Goal: Task Accomplishment & Management: Manage account settings

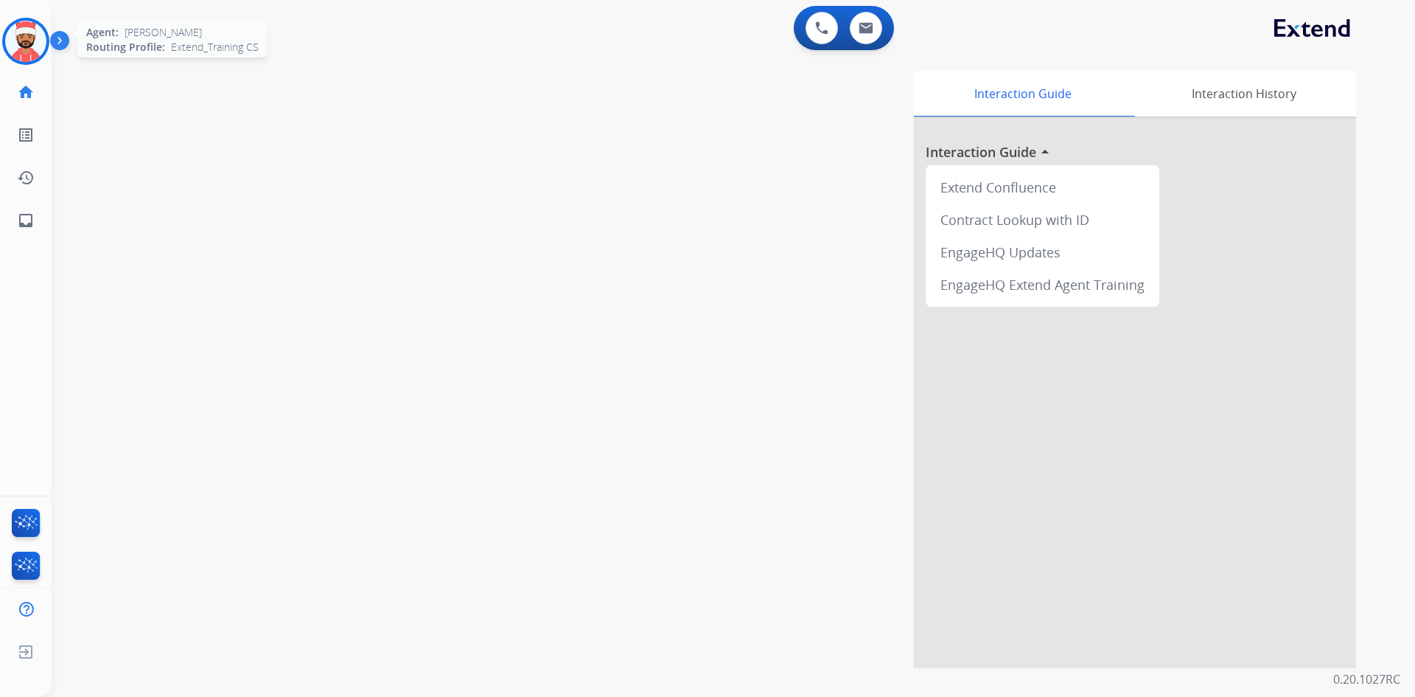
click at [29, 44] on img at bounding box center [25, 41] width 41 height 41
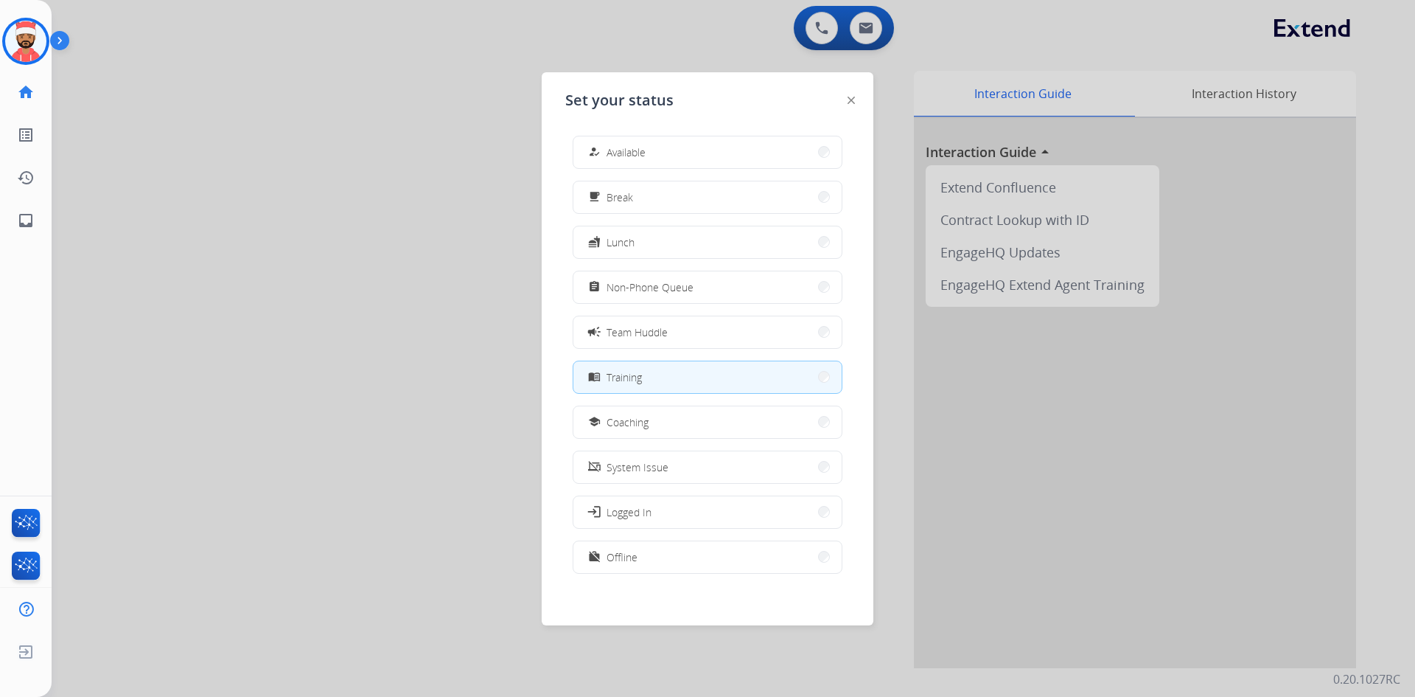
drag, startPoint x: 516, startPoint y: 41, endPoint x: 367, endPoint y: 120, distance: 168.5
click at [515, 41] on div at bounding box center [707, 348] width 1415 height 697
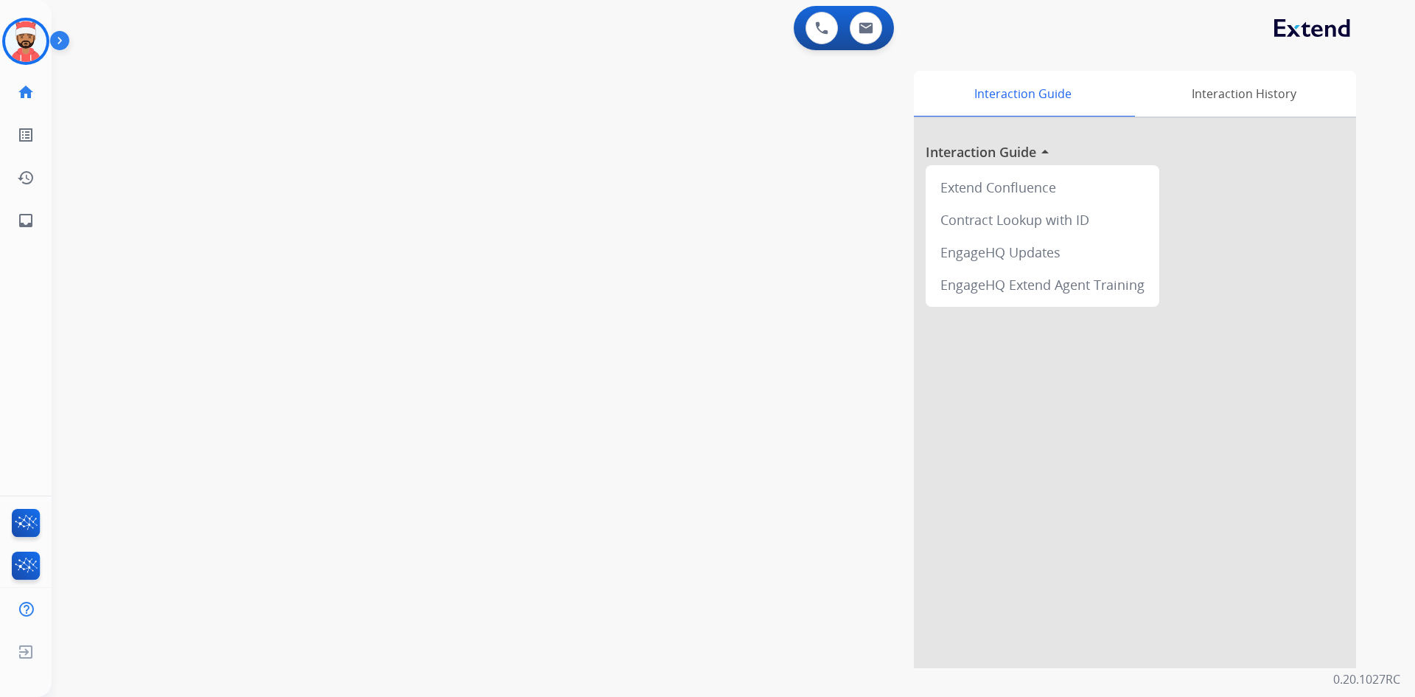
click at [21, 243] on div "[PERSON_NAME] Training Edit Avatar Agent: [PERSON_NAME] Profile: Extend_Trainin…" at bounding box center [26, 348] width 52 height 697
click at [21, 223] on mat-icon "inbox" at bounding box center [26, 221] width 18 height 18
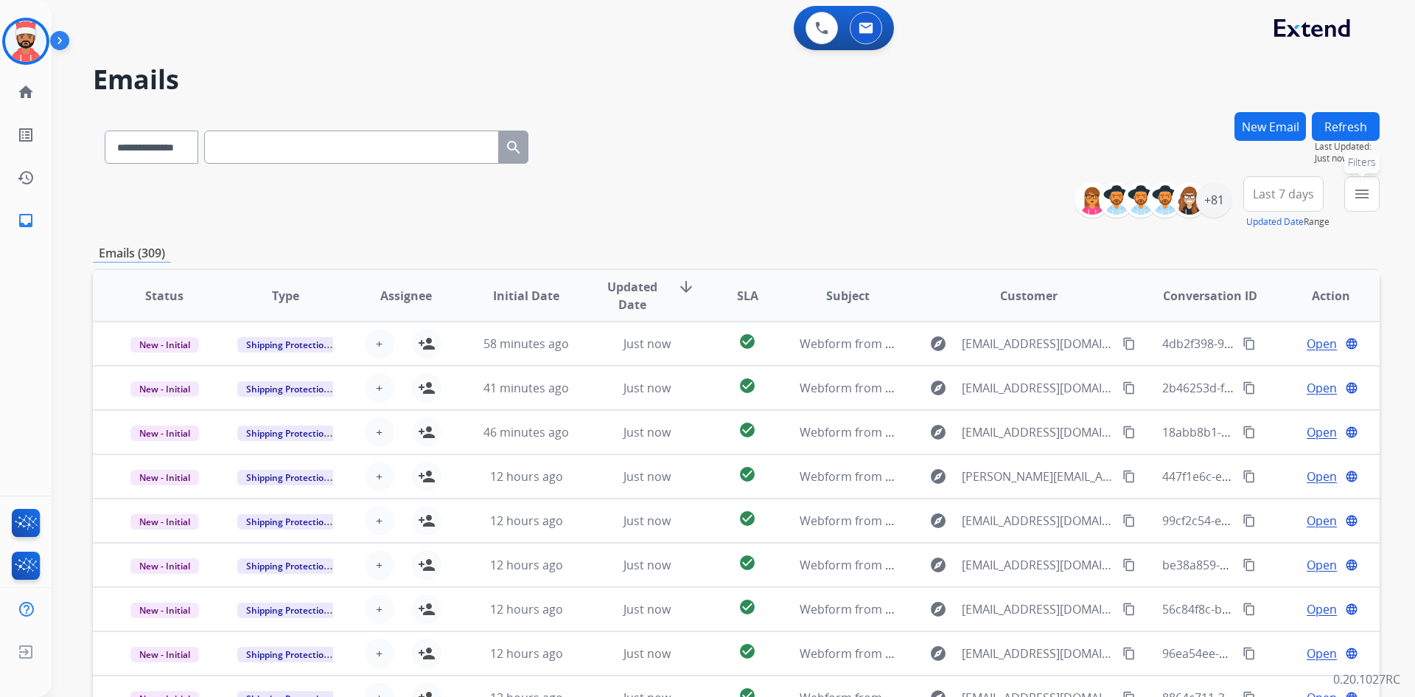
drag, startPoint x: 1359, startPoint y: 203, endPoint x: 1346, endPoint y: 205, distance: 13.5
click at [1356, 203] on button "menu Filters" at bounding box center [1361, 193] width 35 height 35
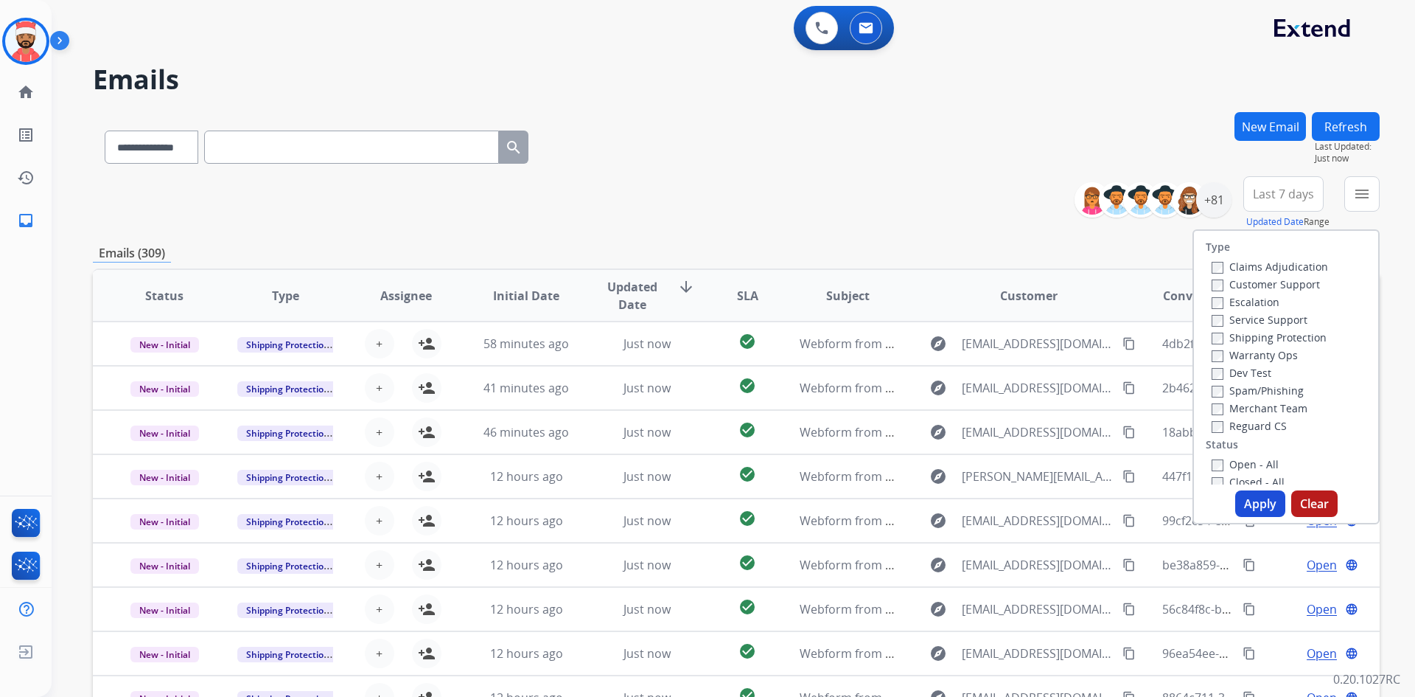
click at [1216, 282] on label "Customer Support" at bounding box center [1266, 284] width 108 height 14
click at [1249, 506] on button "Apply" at bounding box center [1260, 503] width 50 height 27
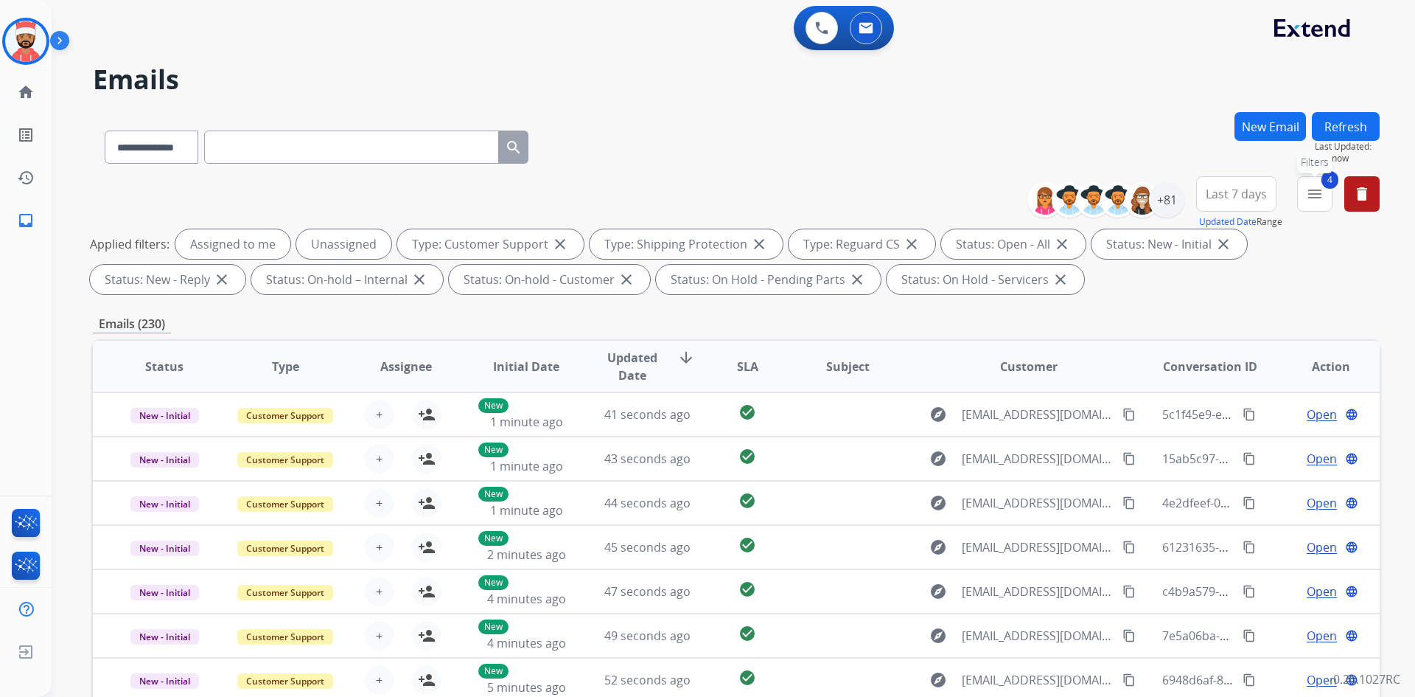
click at [1326, 195] on button "4 menu Filters" at bounding box center [1314, 193] width 35 height 35
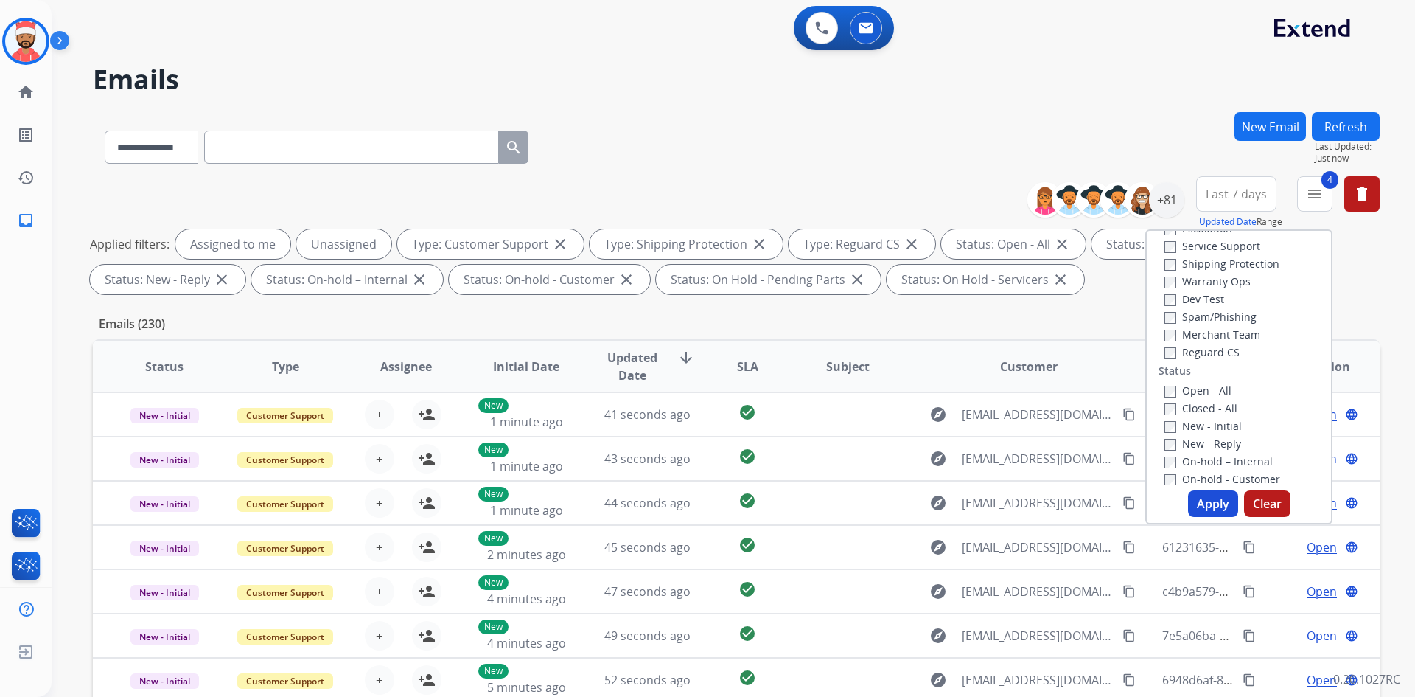
scroll to position [0, 0]
click at [1215, 498] on button "Apply" at bounding box center [1213, 503] width 50 height 27
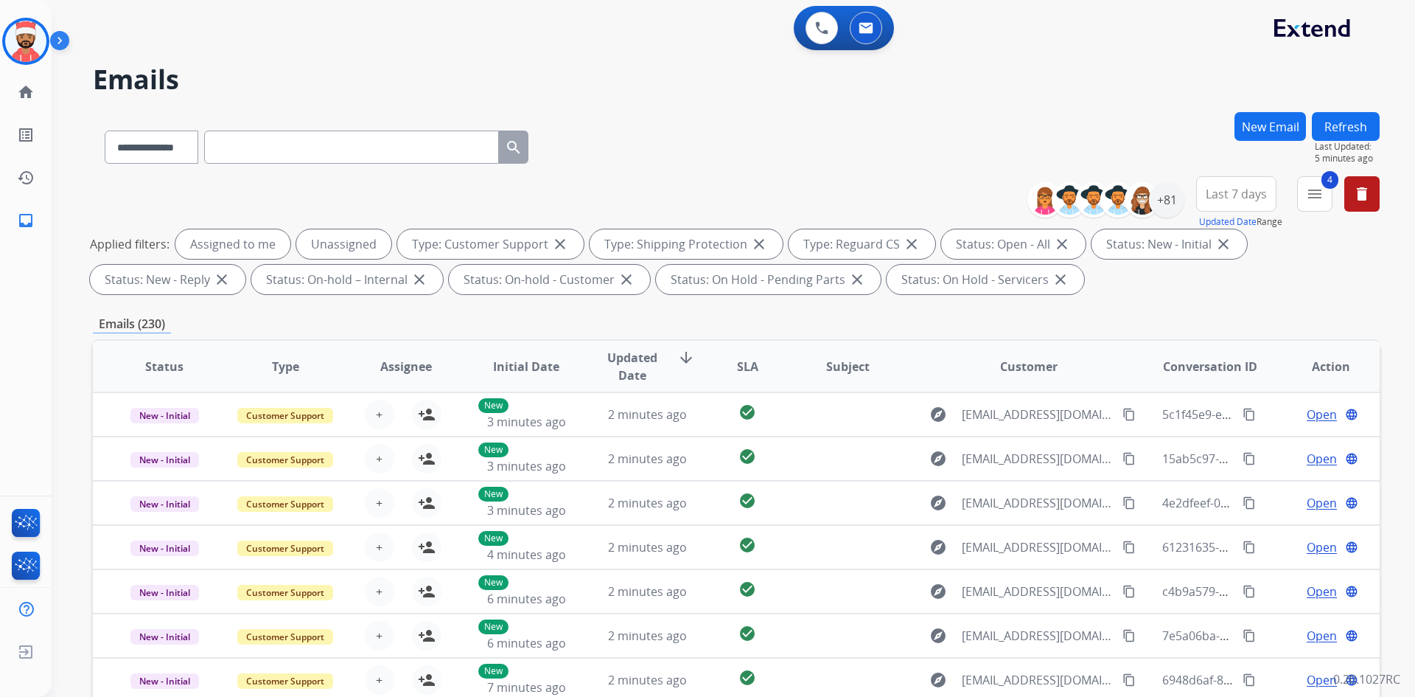
click at [1240, 197] on span "Last 7 days" at bounding box center [1236, 194] width 61 height 6
click at [1308, 274] on div "Applied filters: Assigned to me Unassigned Type: Customer Support close Type: S…" at bounding box center [733, 261] width 1287 height 65
click at [1247, 290] on div "Applied filters: Assigned to me Unassigned Type: Customer Support close Type: S…" at bounding box center [733, 261] width 1287 height 65
drag, startPoint x: 923, startPoint y: 191, endPoint x: 930, endPoint y: 187, distance: 8.2
click at [927, 188] on div "**********" at bounding box center [736, 238] width 1287 height 124
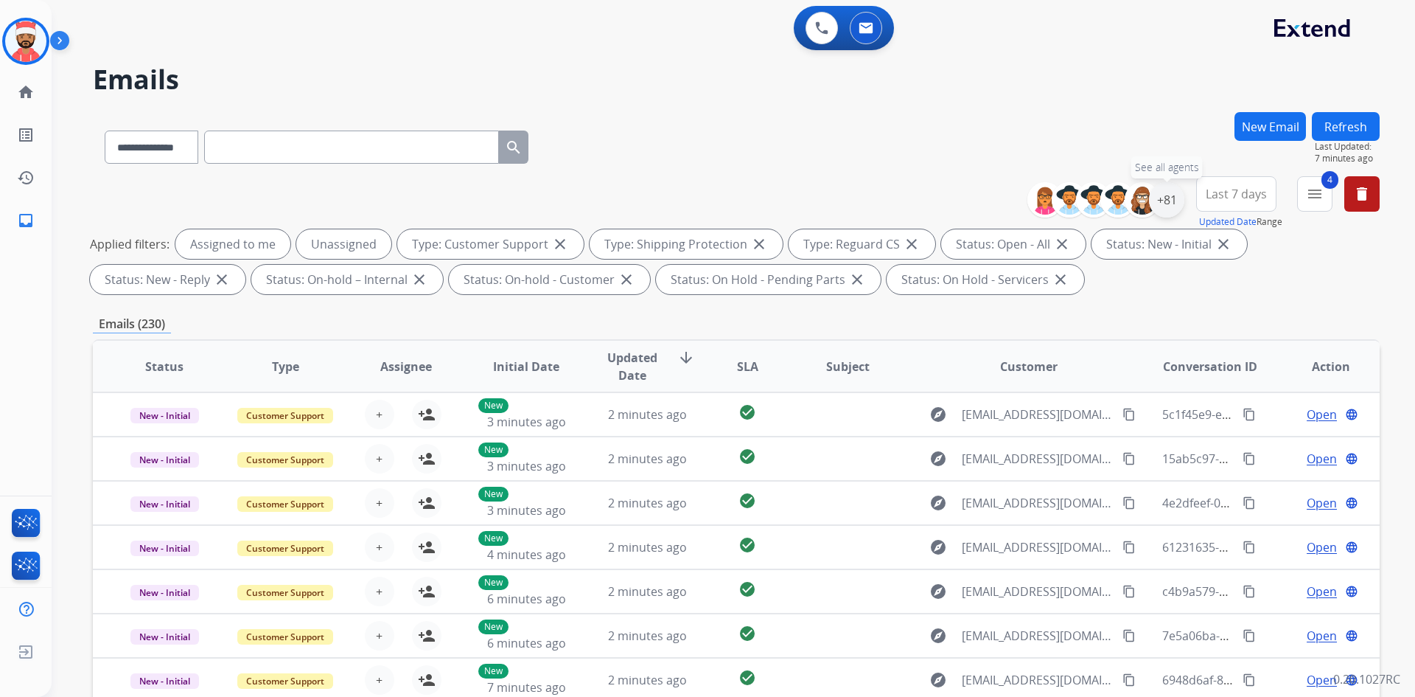
click at [1165, 209] on div "+81" at bounding box center [1166, 199] width 35 height 35
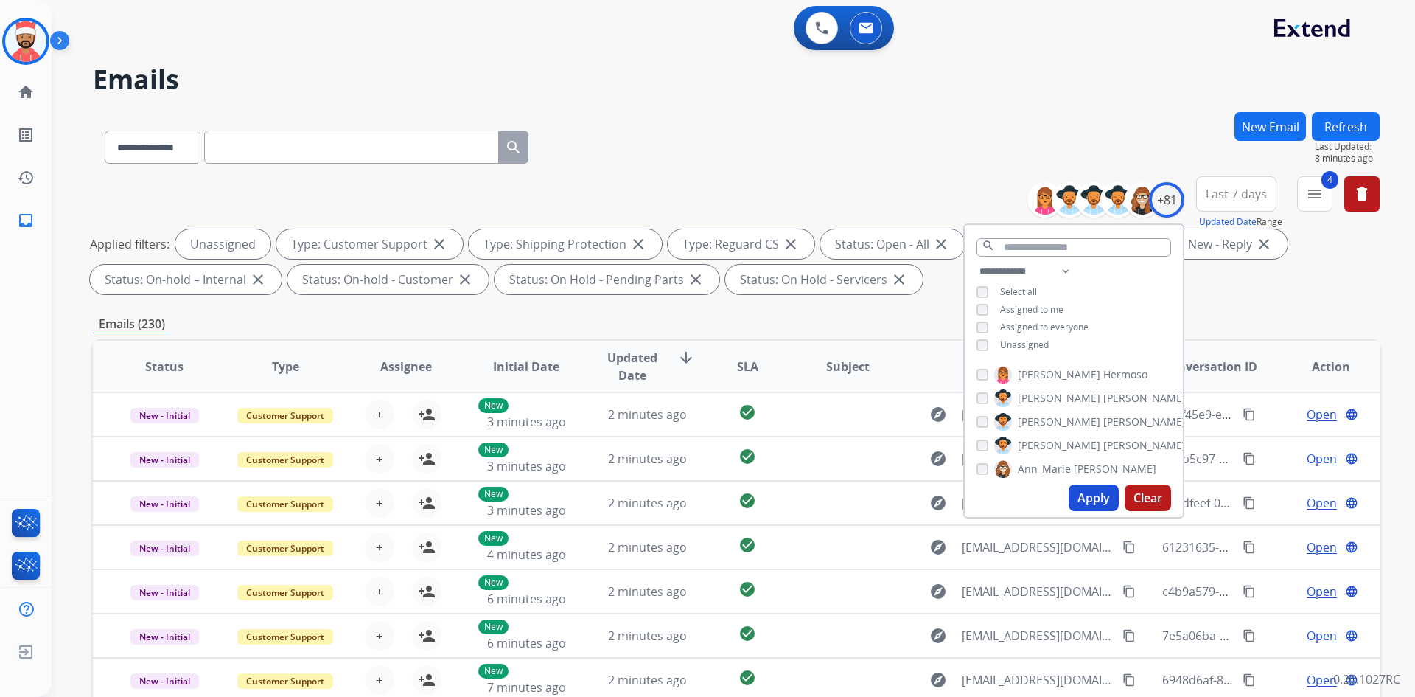
click at [1095, 498] on button "Apply" at bounding box center [1094, 497] width 50 height 27
click at [1086, 497] on button "Apply" at bounding box center [1094, 497] width 50 height 27
click at [1250, 284] on div "Applied filters: Unassigned Type: Customer Support close Type: Shipping Protect…" at bounding box center [733, 261] width 1287 height 65
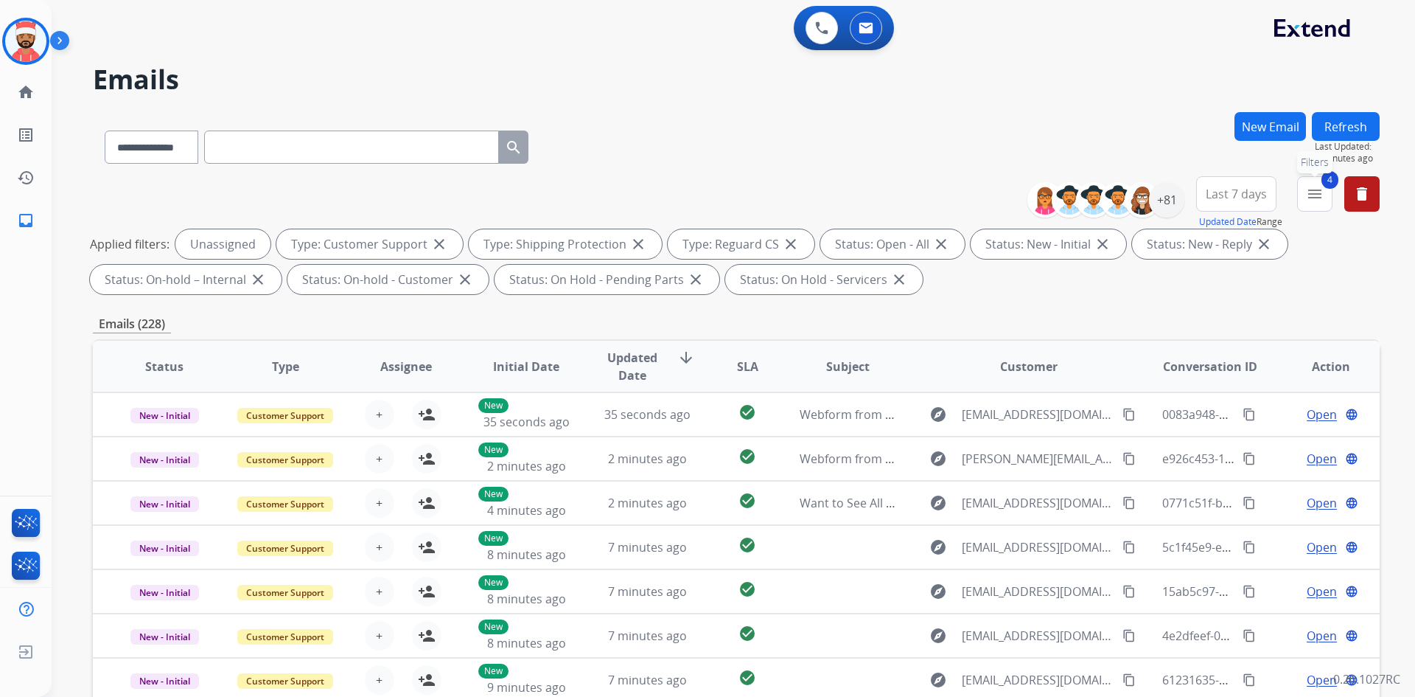
click at [1323, 193] on mat-icon "menu" at bounding box center [1315, 194] width 18 height 18
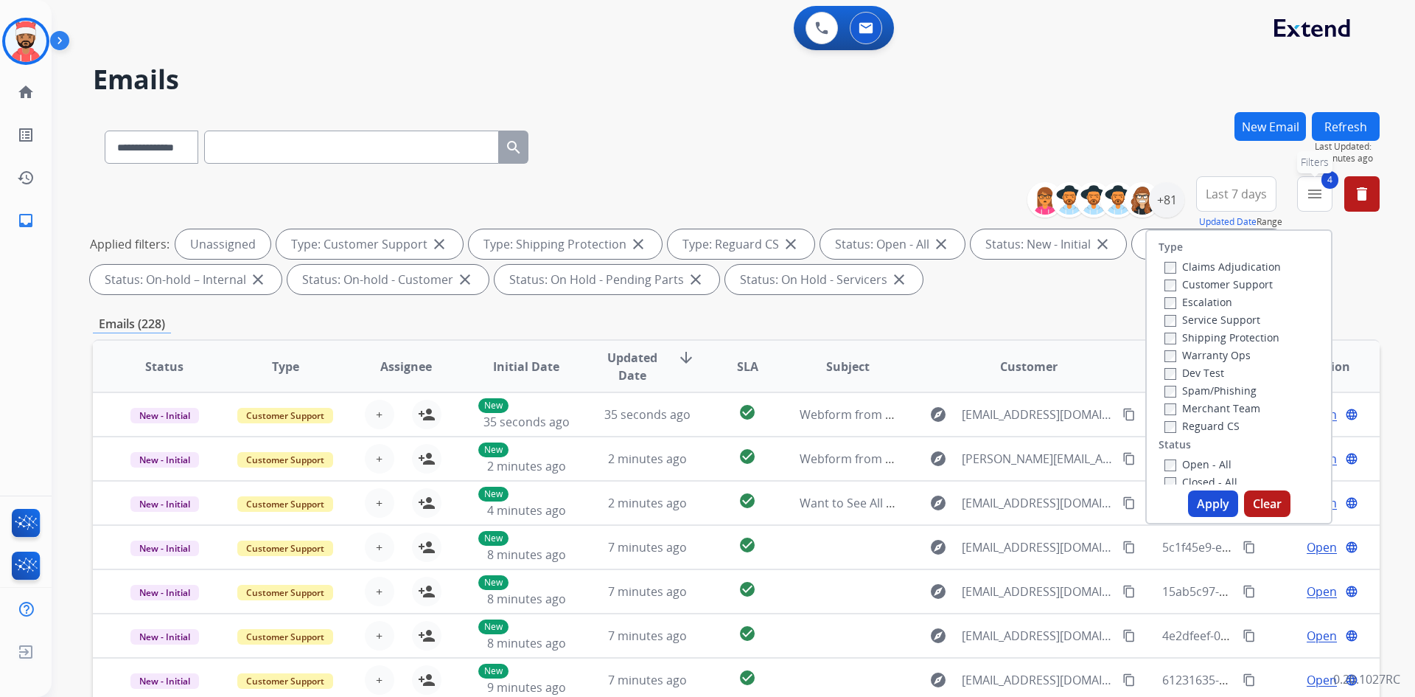
click at [1322, 195] on mat-icon "menu" at bounding box center [1315, 194] width 18 height 18
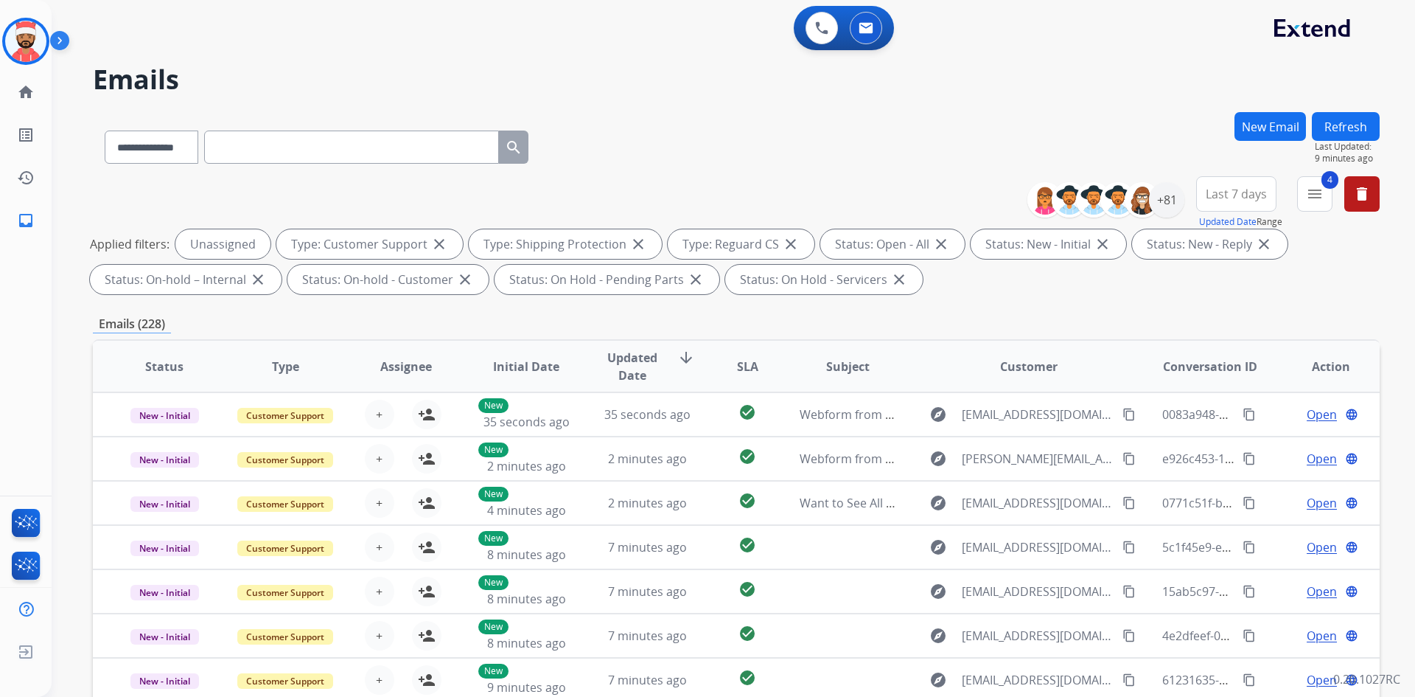
click at [1215, 197] on span "Last 7 days" at bounding box center [1236, 194] width 61 height 6
click at [1160, 207] on div "+81" at bounding box center [1166, 199] width 35 height 35
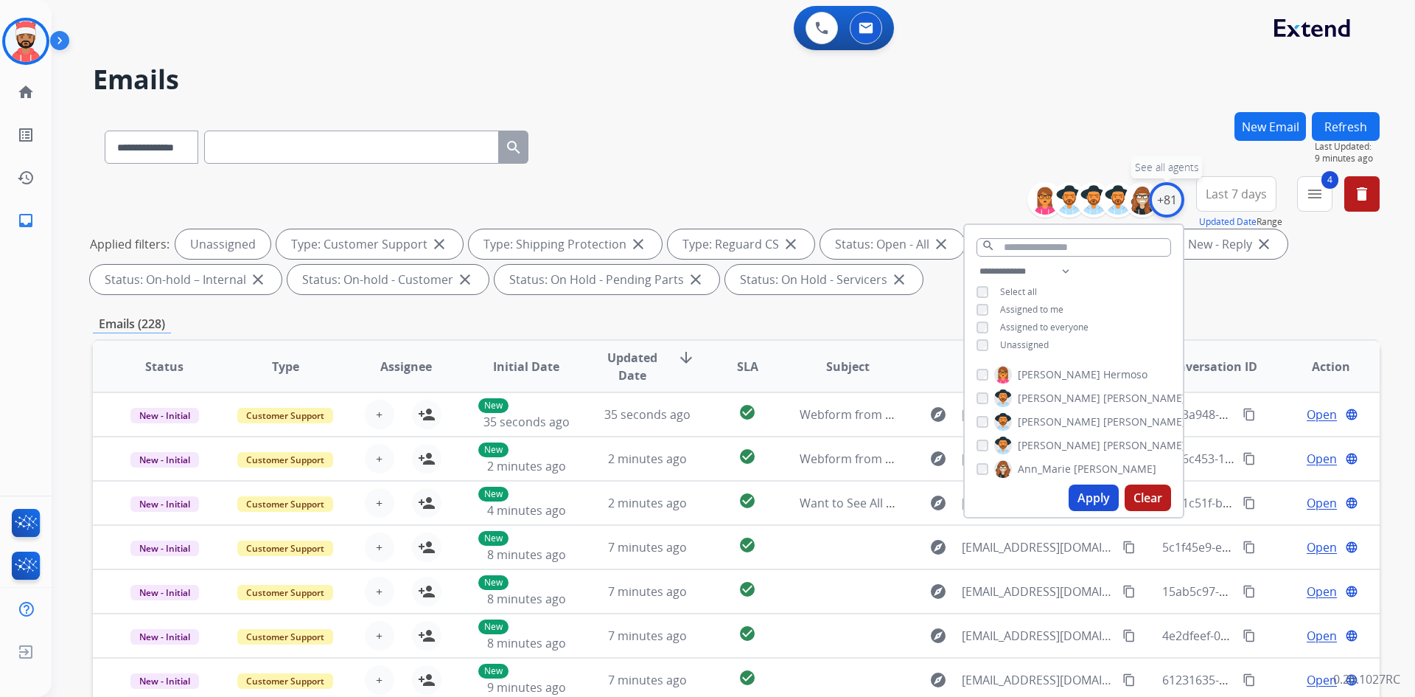
click at [1160, 207] on div "+81" at bounding box center [1166, 199] width 35 height 35
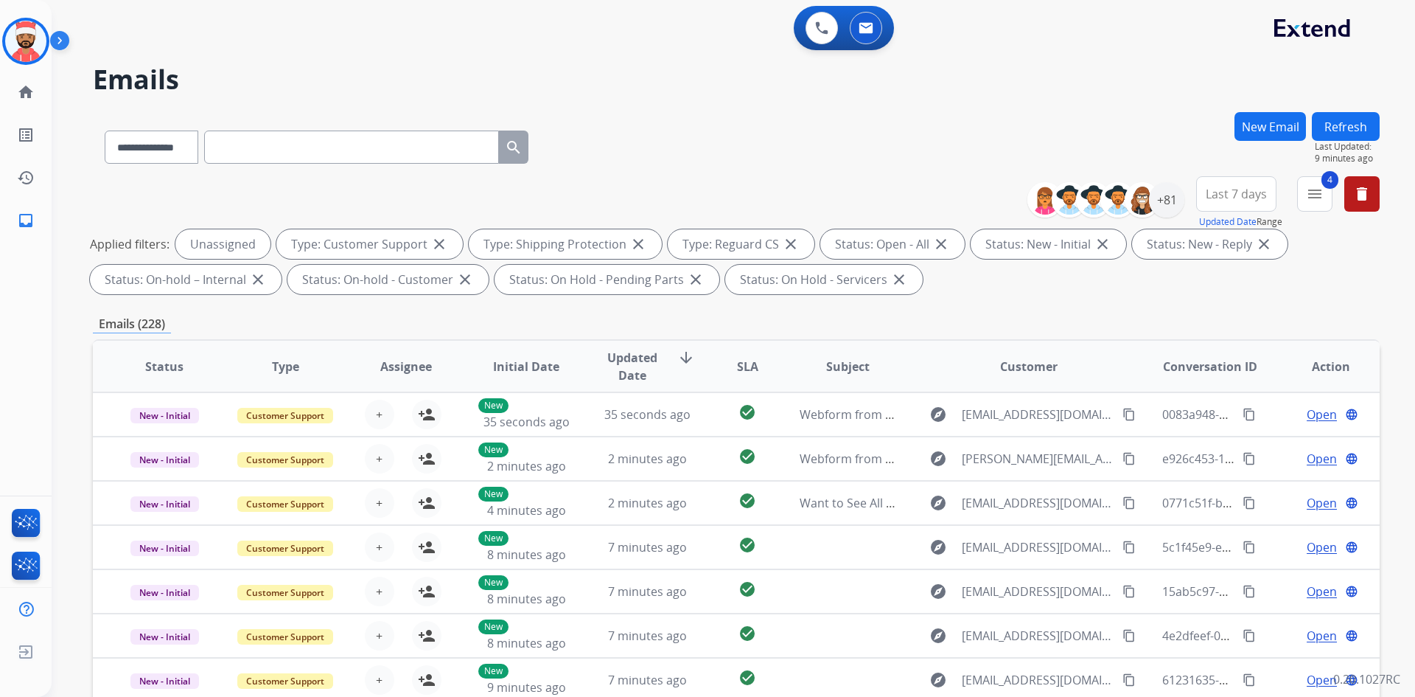
click at [1226, 203] on button "Last 7 days" at bounding box center [1236, 193] width 80 height 35
click at [1220, 250] on div "Custom" at bounding box center [1231, 248] width 81 height 22
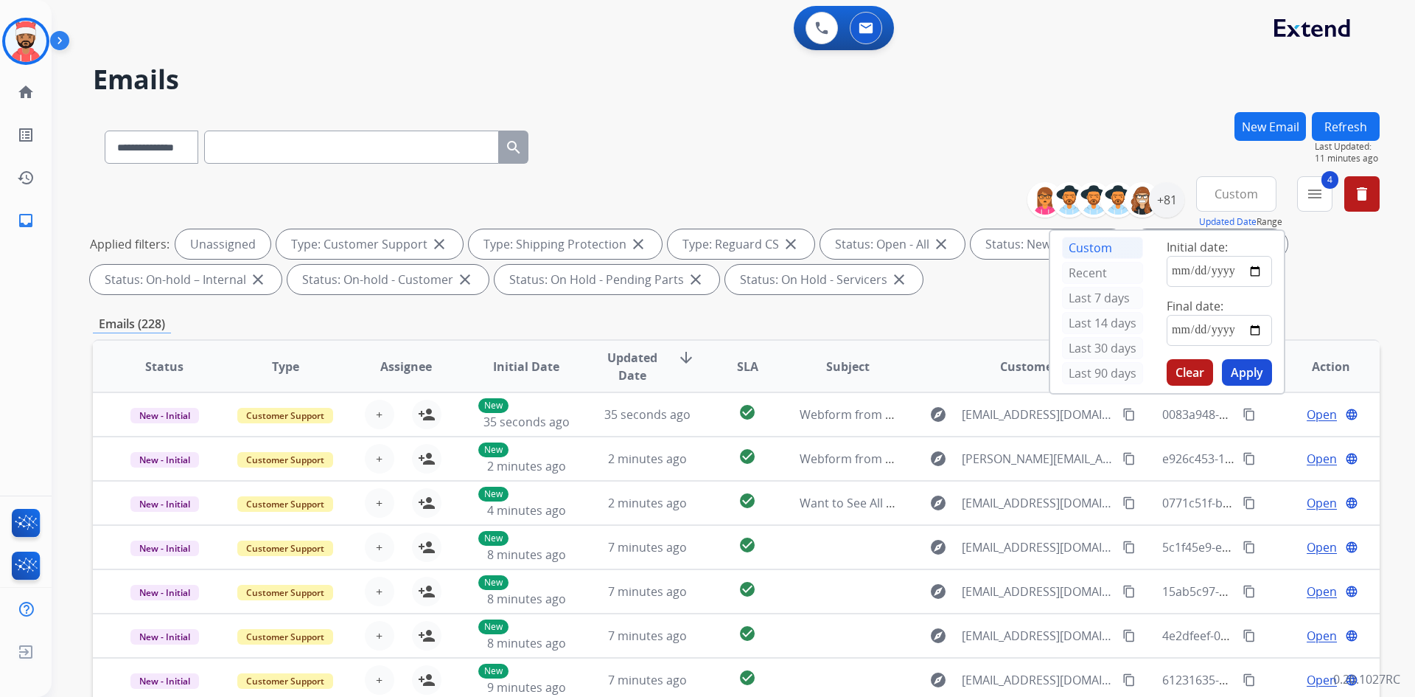
click at [1075, 285] on div "Recent" at bounding box center [1102, 274] width 81 height 25
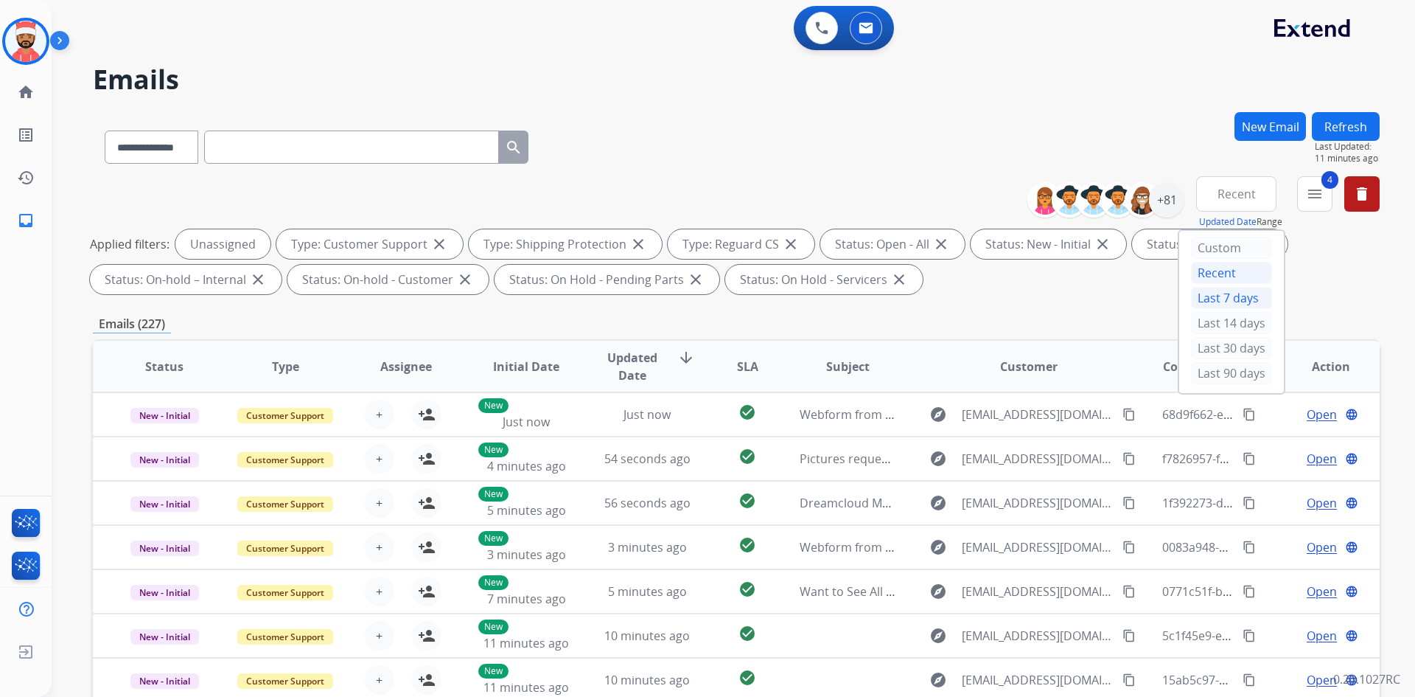
click at [1215, 299] on div "Last 7 days" at bounding box center [1231, 298] width 81 height 22
click at [1129, 295] on div "**********" at bounding box center [736, 238] width 1287 height 124
click at [1171, 214] on div "+75" at bounding box center [1166, 199] width 35 height 35
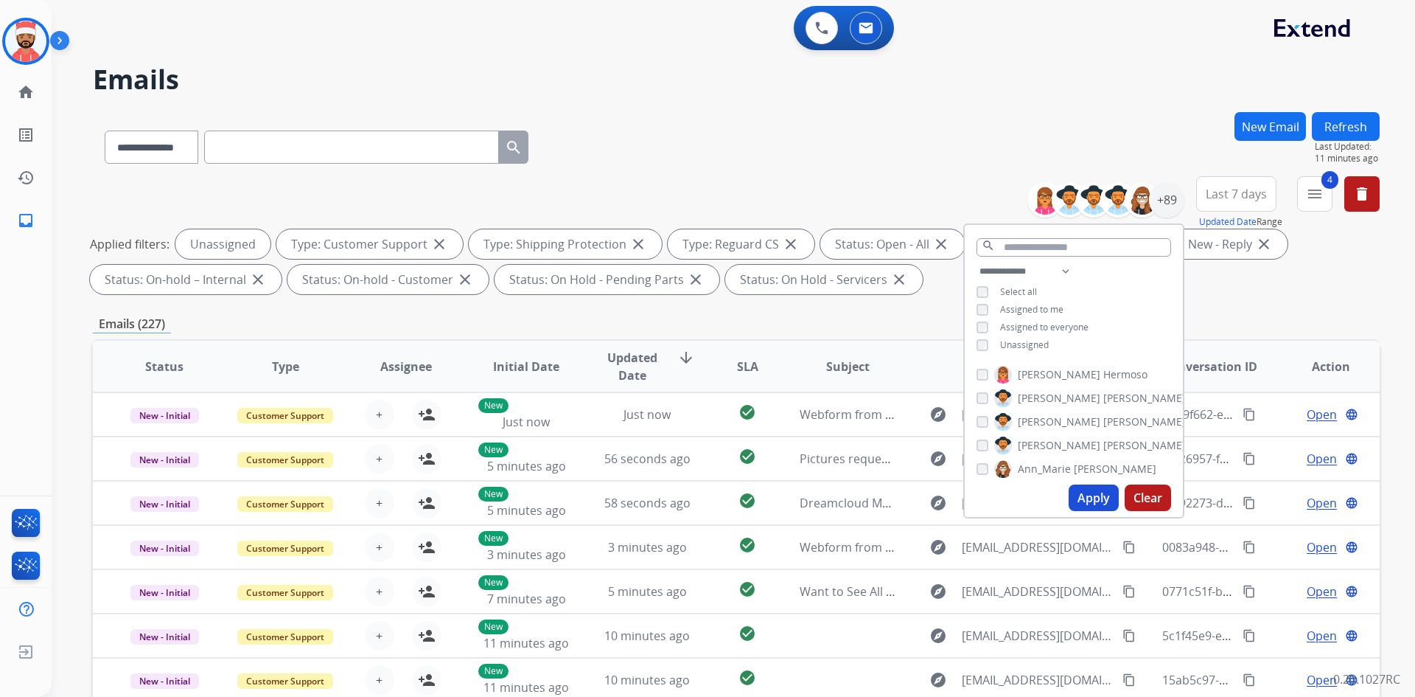
click at [1097, 493] on button "Apply" at bounding box center [1094, 497] width 50 height 27
click at [1314, 282] on div "Applied filters: Unassigned Type: Customer Support close Type: Shipping Protect…" at bounding box center [733, 261] width 1287 height 65
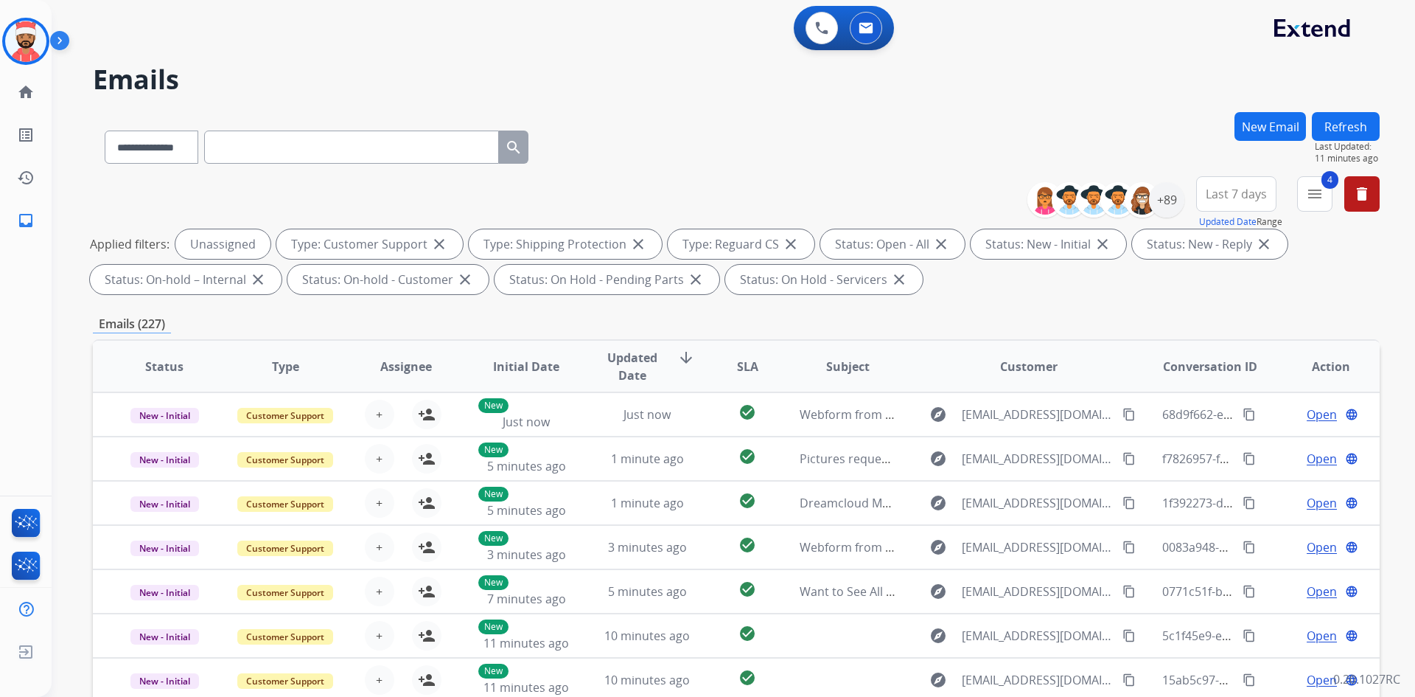
click at [1243, 197] on span "Last 7 days" at bounding box center [1236, 194] width 61 height 6
click at [1236, 244] on div "Custom" at bounding box center [1231, 248] width 81 height 22
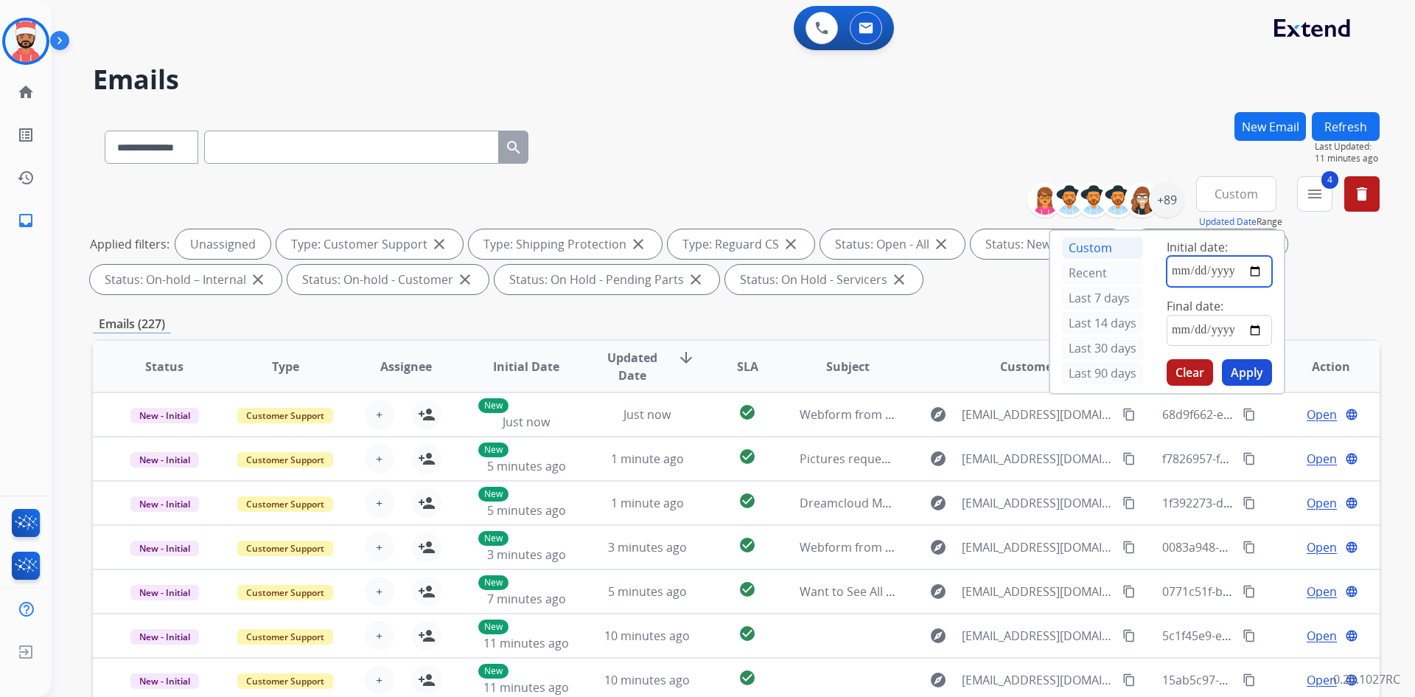
click at [1215, 268] on input "date" at bounding box center [1219, 271] width 105 height 31
click at [1251, 272] on input "date" at bounding box center [1219, 271] width 105 height 31
type input "**********"
click at [1258, 330] on input "date" at bounding box center [1219, 330] width 105 height 31
type input "**********"
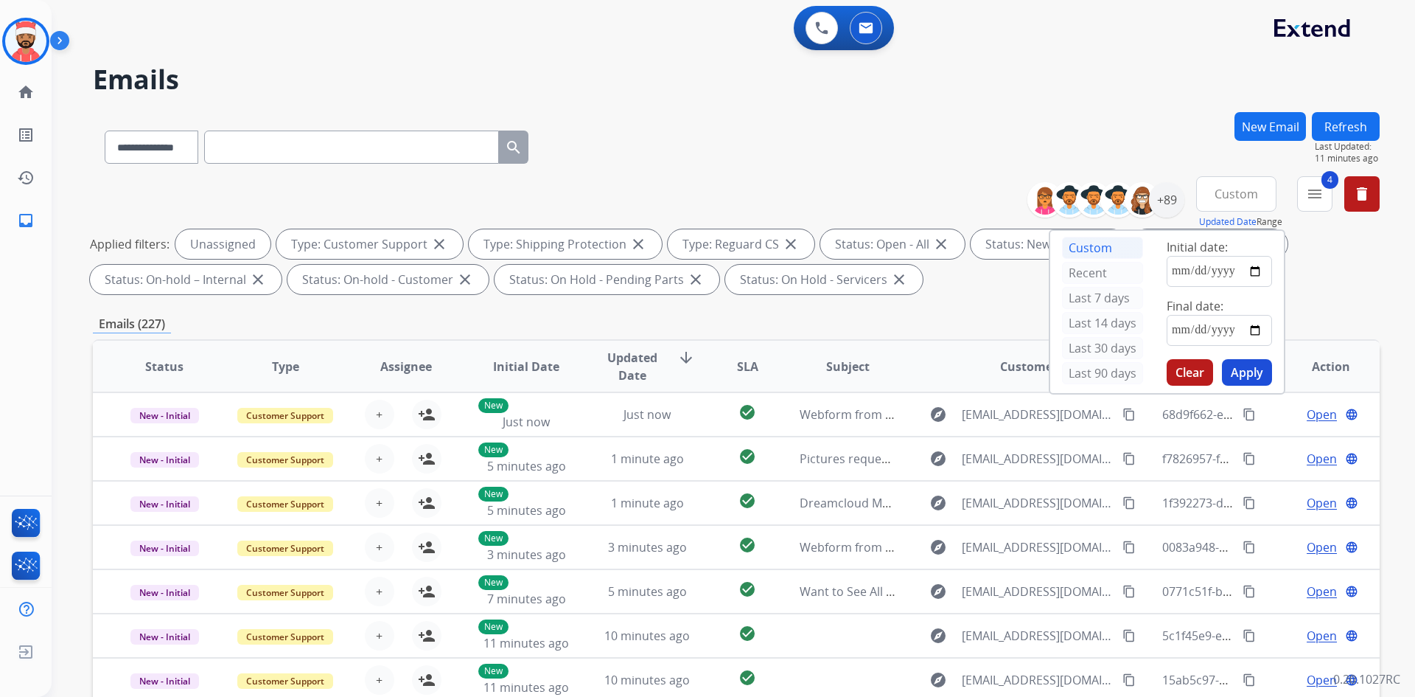
click at [1258, 374] on button "Apply" at bounding box center [1247, 372] width 50 height 27
click at [694, 115] on div "**********" at bounding box center [736, 144] width 1287 height 64
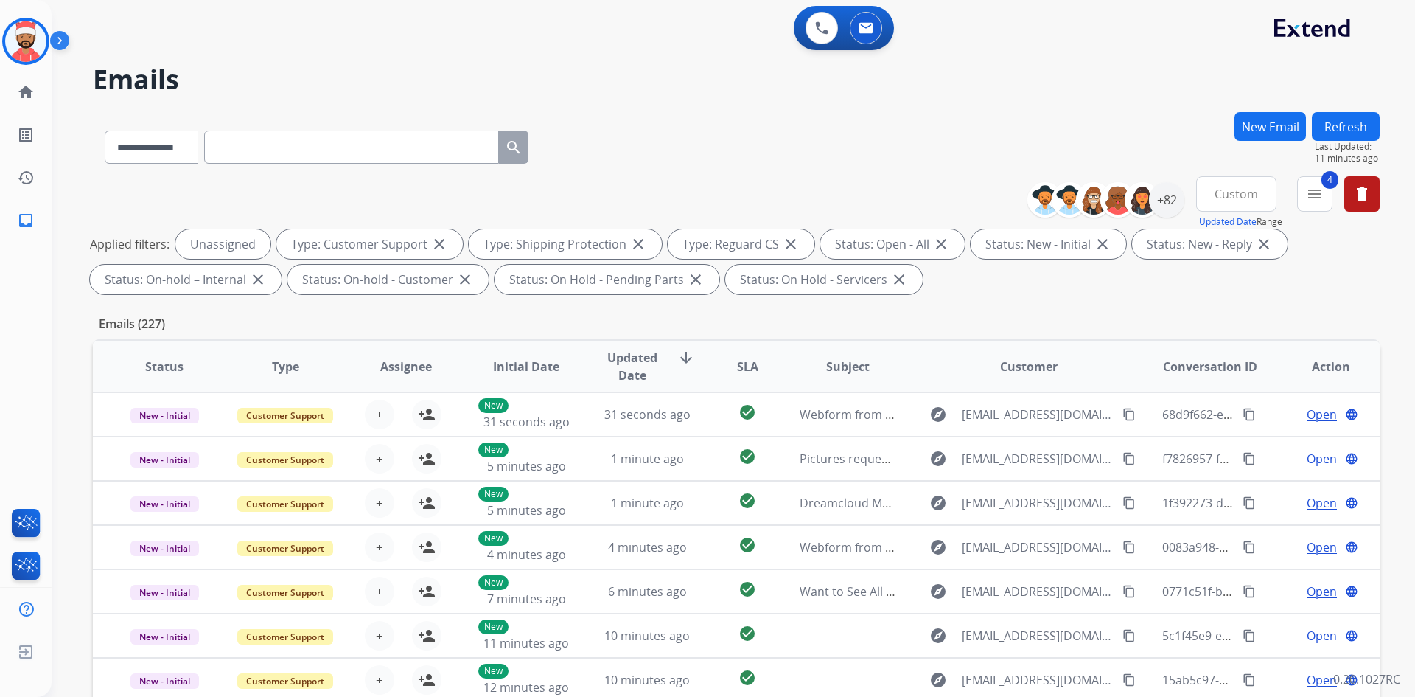
click at [817, 170] on div "**********" at bounding box center [736, 144] width 1287 height 64
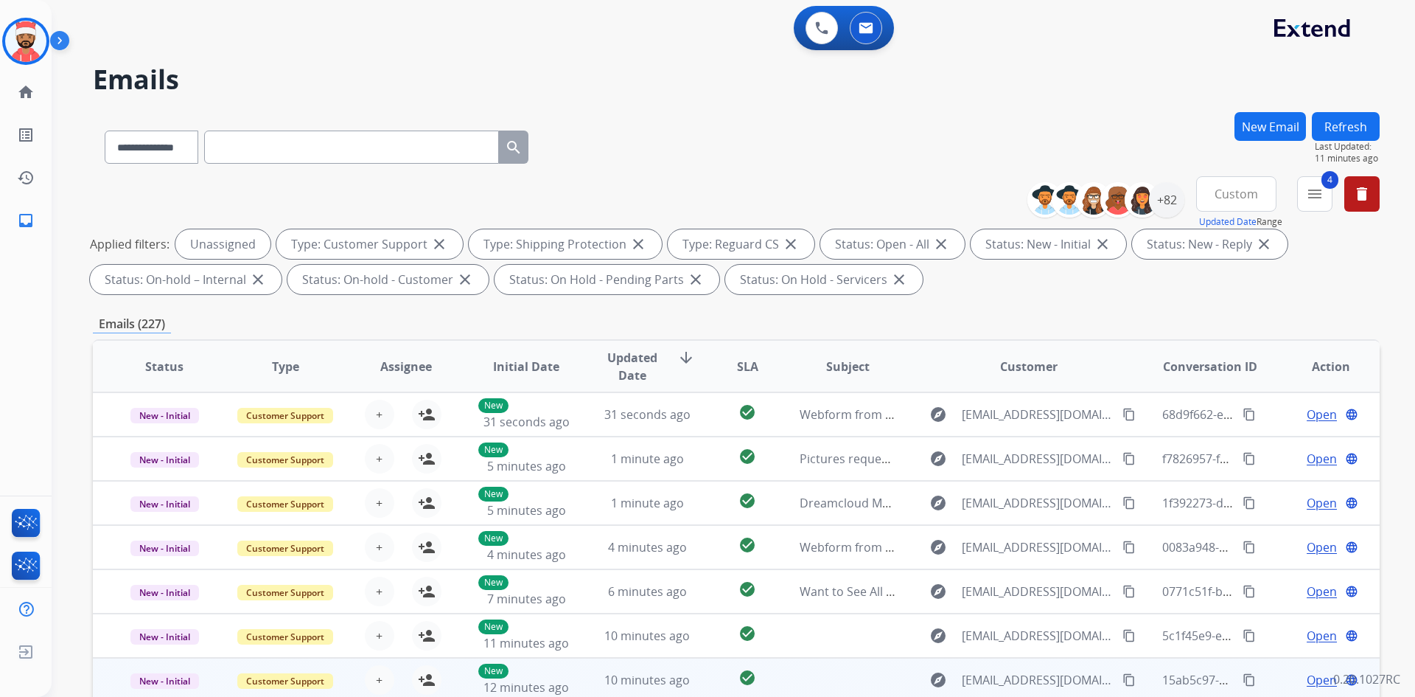
scroll to position [1, 0]
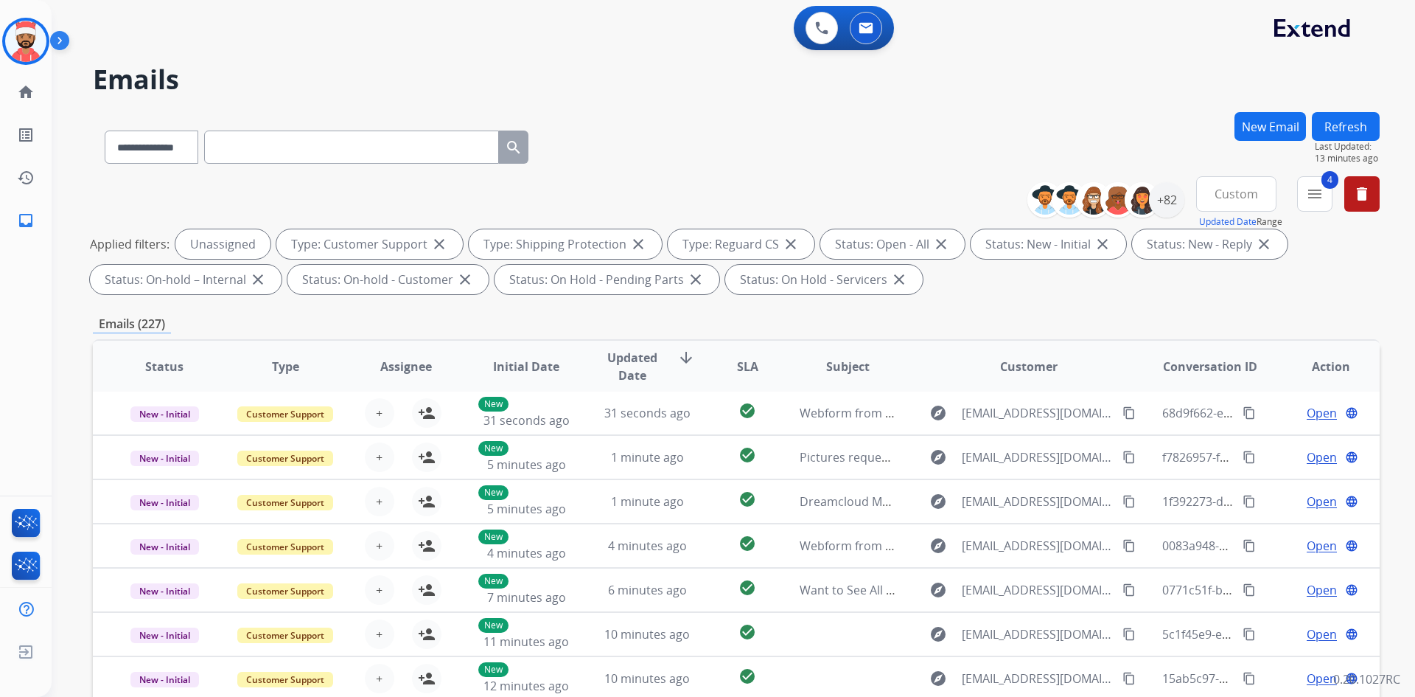
click at [689, 135] on div "**********" at bounding box center [736, 144] width 1287 height 64
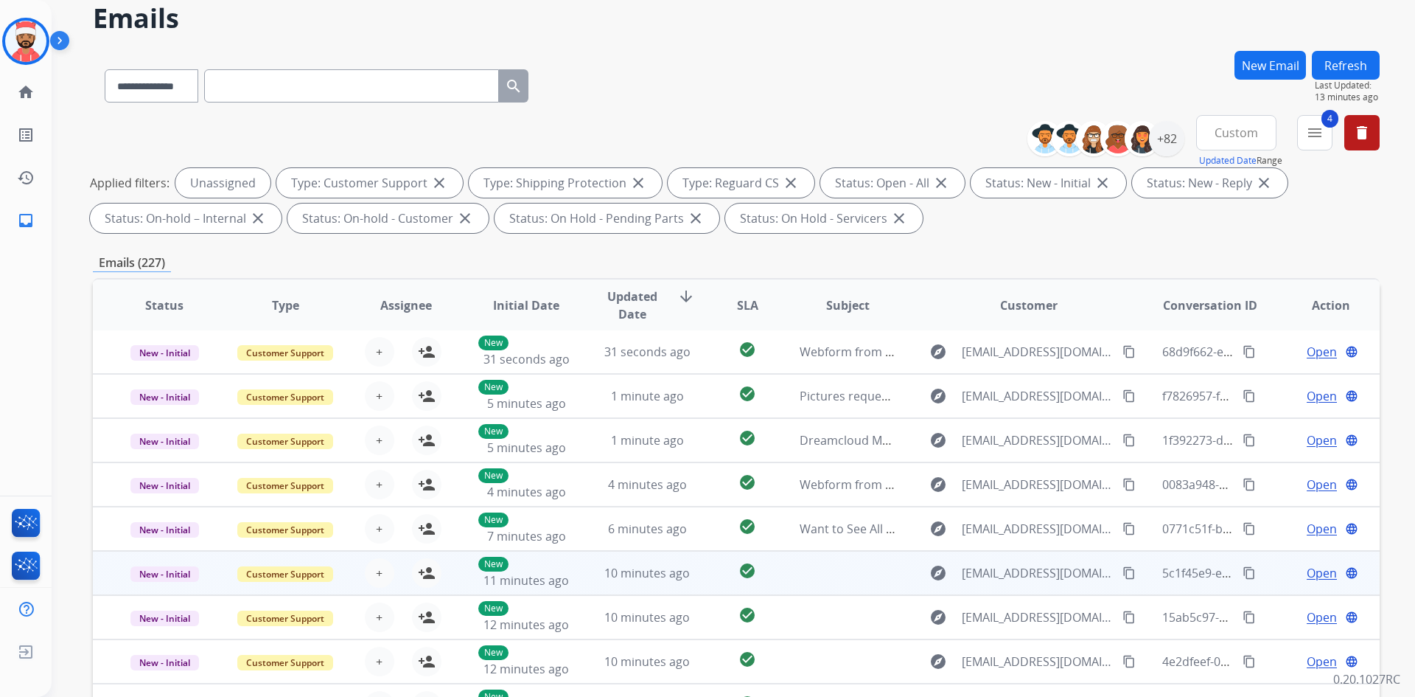
scroll to position [213, 0]
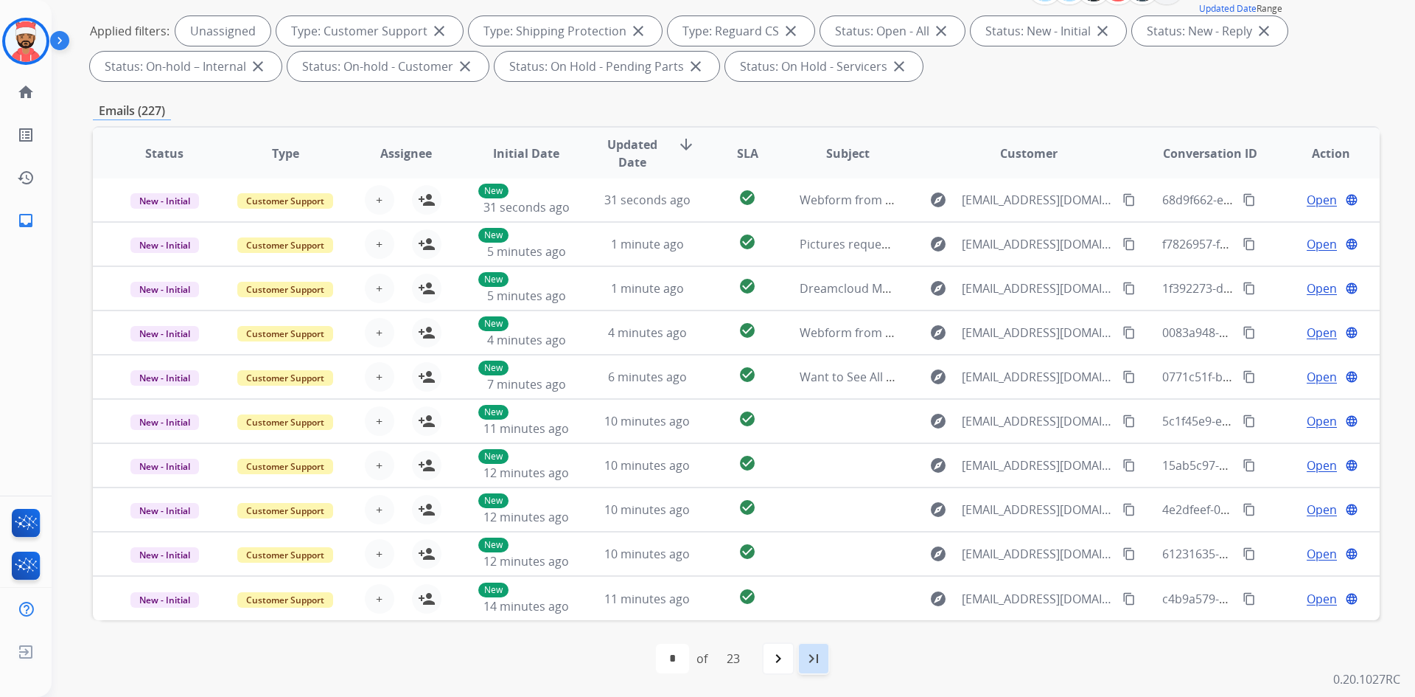
click at [816, 656] on mat-icon "last_page" at bounding box center [814, 658] width 18 height 18
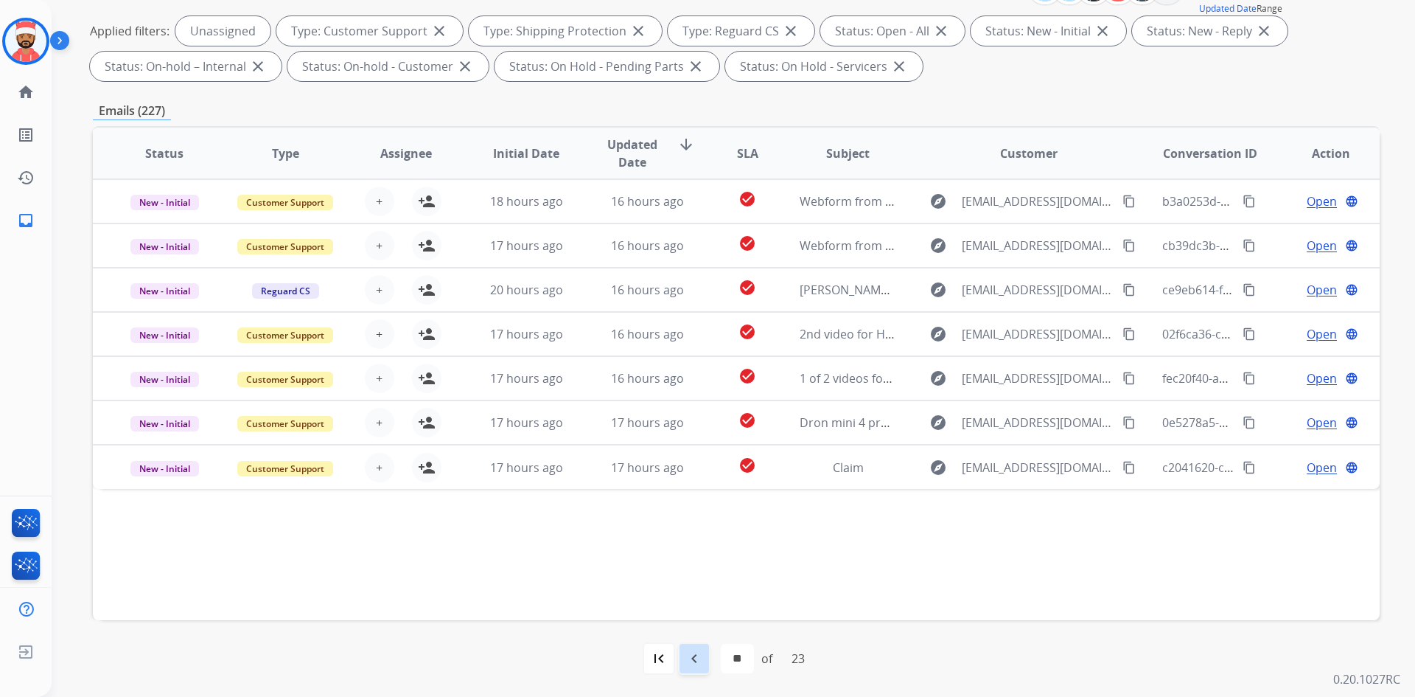
click at [686, 659] on mat-icon "navigate_before" at bounding box center [695, 658] width 18 height 18
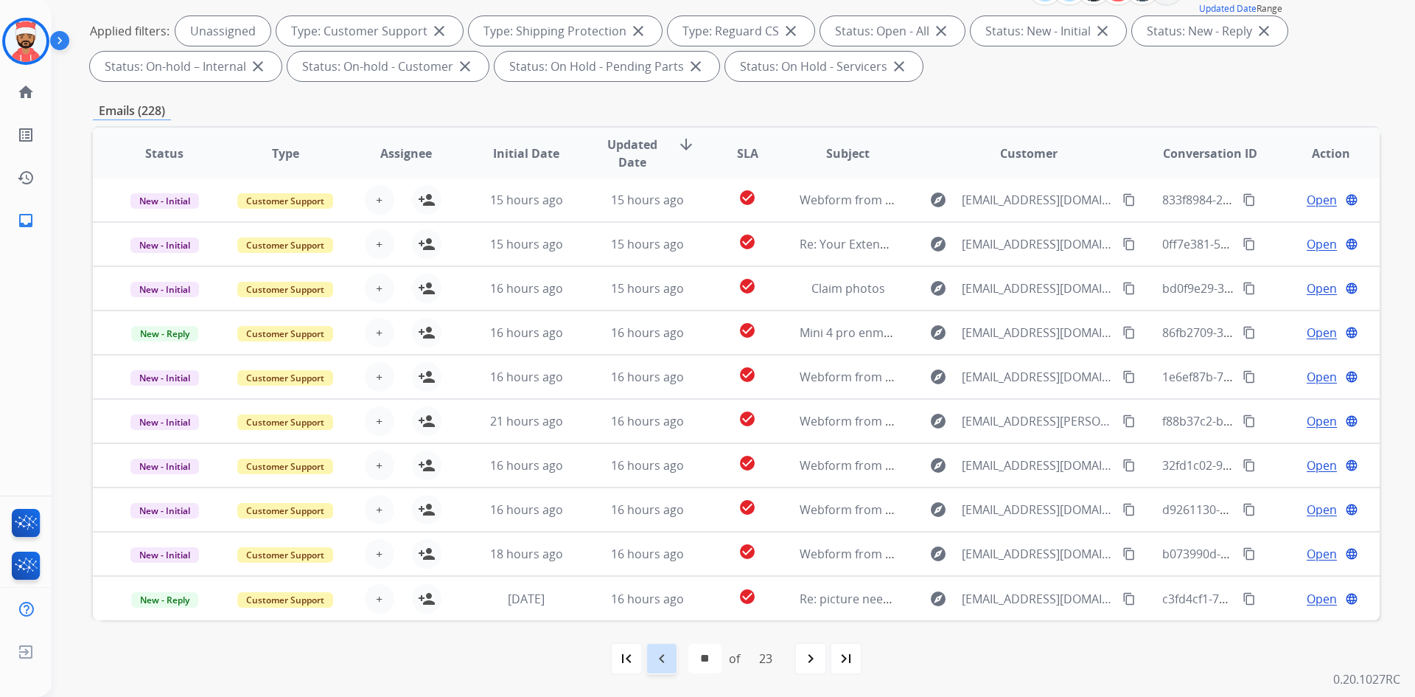
click at [668, 656] on mat-icon "navigate_before" at bounding box center [662, 658] width 18 height 18
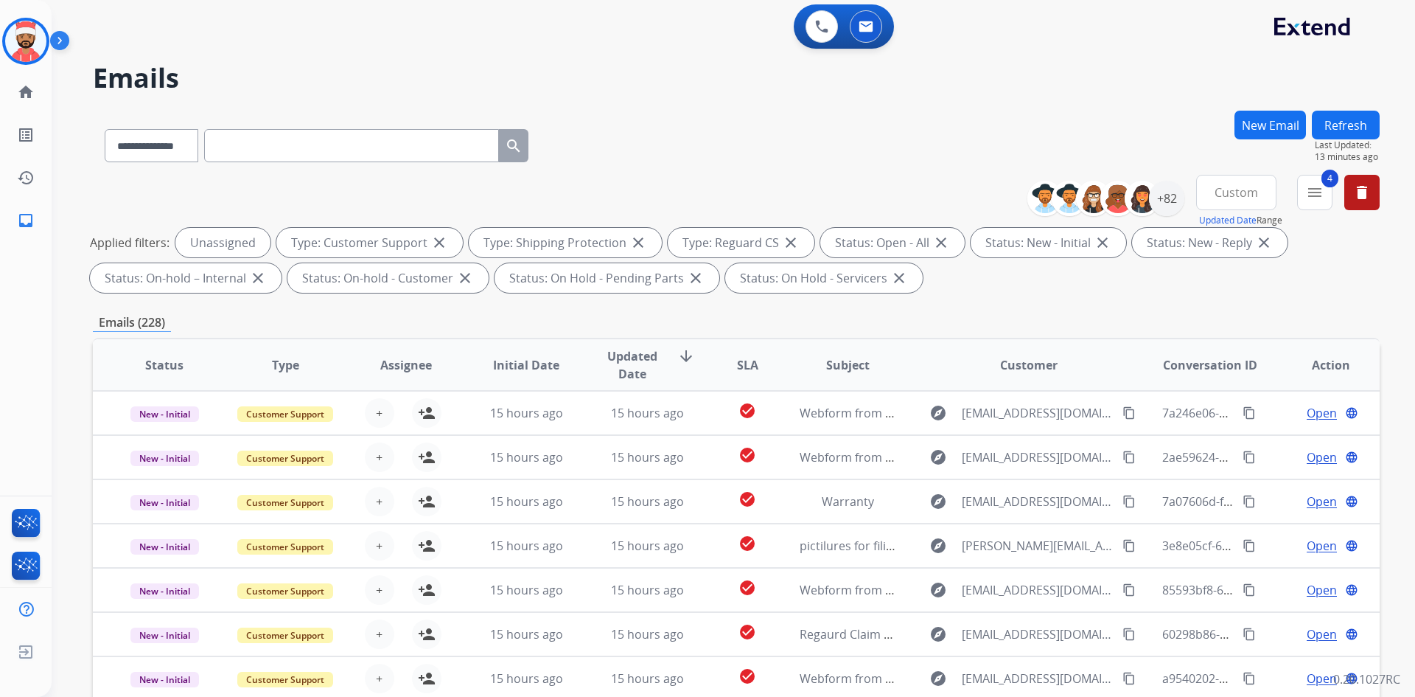
scroll to position [0, 0]
click at [1238, 191] on span "Custom" at bounding box center [1236, 194] width 43 height 6
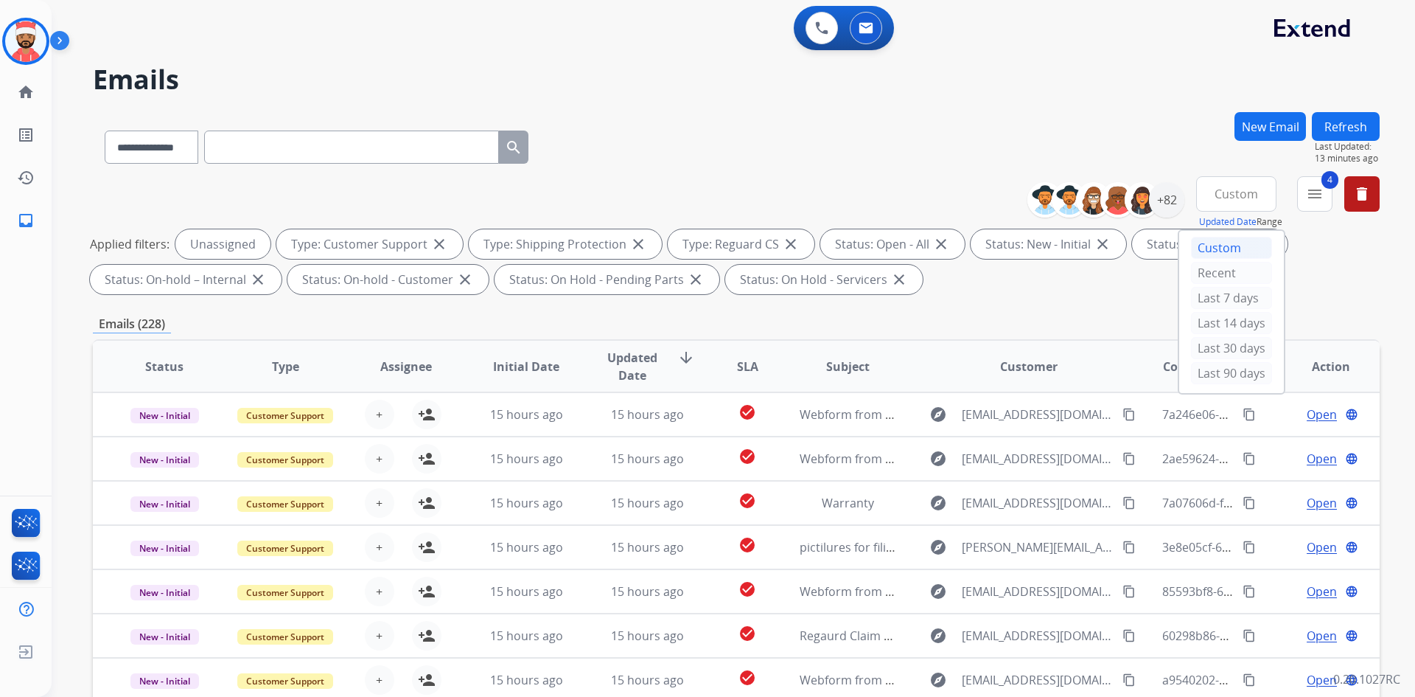
click at [1238, 191] on span "Custom" at bounding box center [1236, 194] width 43 height 6
click at [1175, 198] on div "+82" at bounding box center [1166, 199] width 35 height 35
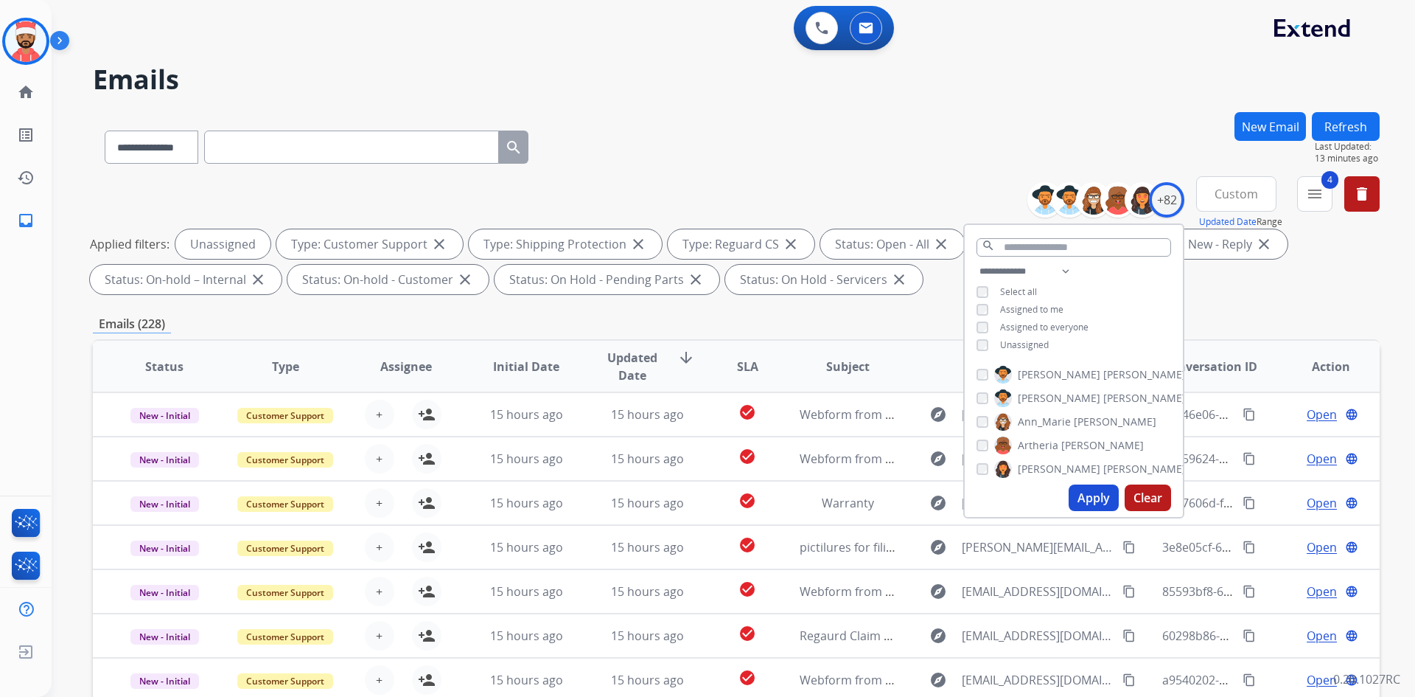
click at [1030, 307] on span "Assigned to me" at bounding box center [1031, 309] width 63 height 13
click at [1095, 497] on button "Apply" at bounding box center [1094, 497] width 50 height 27
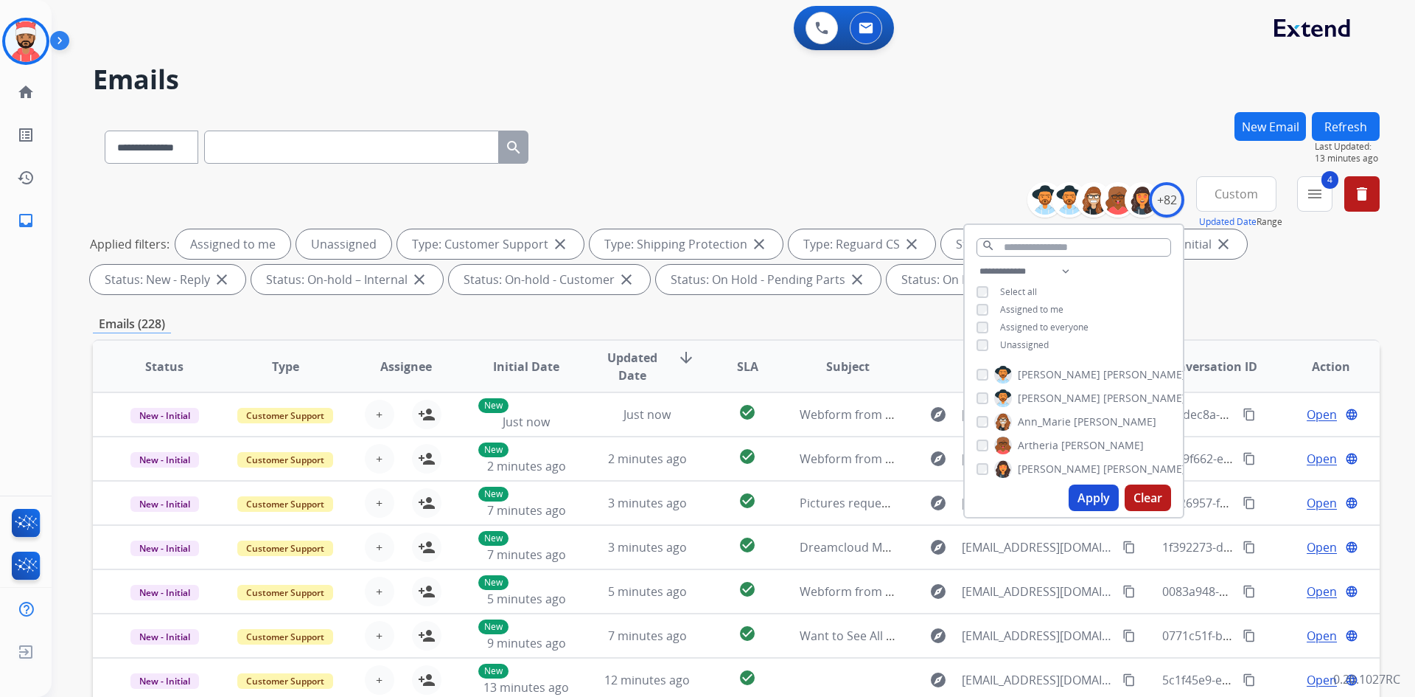
click at [823, 301] on div "**********" at bounding box center [736, 511] width 1287 height 798
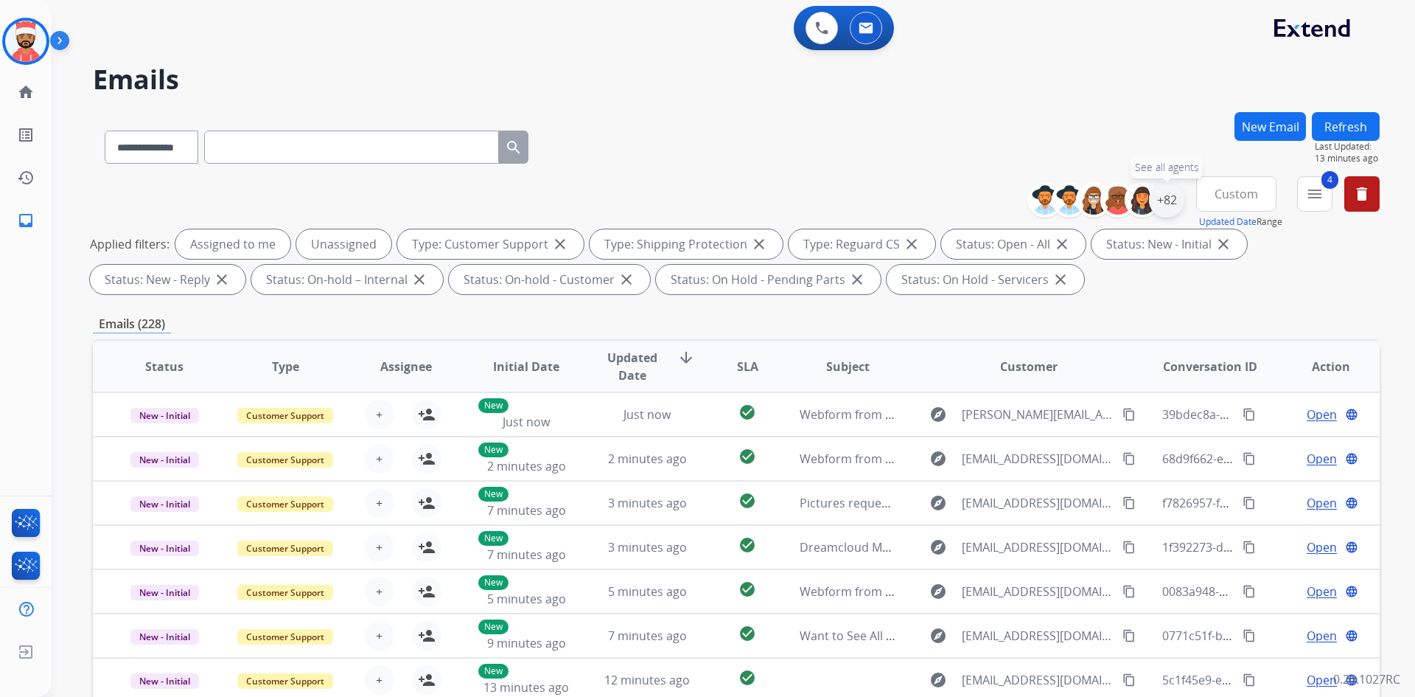
click at [1169, 203] on div "+82" at bounding box center [1166, 199] width 35 height 35
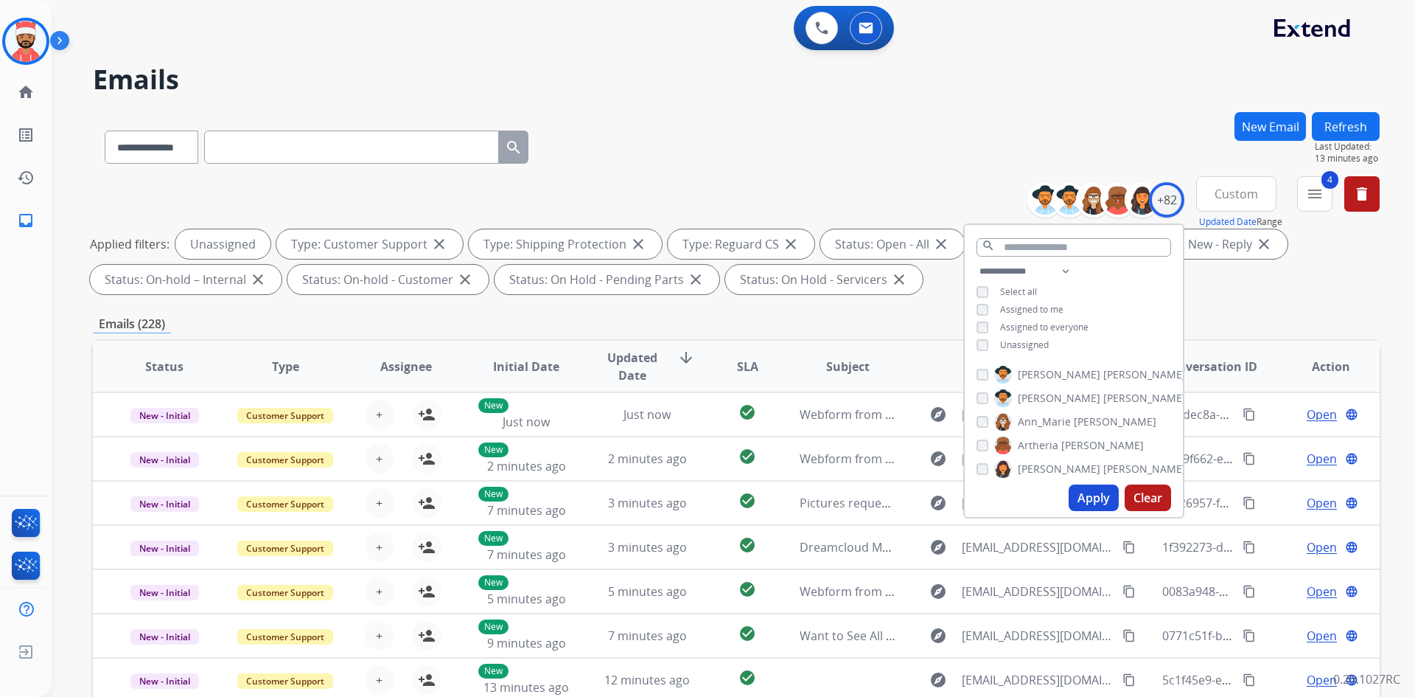
click at [1104, 494] on button "Apply" at bounding box center [1094, 497] width 50 height 27
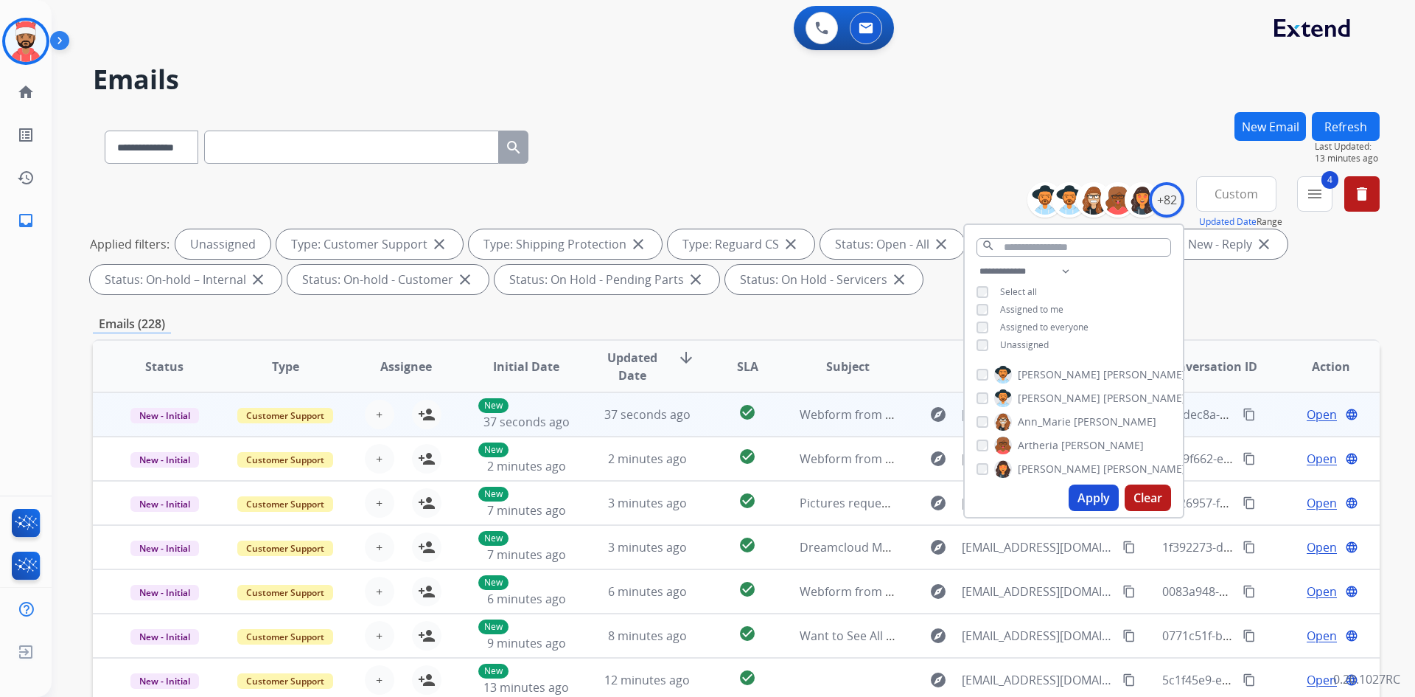
scroll to position [1, 0]
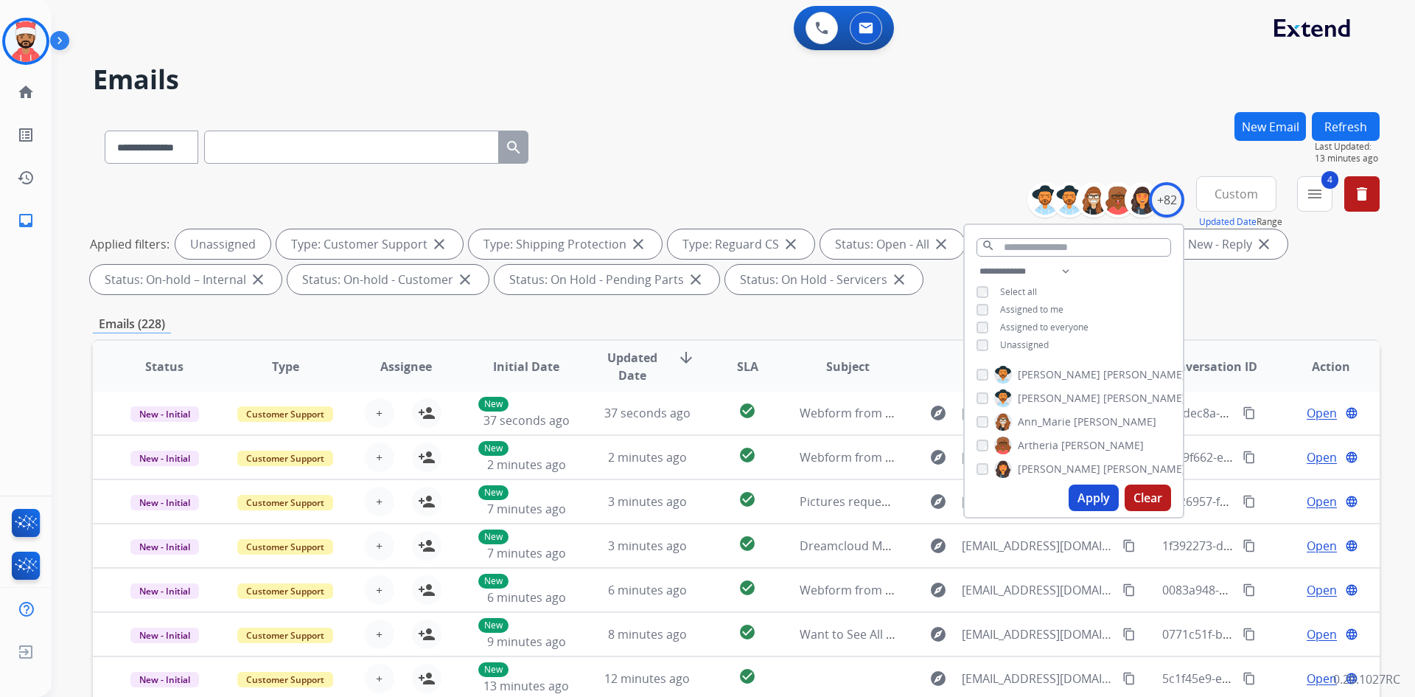
click at [903, 316] on div "Emails (228)" at bounding box center [736, 324] width 1287 height 18
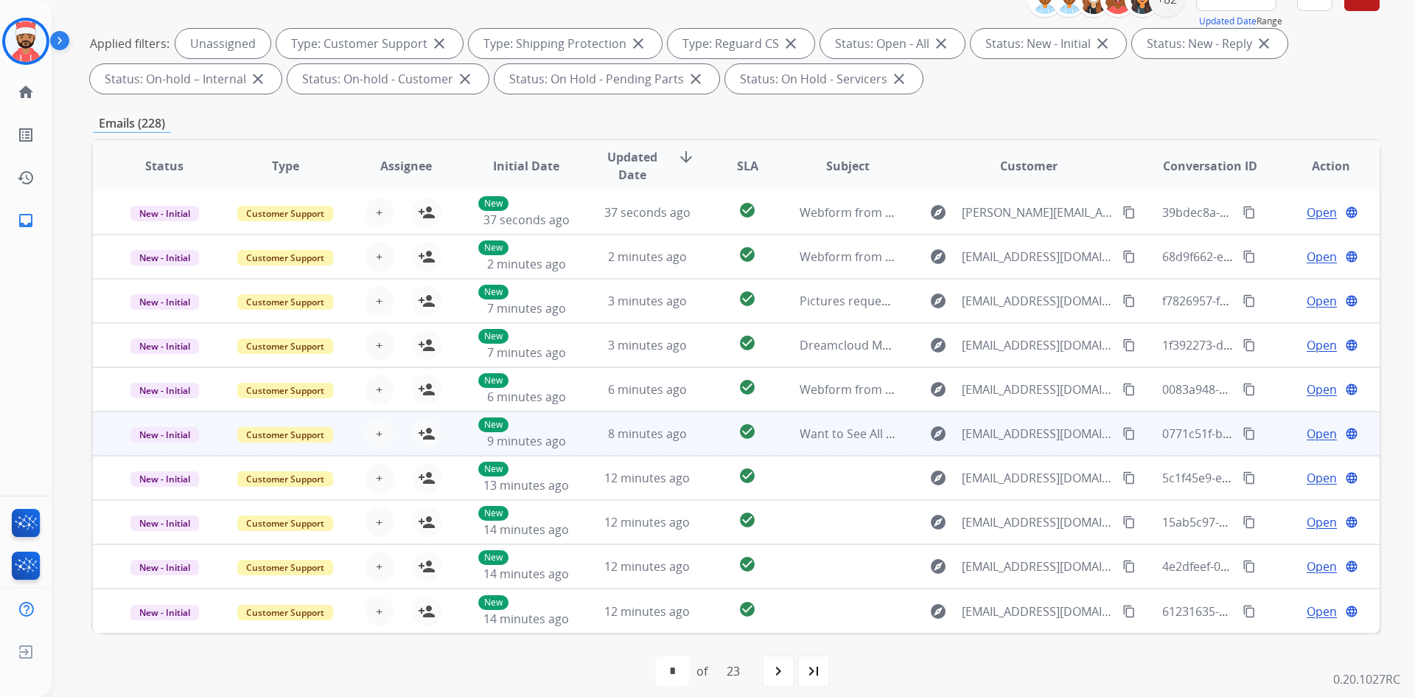
scroll to position [213, 0]
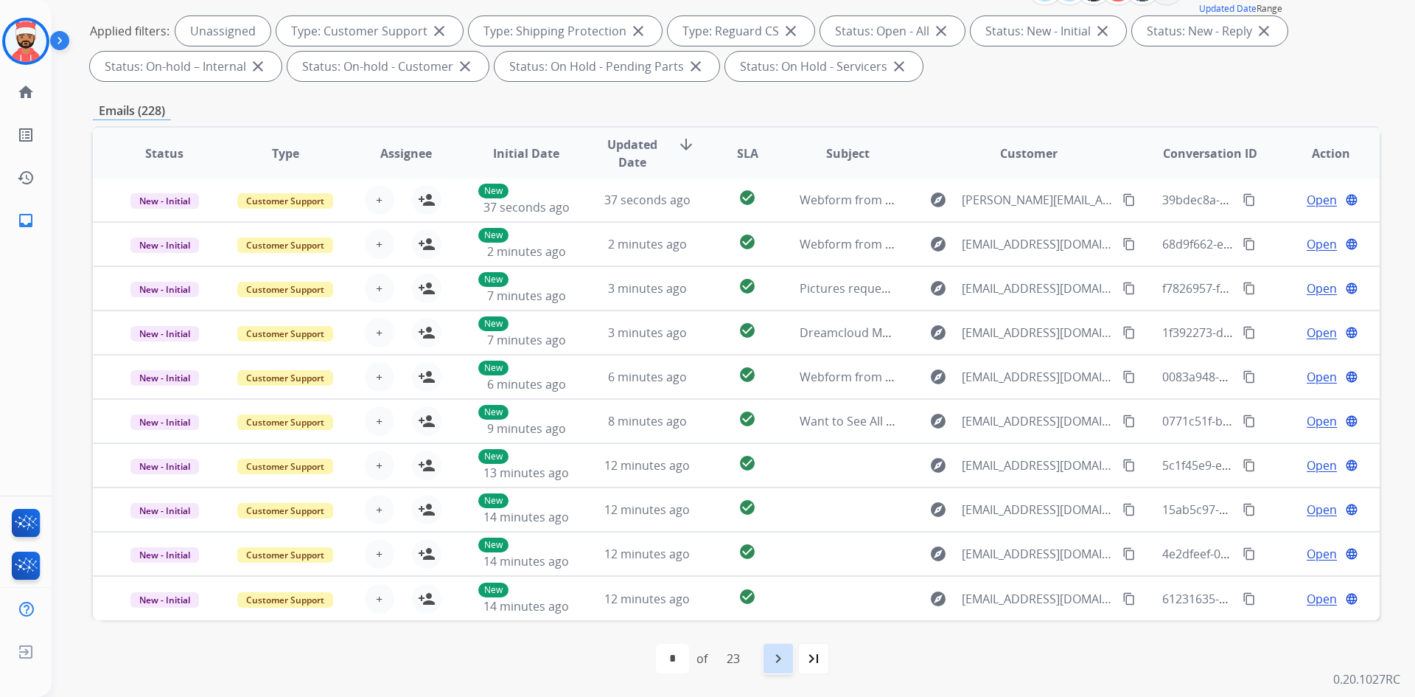
click at [786, 657] on mat-icon "navigate_next" at bounding box center [779, 658] width 18 height 18
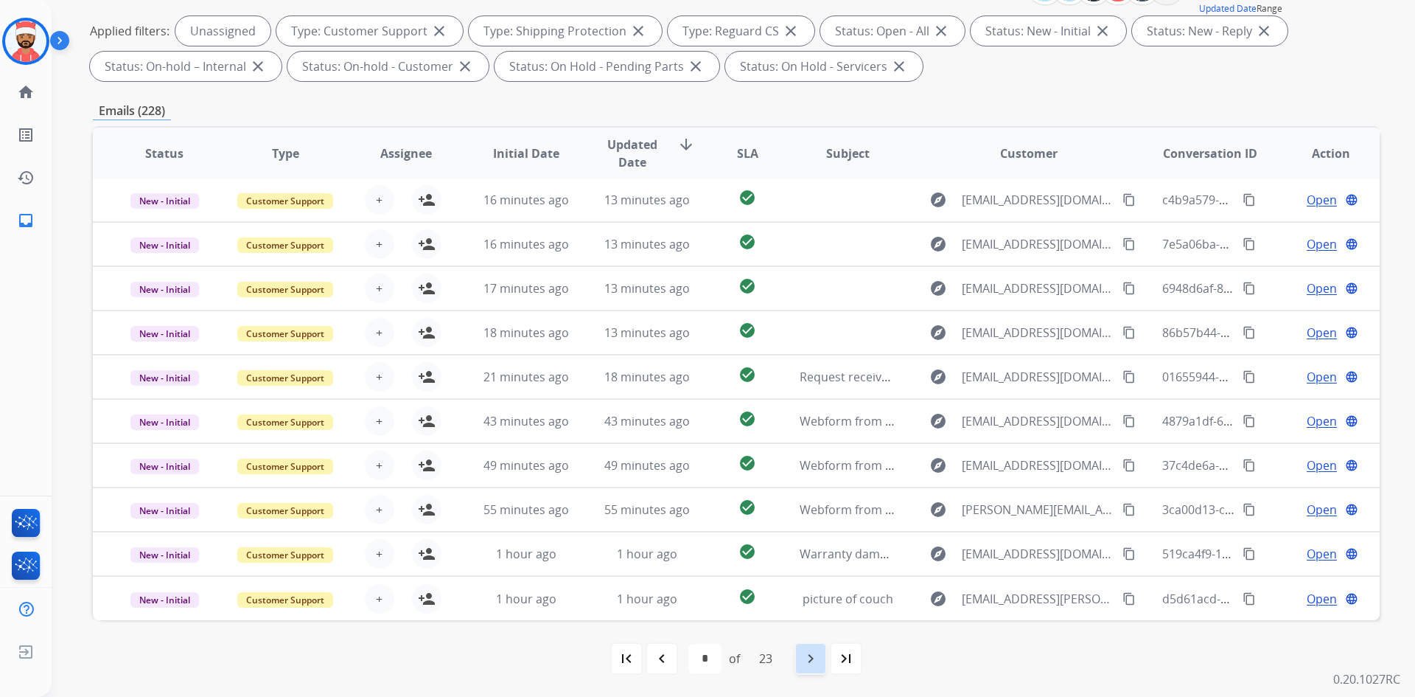
click at [809, 655] on mat-icon "navigate_next" at bounding box center [811, 658] width 18 height 18
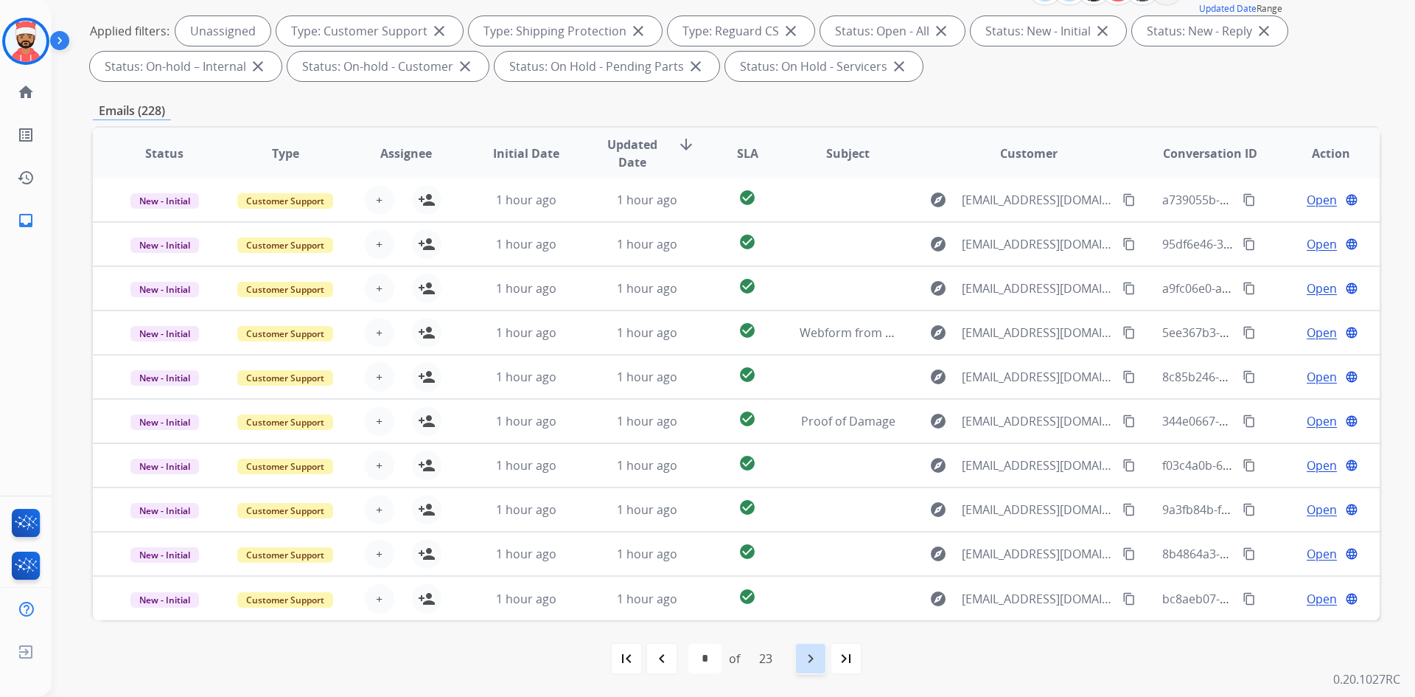
click at [809, 658] on mat-icon "navigate_next" at bounding box center [811, 658] width 18 height 18
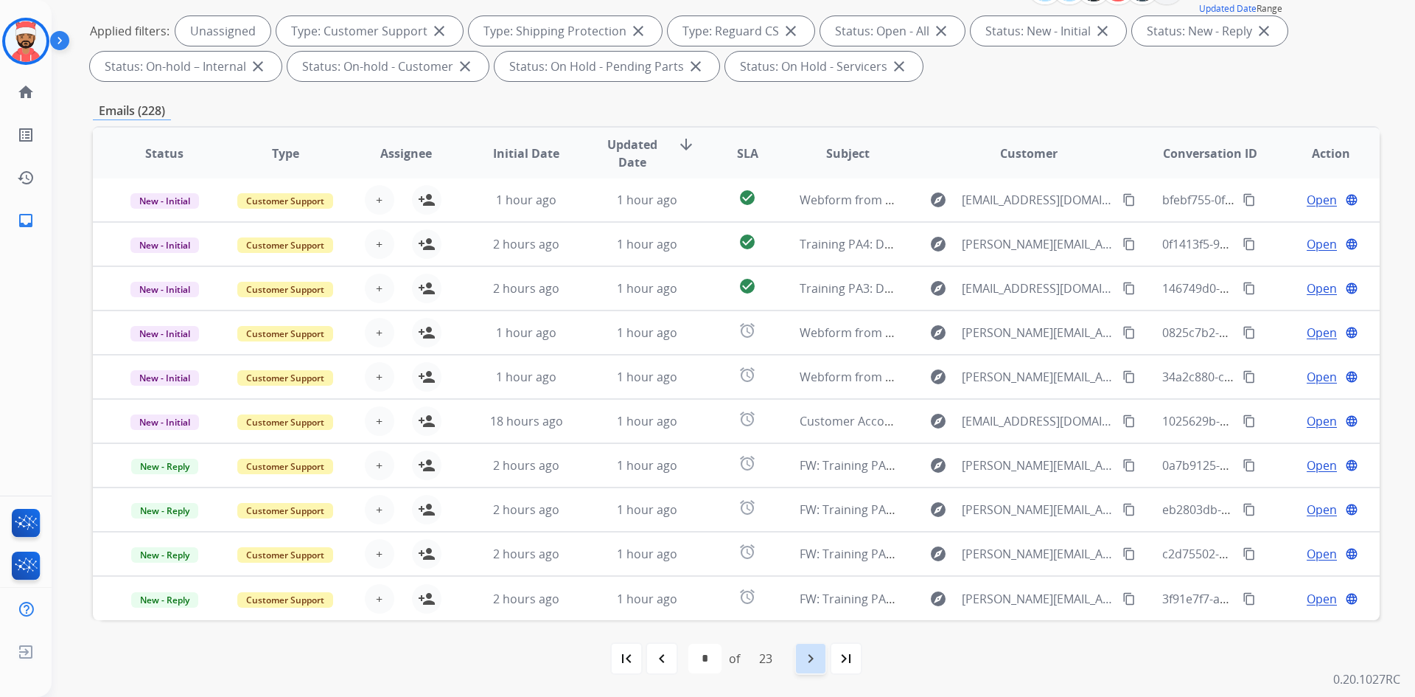
click at [808, 654] on mat-icon "navigate_next" at bounding box center [811, 658] width 18 height 18
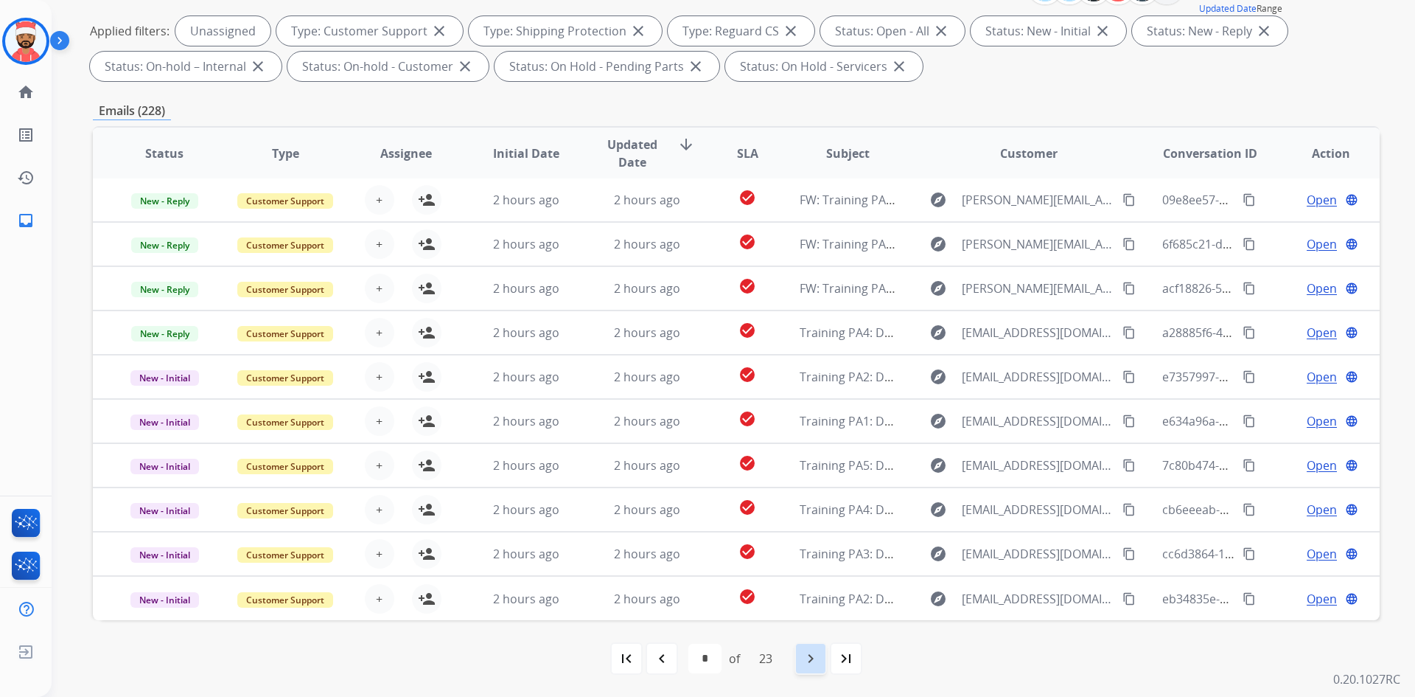
click at [820, 660] on mat-icon "navigate_next" at bounding box center [811, 658] width 18 height 18
click at [806, 653] on mat-icon "navigate_next" at bounding box center [811, 658] width 18 height 18
click at [826, 657] on div "navigate_next" at bounding box center [811, 658] width 32 height 32
click at [817, 662] on mat-icon "navigate_next" at bounding box center [811, 658] width 18 height 18
click at [823, 658] on div "navigate_next" at bounding box center [811, 658] width 32 height 32
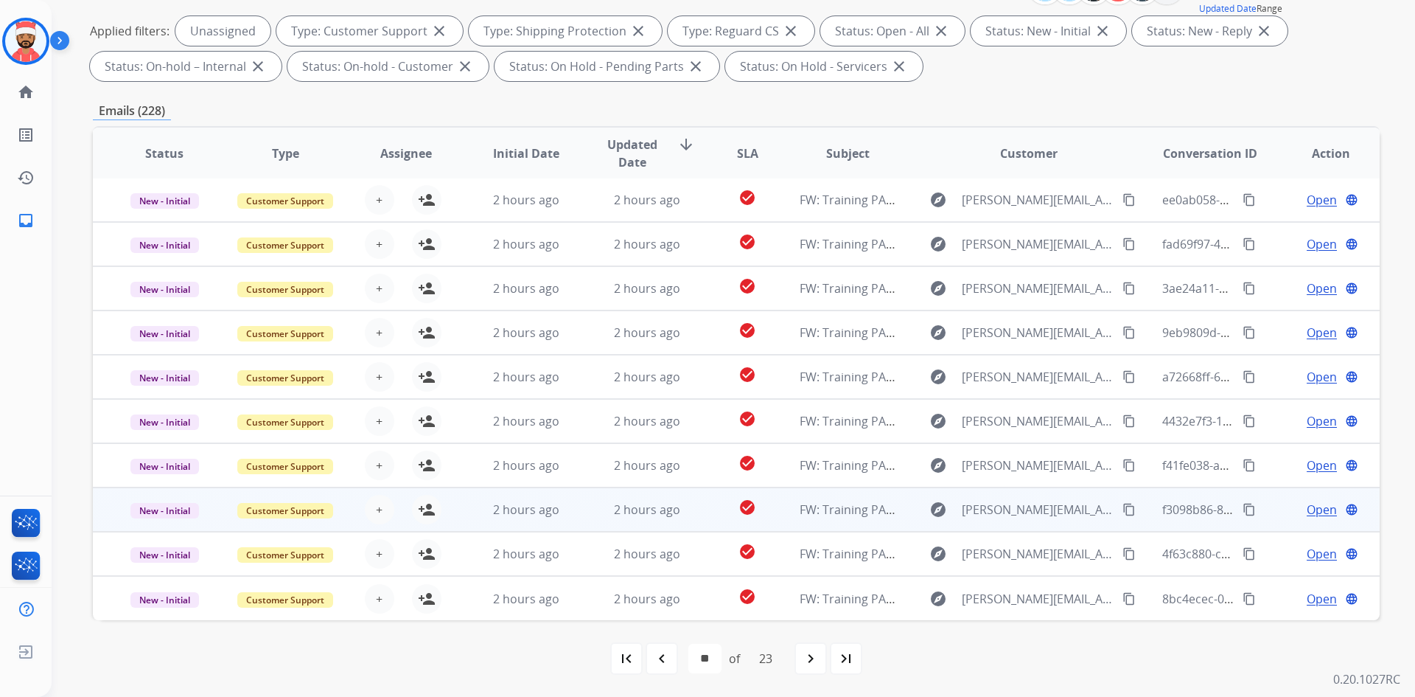
scroll to position [0, 0]
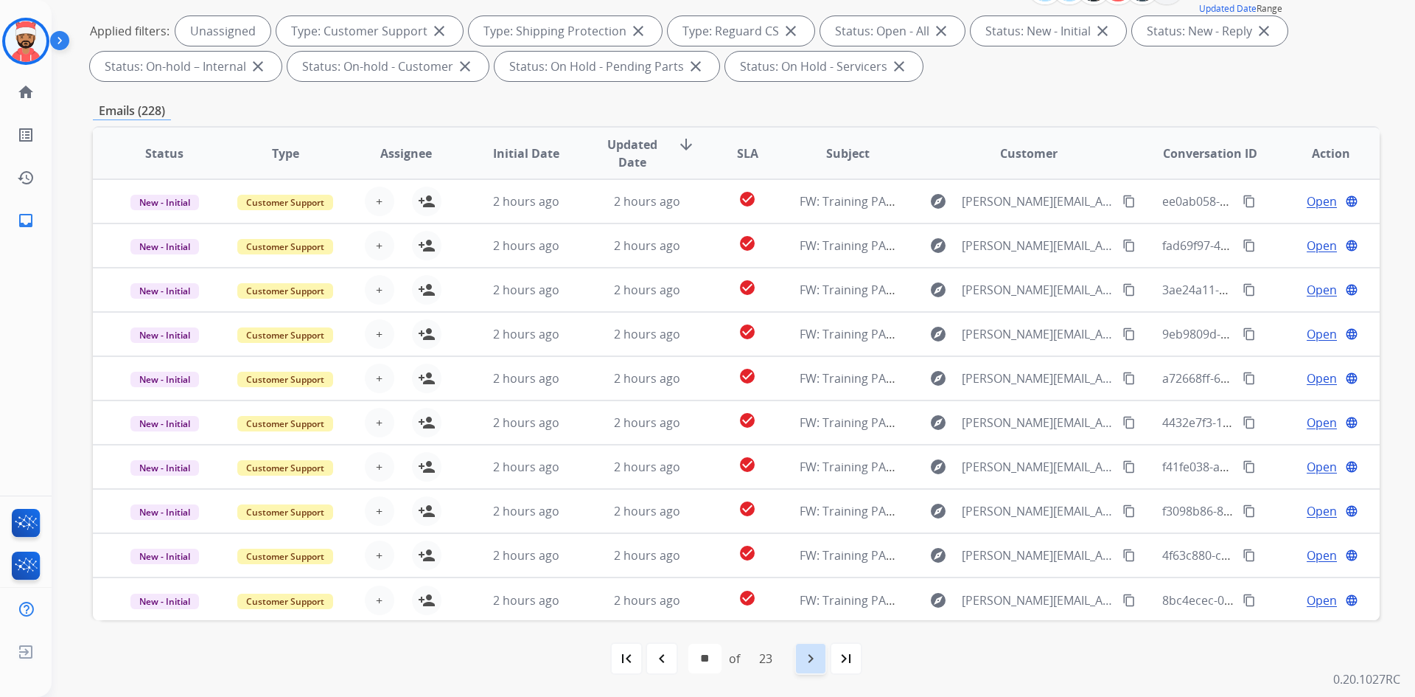
click at [818, 656] on mat-icon "navigate_next" at bounding box center [811, 658] width 18 height 18
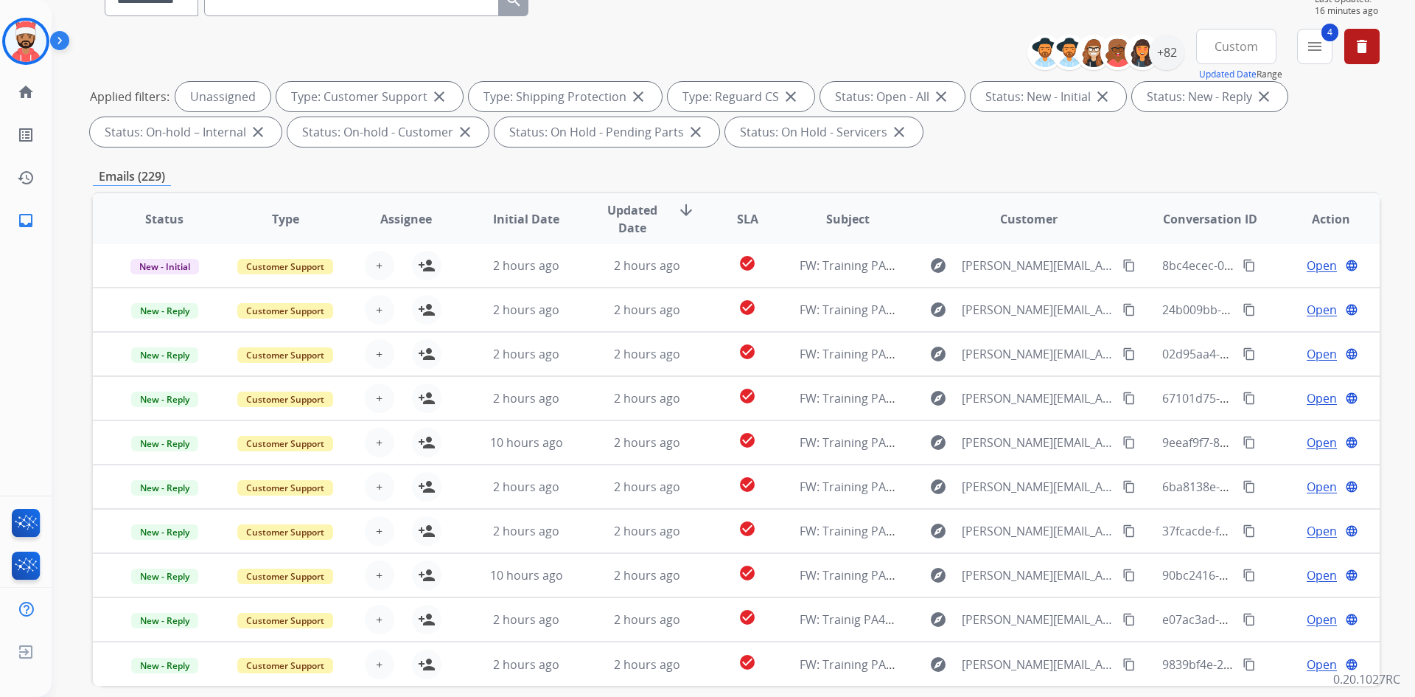
scroll to position [213, 0]
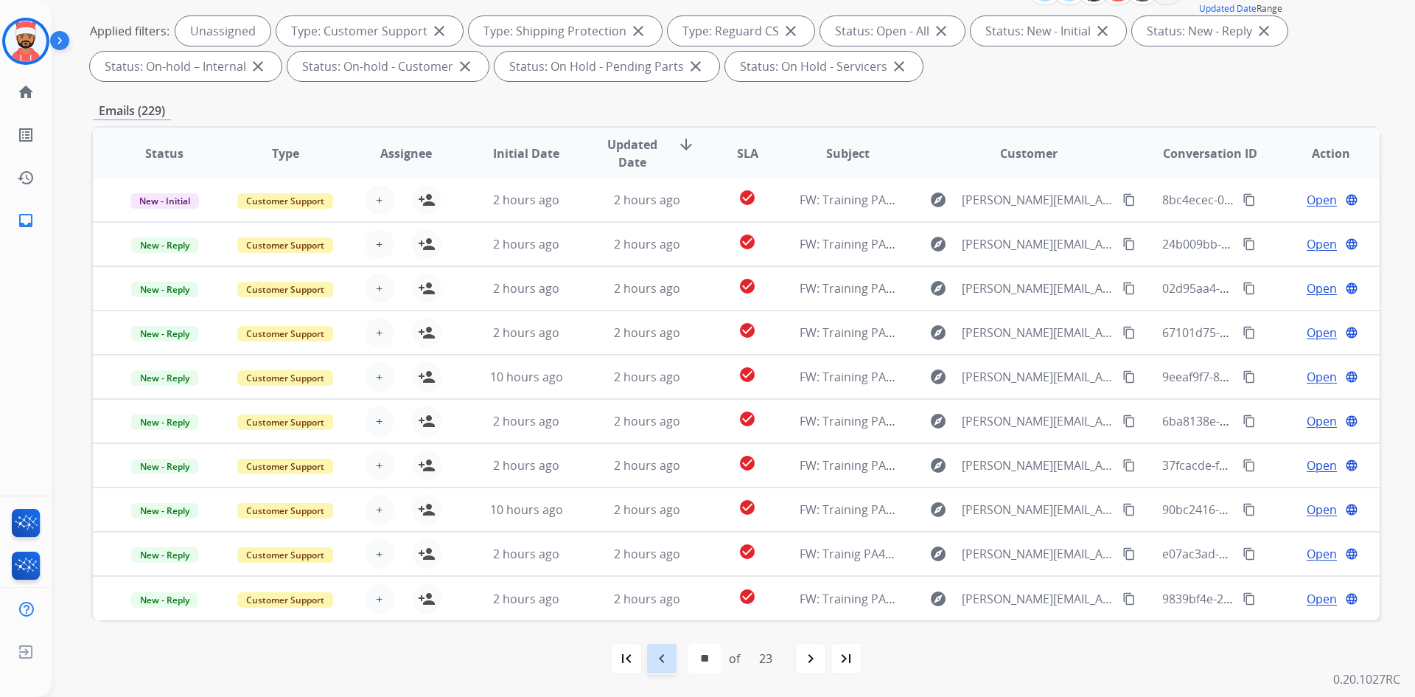
click at [663, 664] on mat-icon "navigate_before" at bounding box center [662, 658] width 18 height 18
click at [815, 652] on mat-icon "navigate_next" at bounding box center [811, 658] width 18 height 18
click at [815, 657] on mat-icon "navigate_next" at bounding box center [811, 658] width 18 height 18
click at [662, 652] on mat-icon "navigate_before" at bounding box center [662, 658] width 18 height 18
click at [669, 655] on div "navigate_before" at bounding box center [662, 658] width 32 height 32
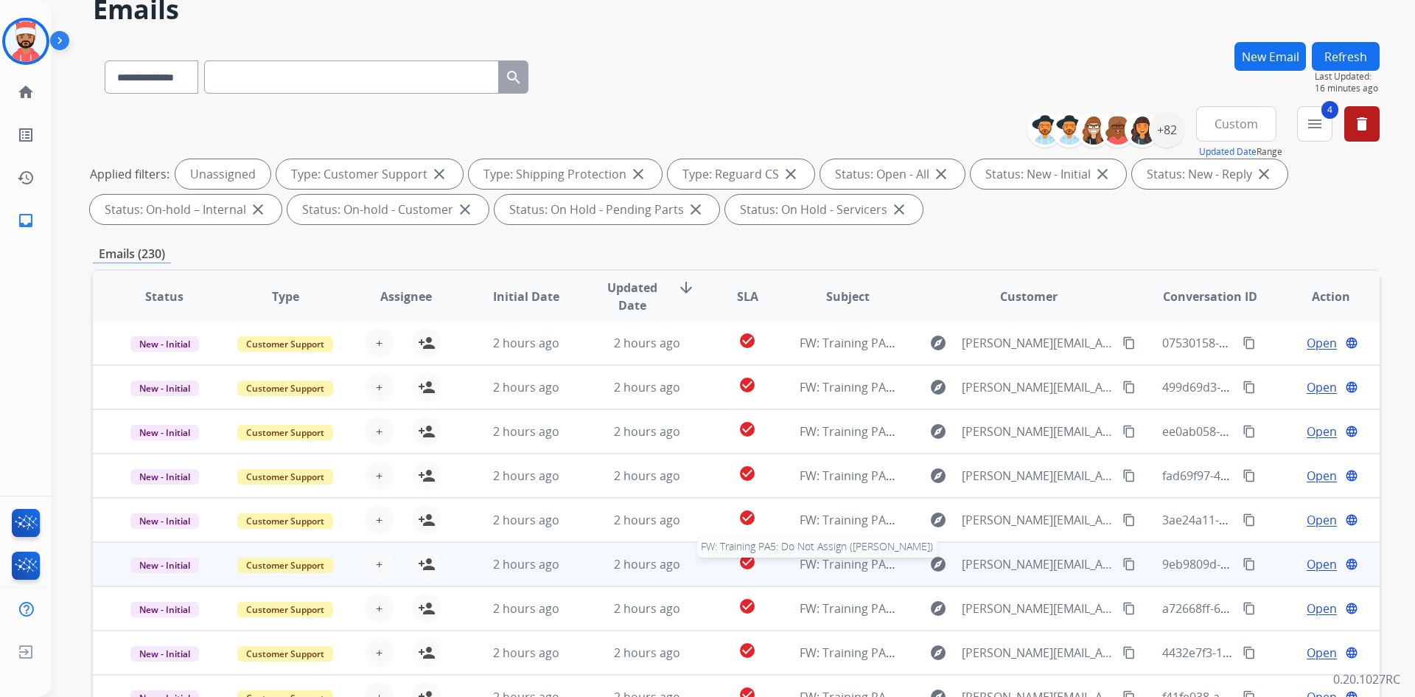
scroll to position [74, 0]
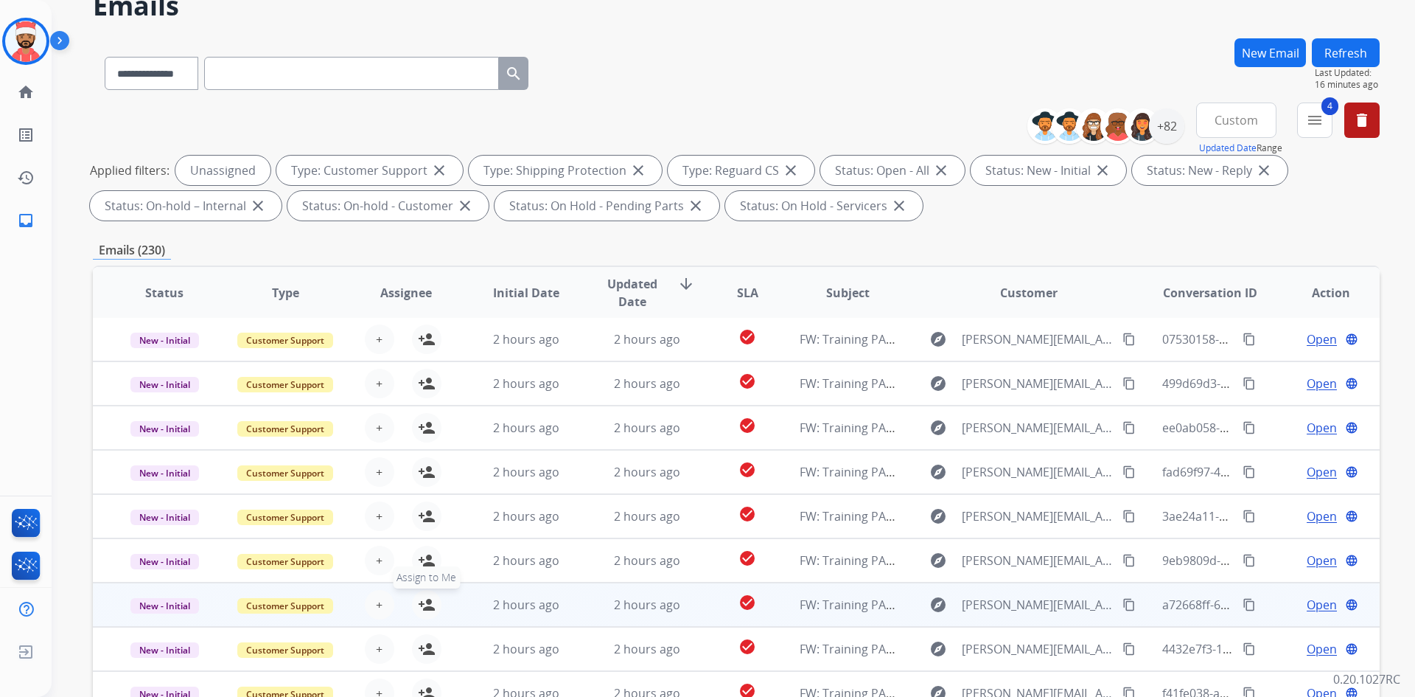
drag, startPoint x: 423, startPoint y: 601, endPoint x: 433, endPoint y: 602, distance: 10.4
click at [431, 602] on mat-icon "person_add" at bounding box center [427, 605] width 18 height 18
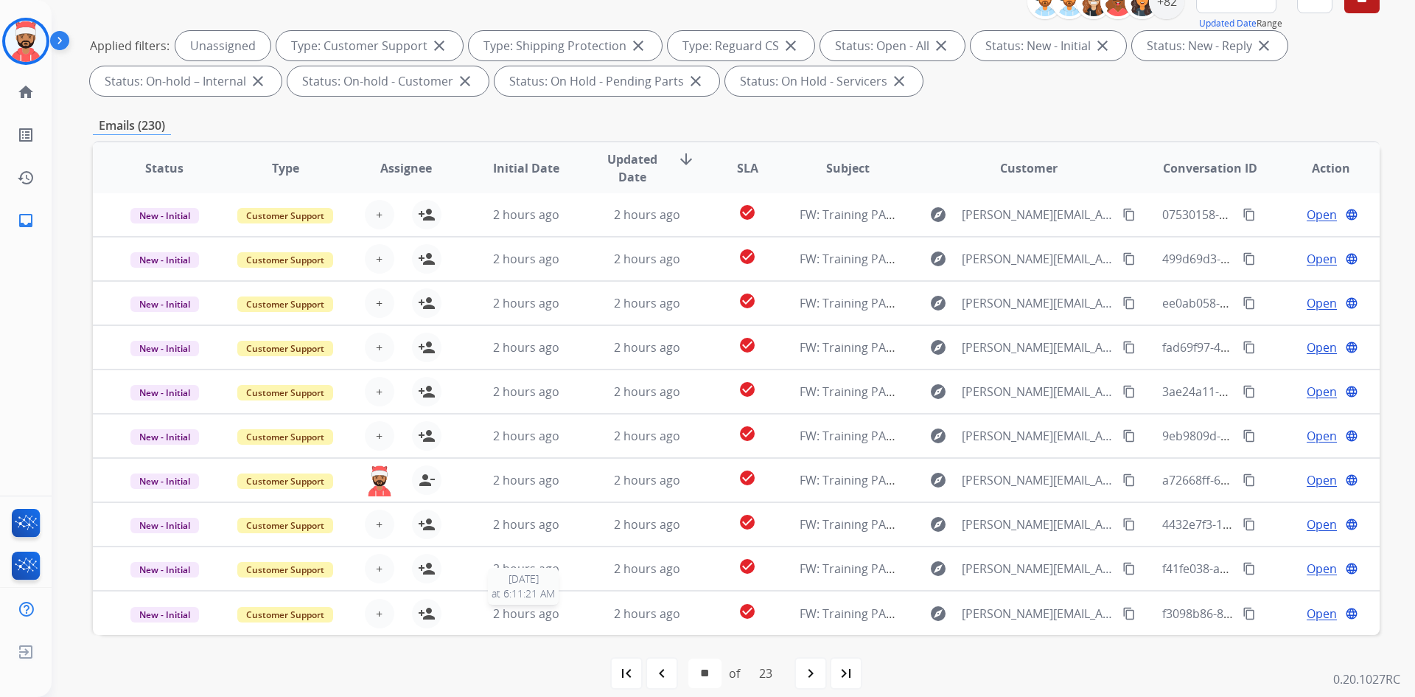
scroll to position [213, 0]
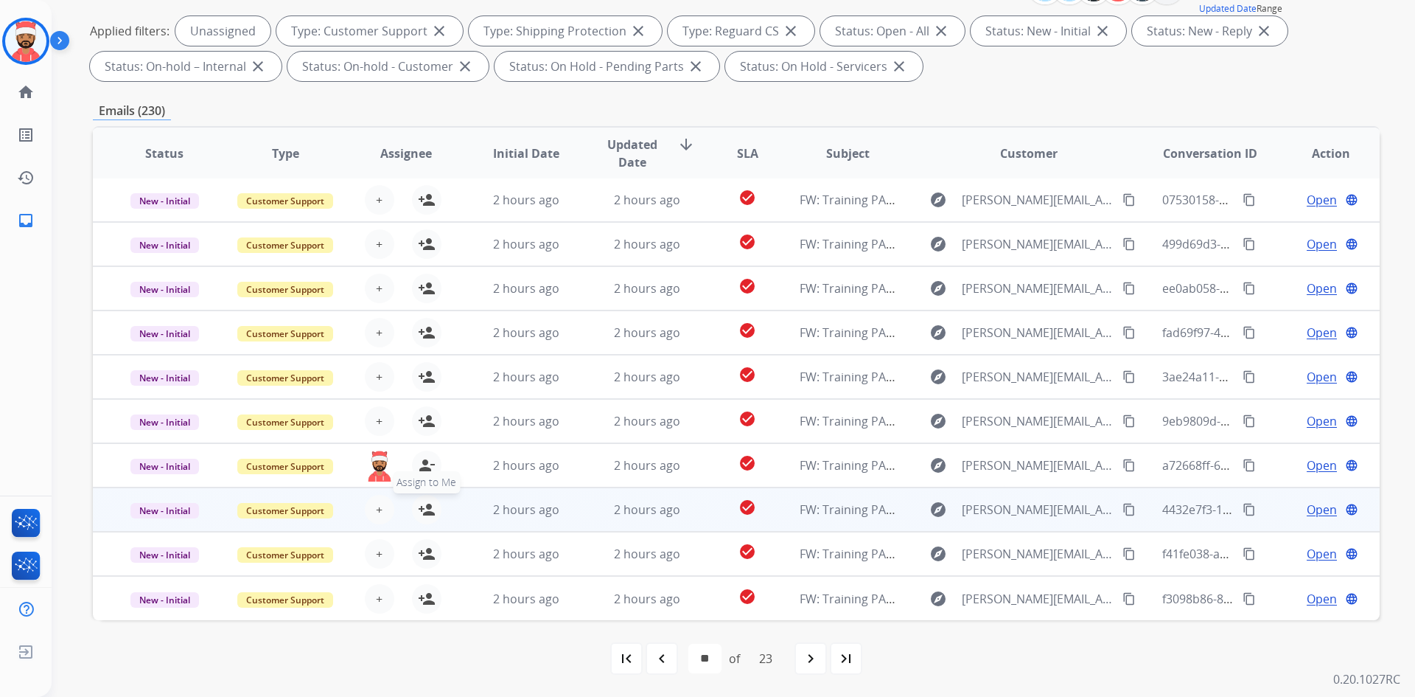
click at [432, 506] on mat-icon "person_add" at bounding box center [427, 509] width 18 height 18
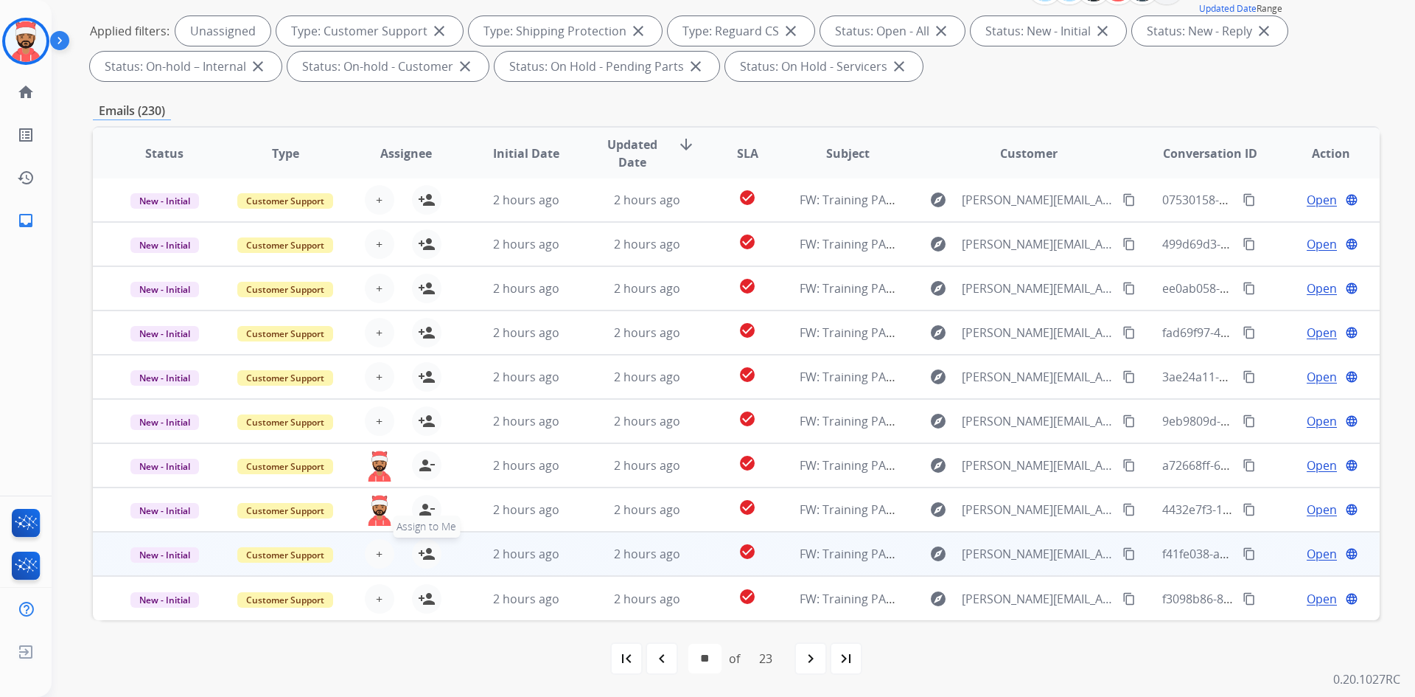
click at [430, 551] on mat-icon "person_add" at bounding box center [427, 554] width 18 height 18
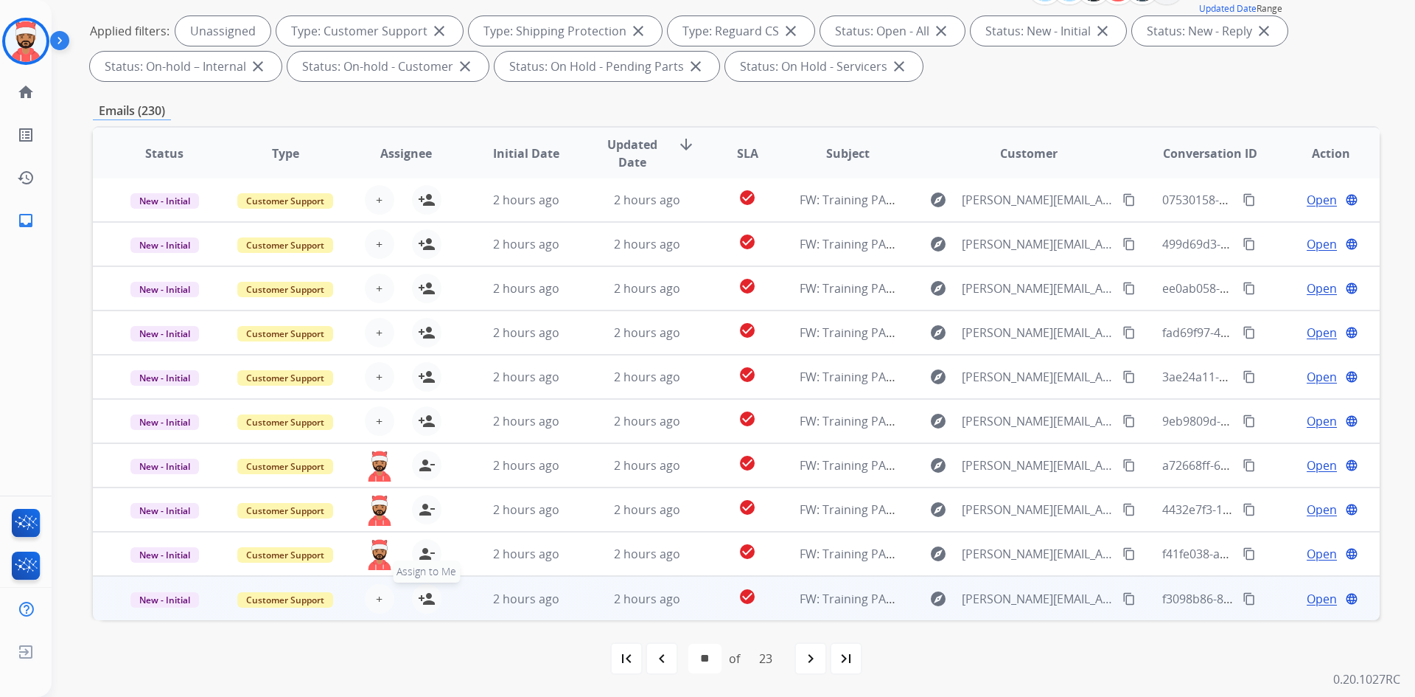
click at [424, 599] on mat-icon "person_add" at bounding box center [427, 599] width 18 height 18
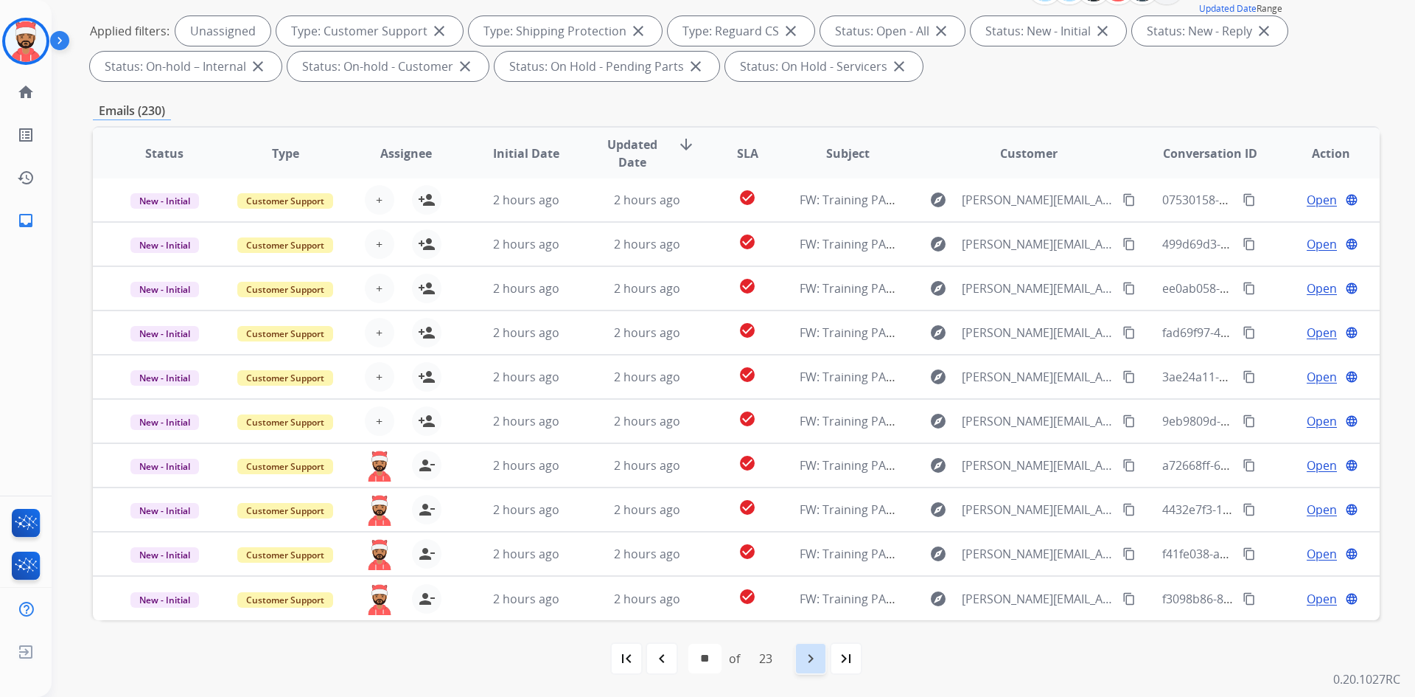
click at [803, 656] on div "navigate_next" at bounding box center [811, 658] width 32 height 32
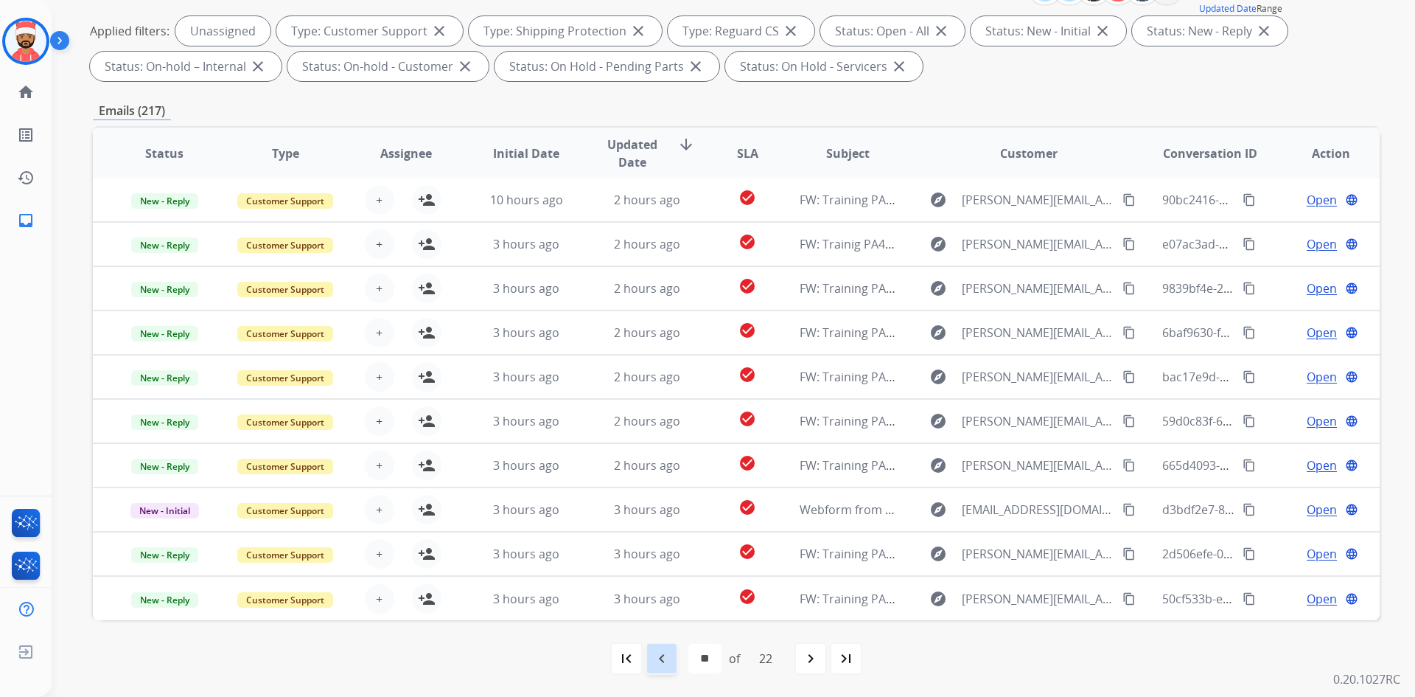
click at [674, 657] on div "navigate_before" at bounding box center [662, 658] width 32 height 32
click at [653, 672] on div "navigate_before" at bounding box center [662, 658] width 32 height 32
select select "*"
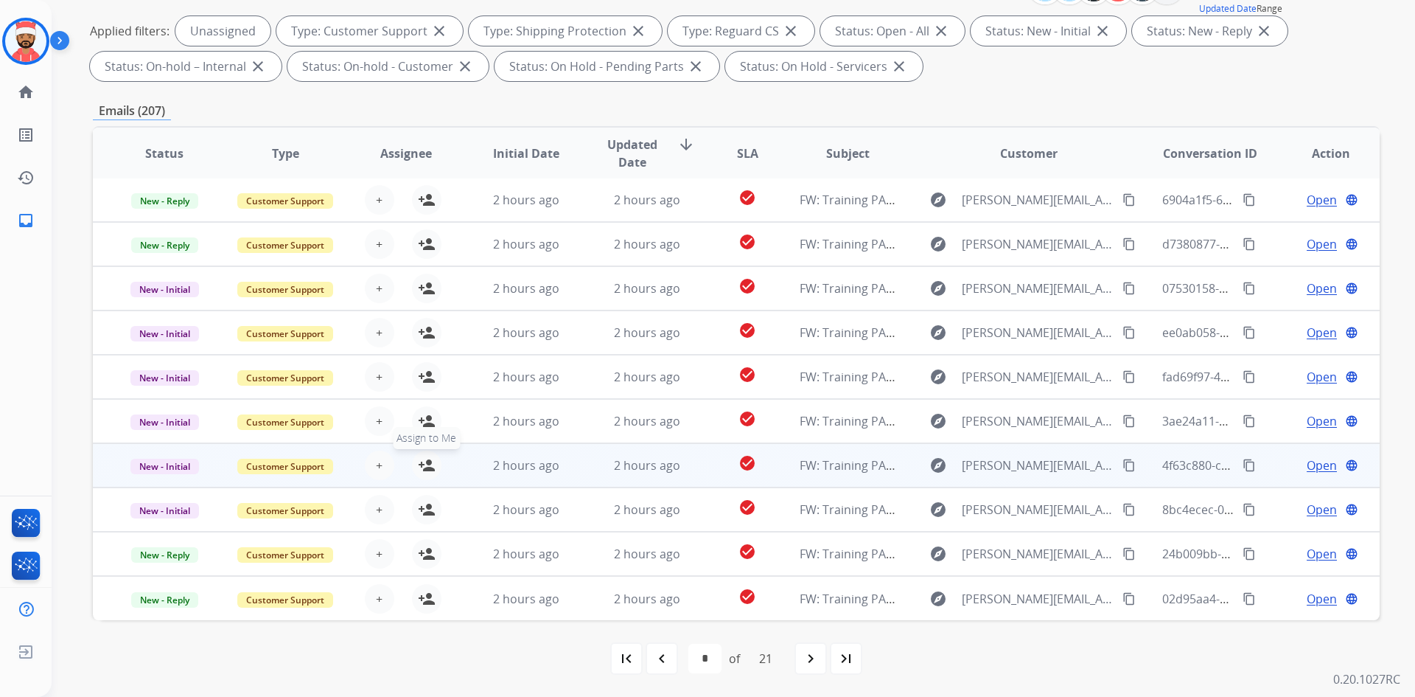
click at [422, 464] on mat-icon "person_add" at bounding box center [427, 465] width 18 height 18
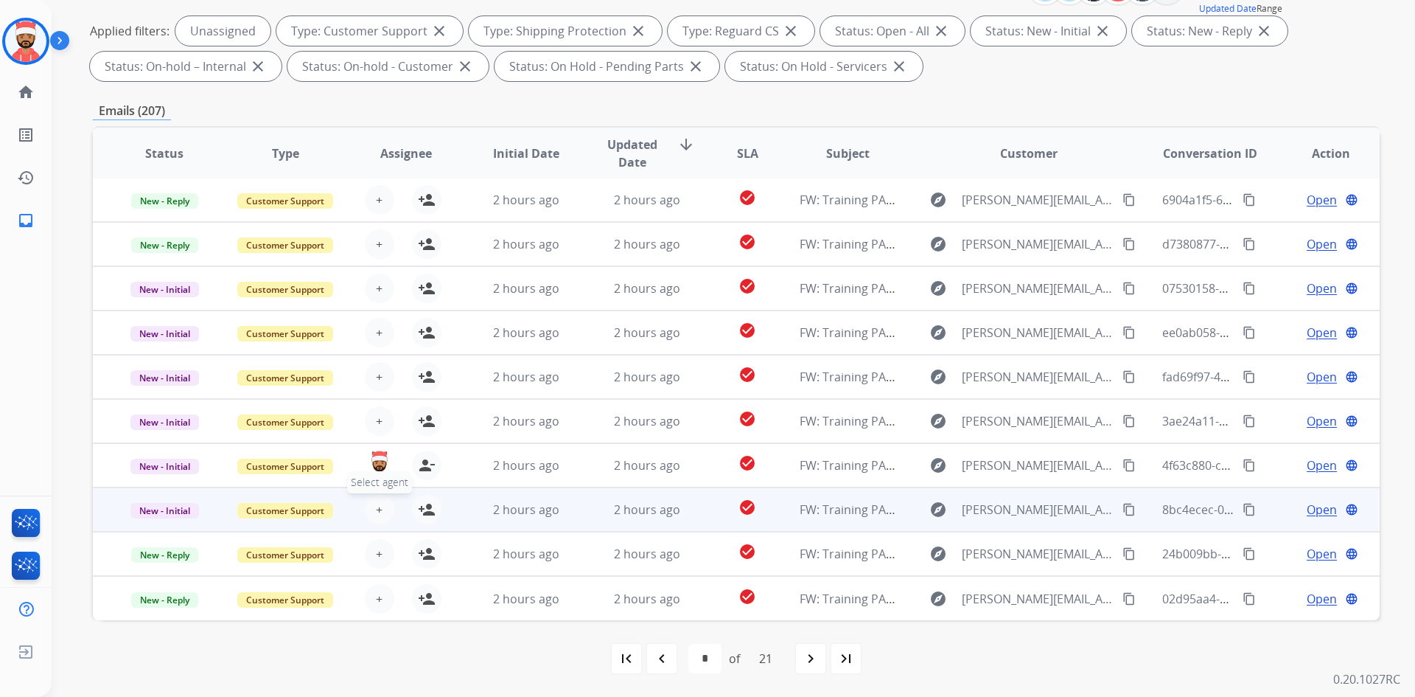
click at [369, 512] on button "+ Select agent" at bounding box center [379, 509] width 29 height 29
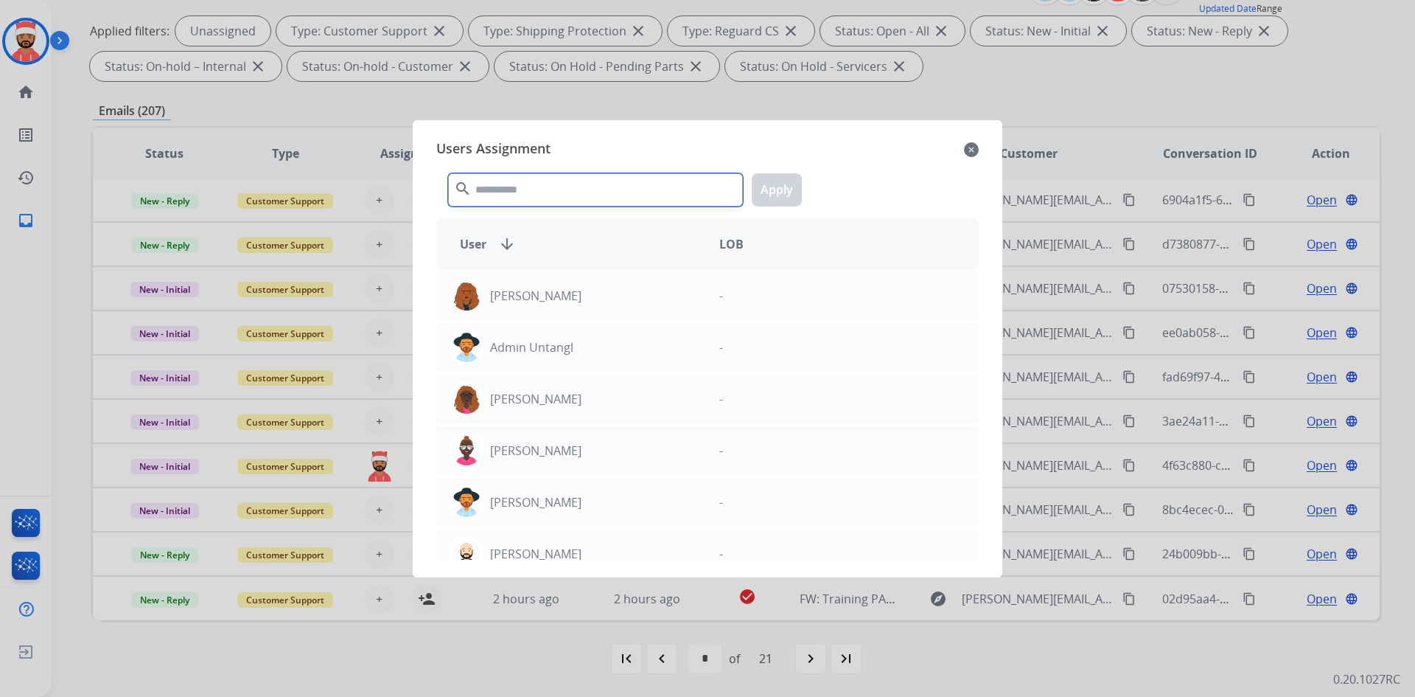
click at [543, 178] on input "text" at bounding box center [595, 189] width 295 height 33
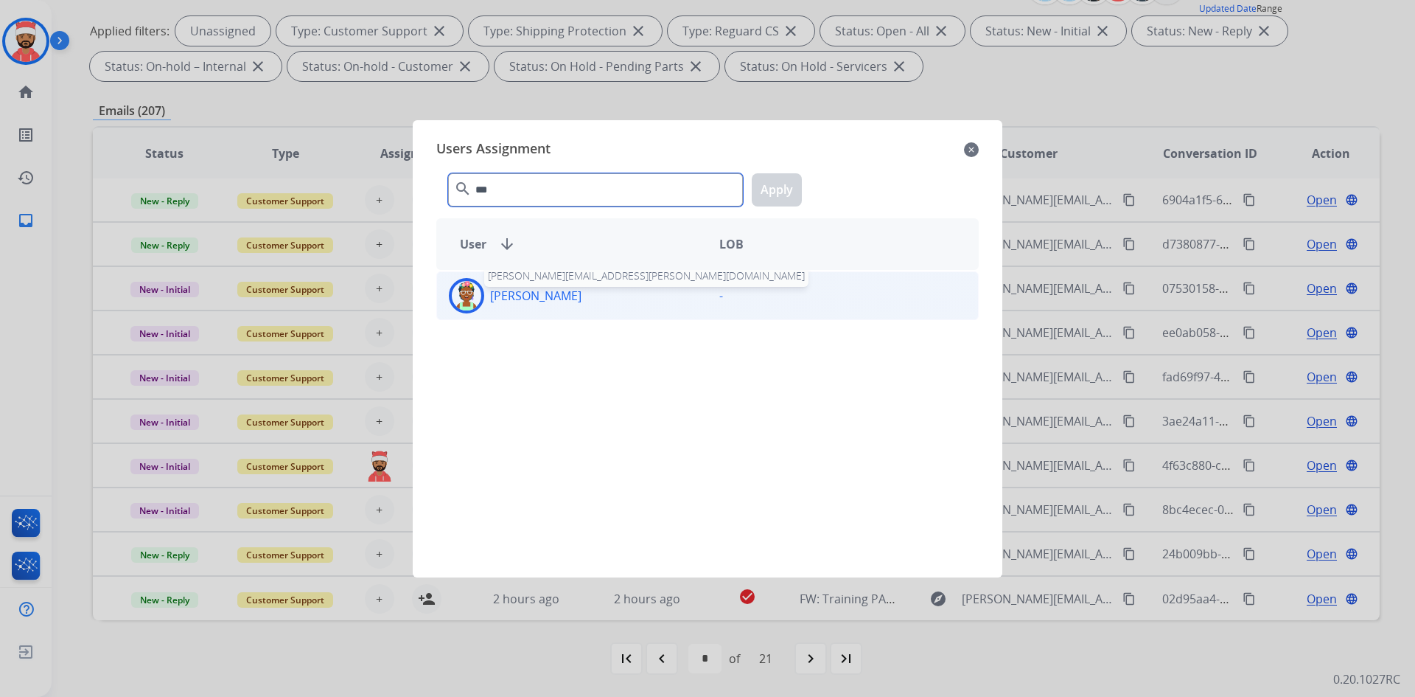
type input "***"
click at [576, 291] on p "[PERSON_NAME]" at bounding box center [535, 296] width 91 height 18
click at [798, 186] on button "Apply" at bounding box center [777, 189] width 50 height 33
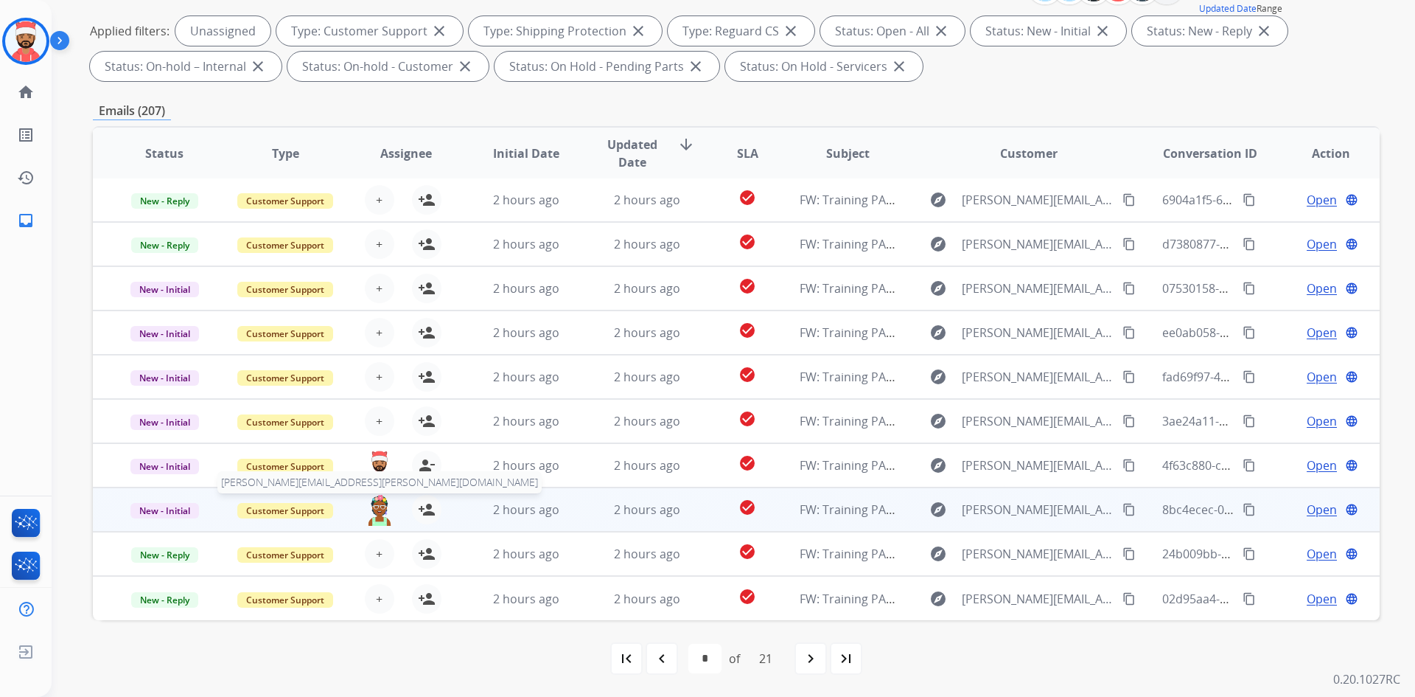
click at [383, 510] on img at bounding box center [379, 510] width 29 height 31
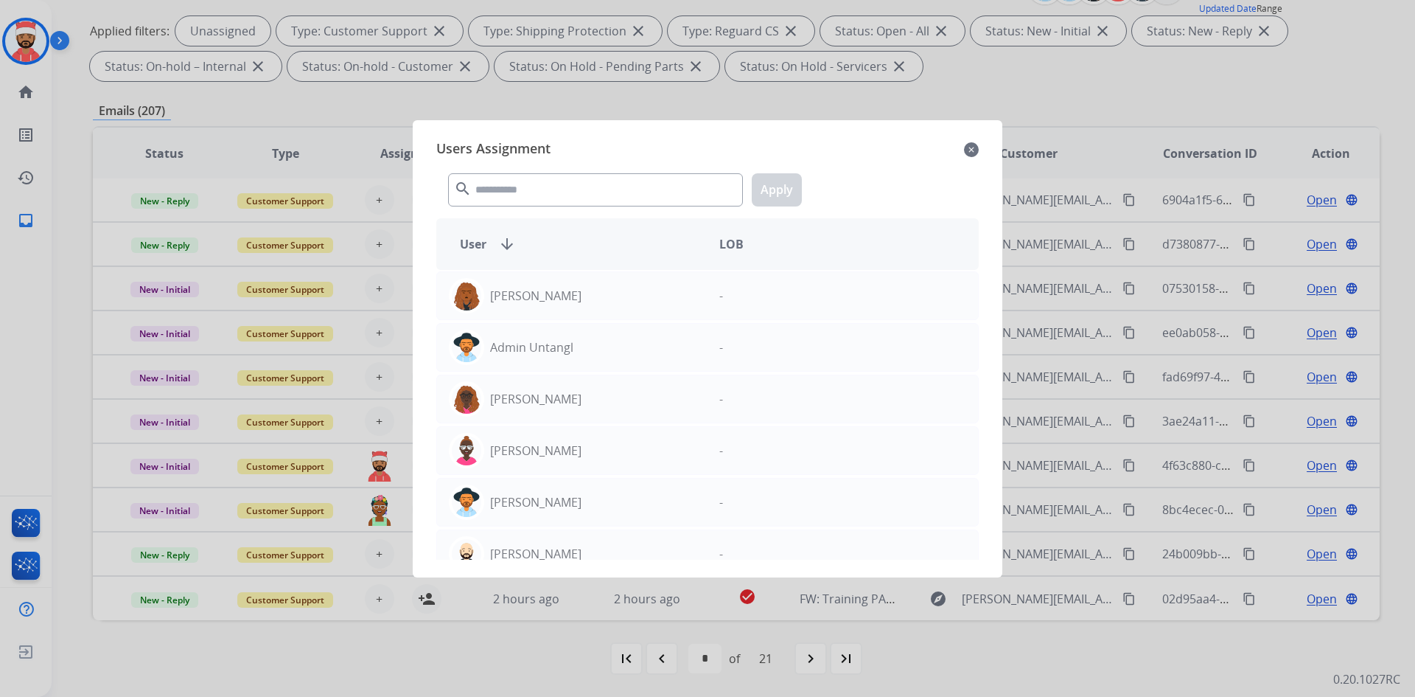
click at [970, 150] on mat-icon "close" at bounding box center [971, 150] width 15 height 18
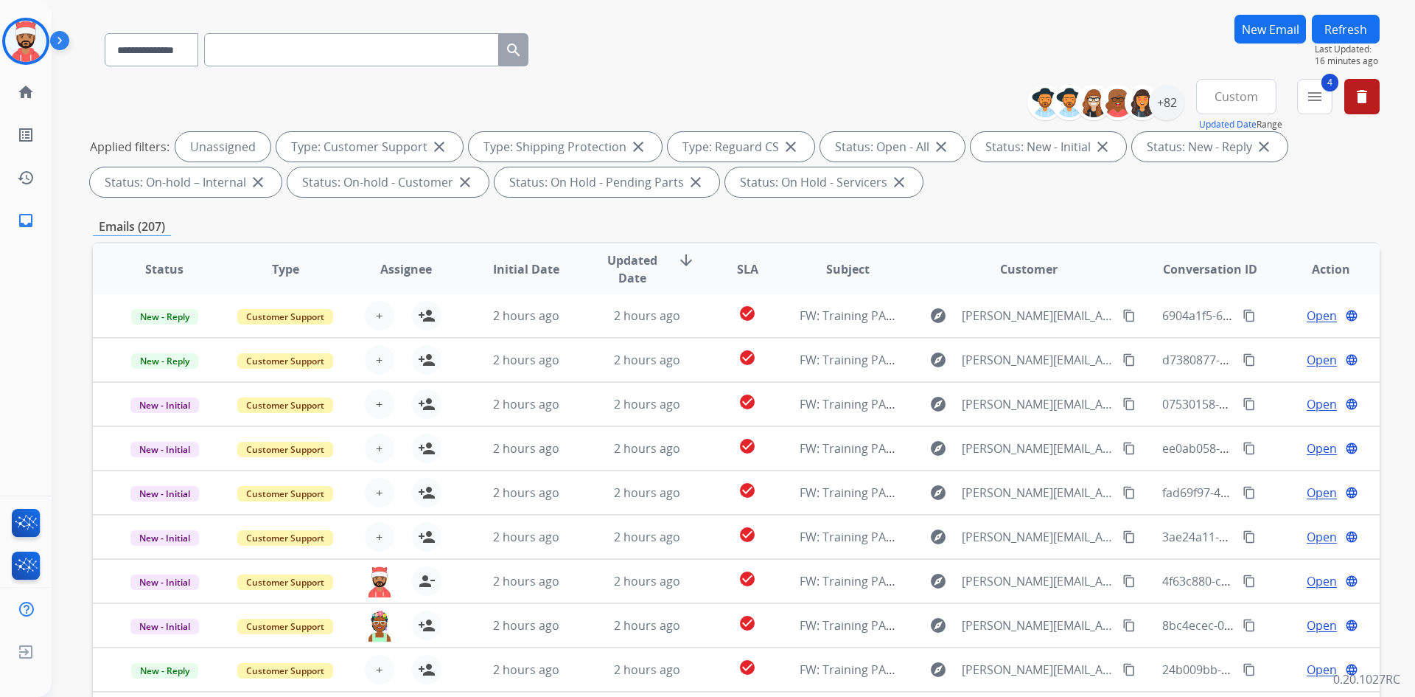
scroll to position [0, 0]
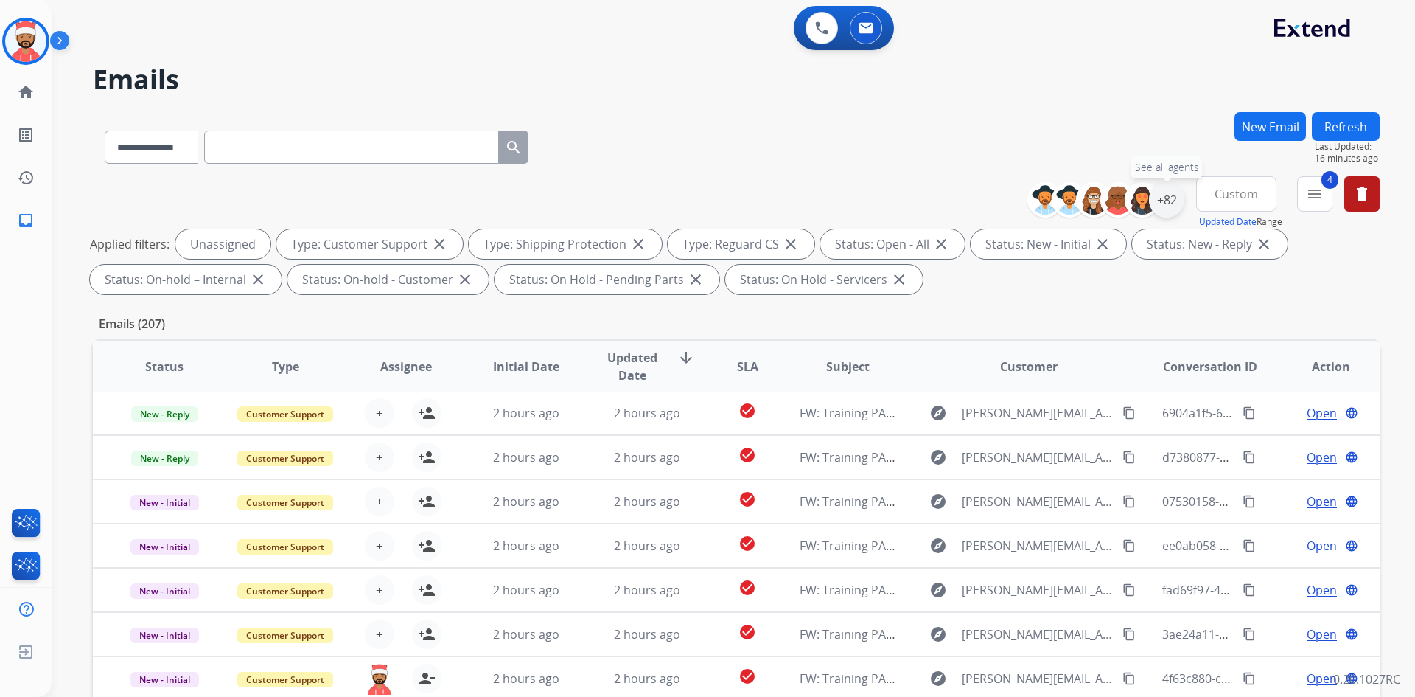
click at [1171, 202] on div "+82" at bounding box center [1166, 199] width 35 height 35
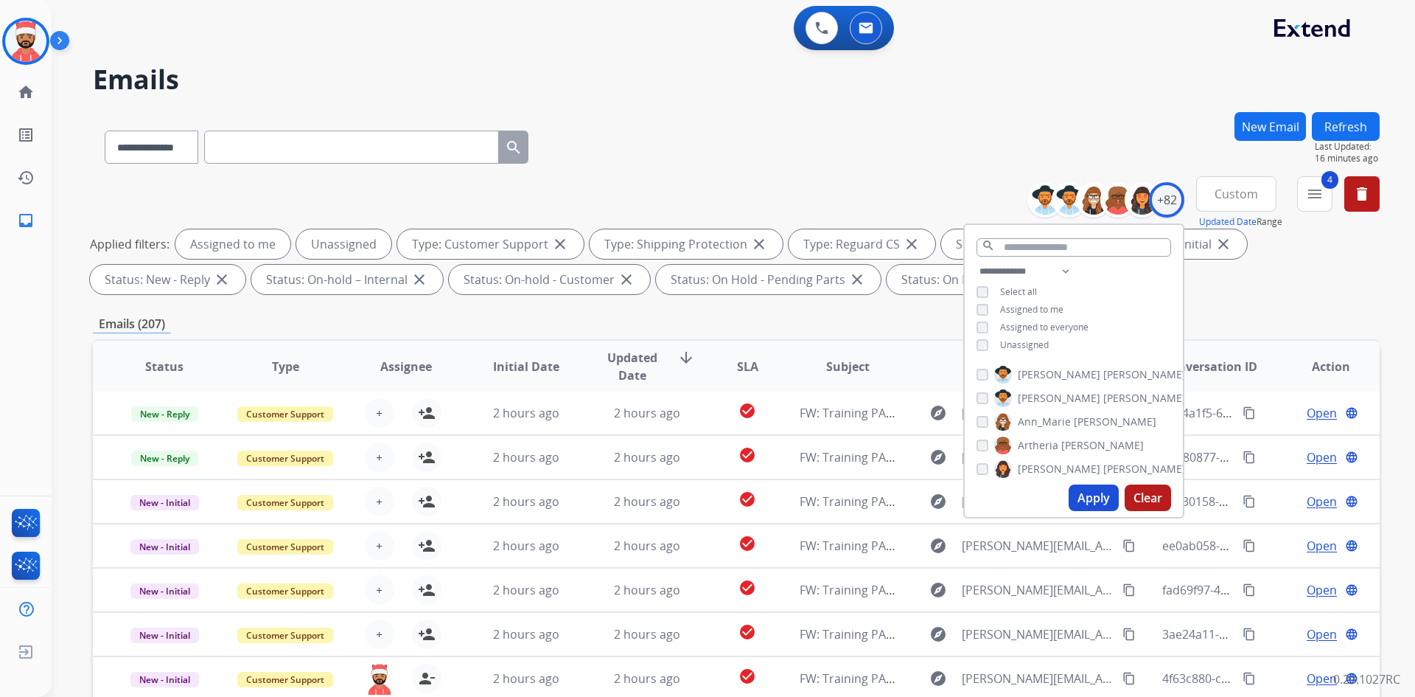
click at [1081, 508] on button "Apply" at bounding box center [1094, 497] width 50 height 27
select select "*"
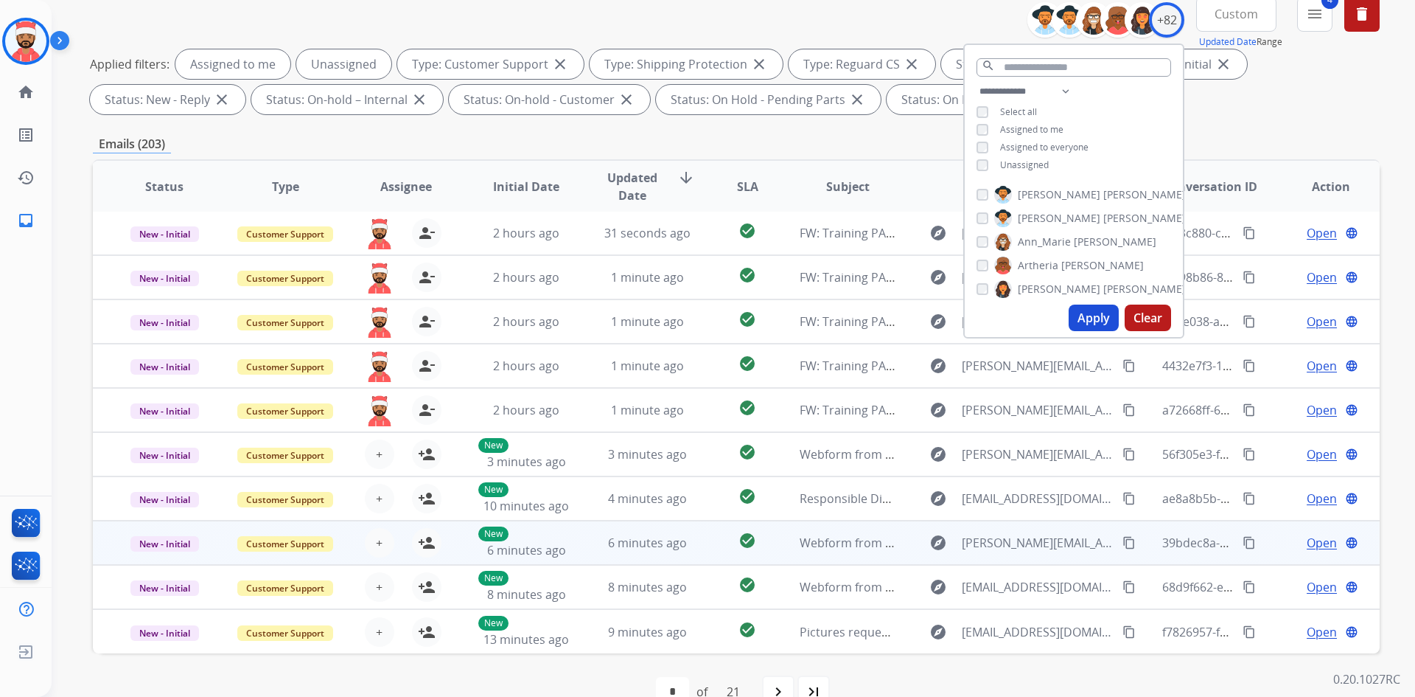
scroll to position [213, 0]
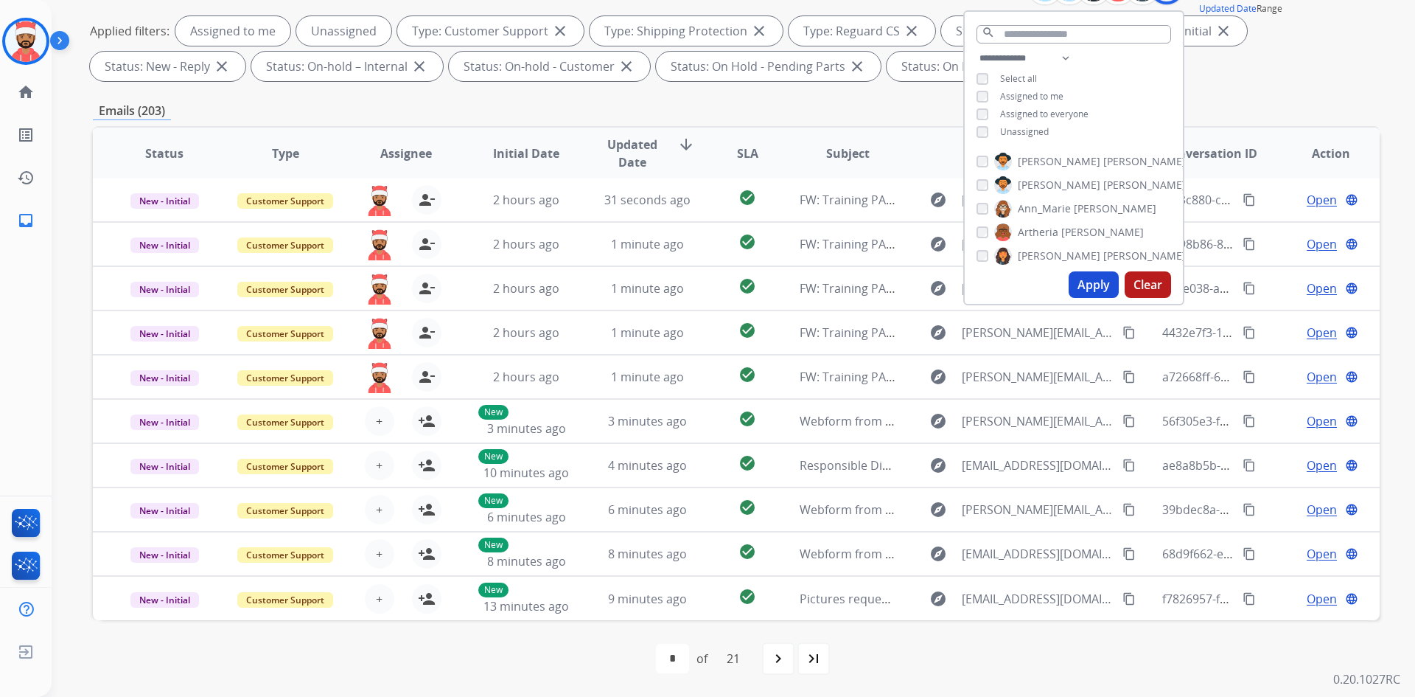
click at [1260, 69] on div "Applied filters: Assigned to me Unassigned Type: Customer Support close Type: S…" at bounding box center [733, 48] width 1287 height 65
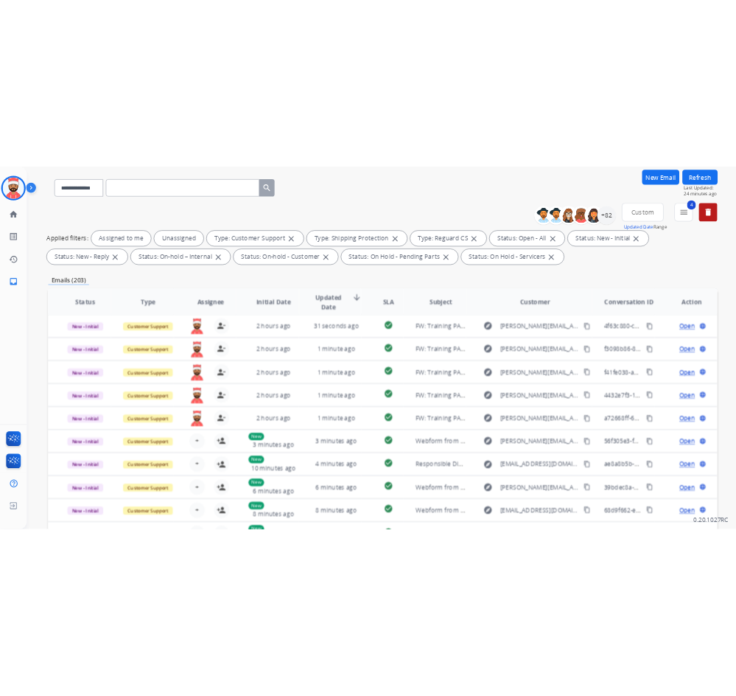
scroll to position [0, 0]
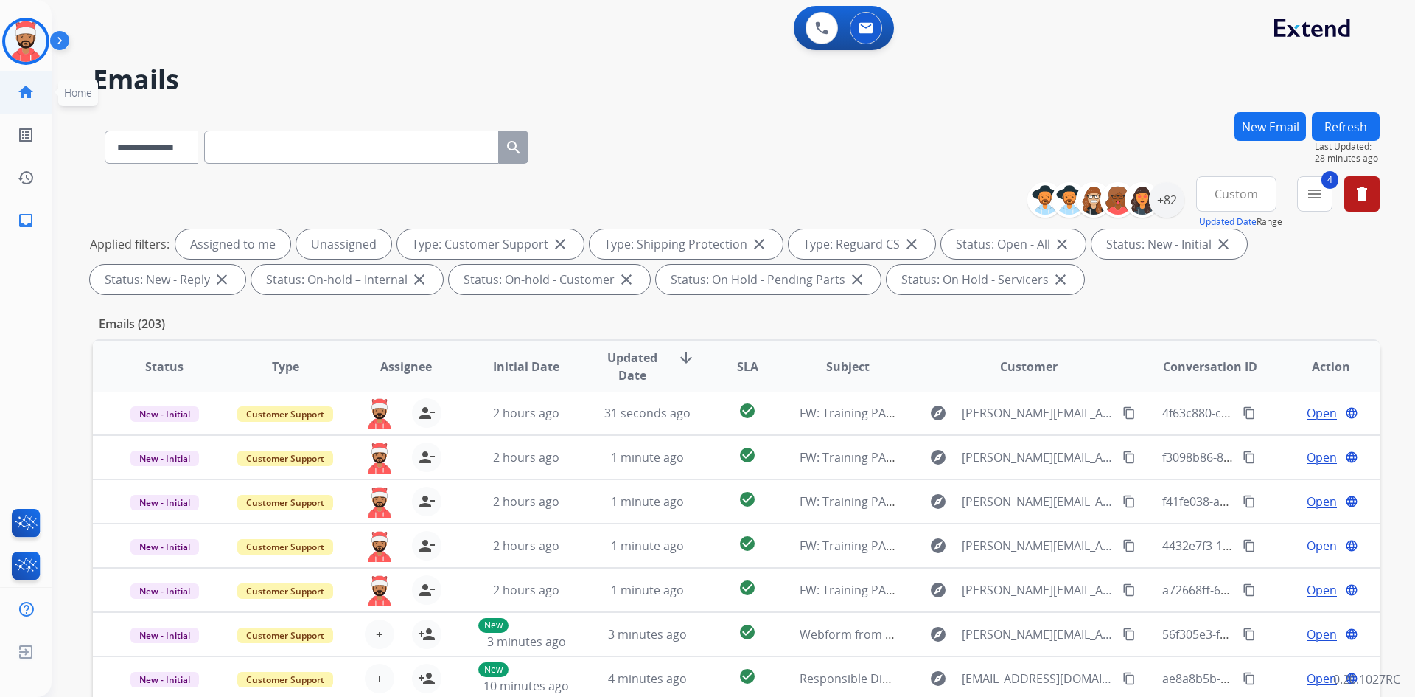
click at [18, 78] on link "home Home" at bounding box center [25, 91] width 41 height 41
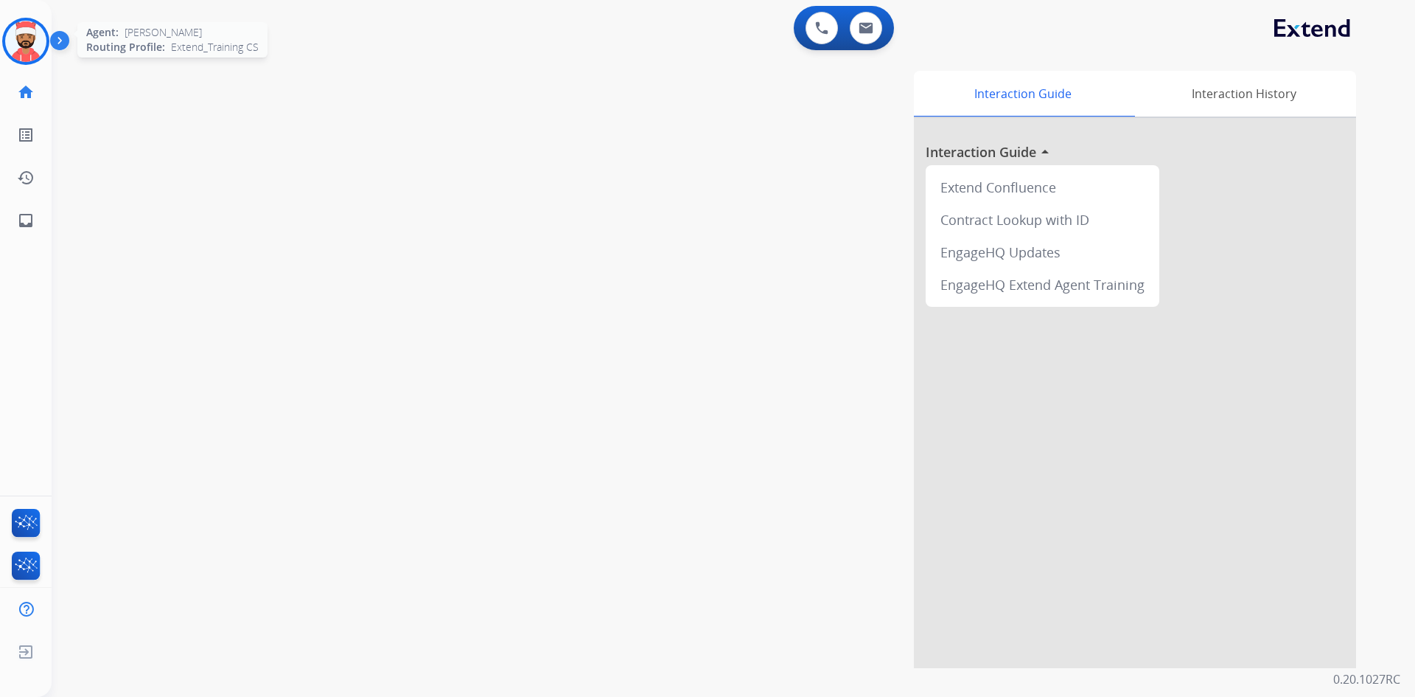
click at [27, 46] on img at bounding box center [25, 41] width 41 height 41
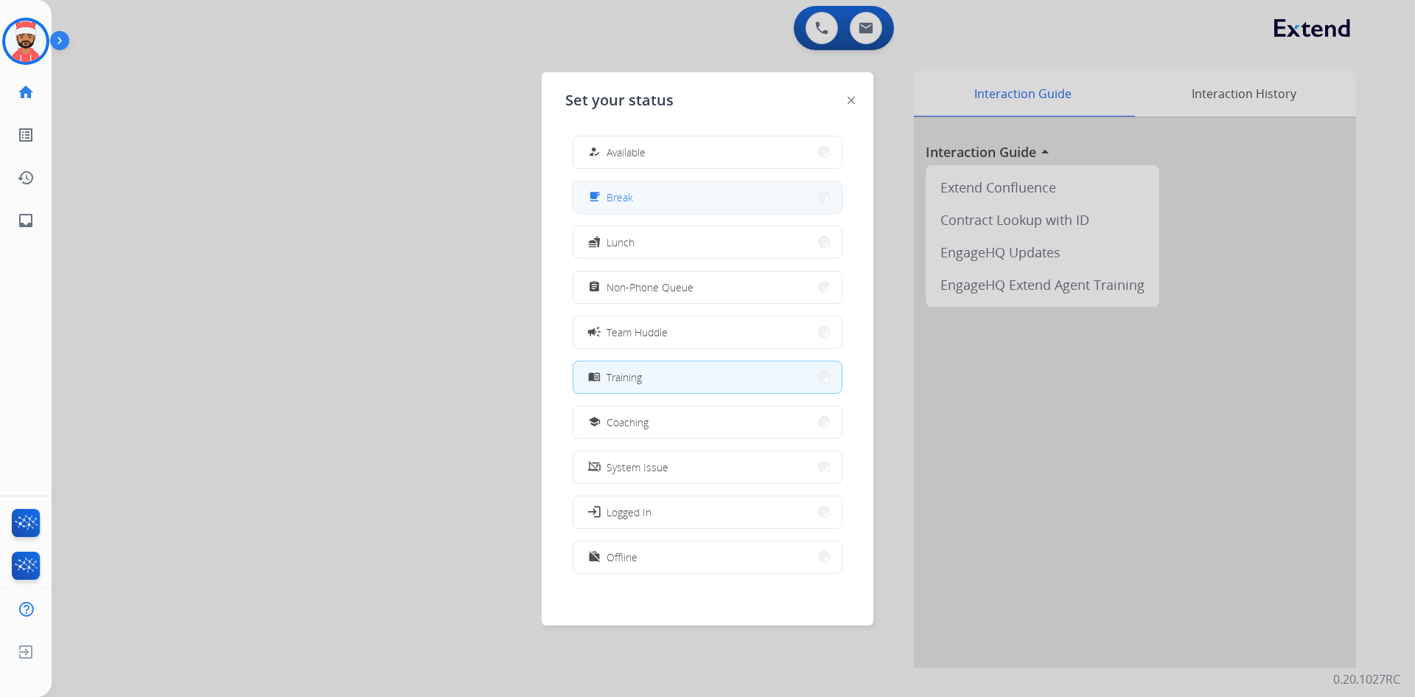
click at [662, 191] on button "free_breakfast Break" at bounding box center [707, 197] width 268 height 32
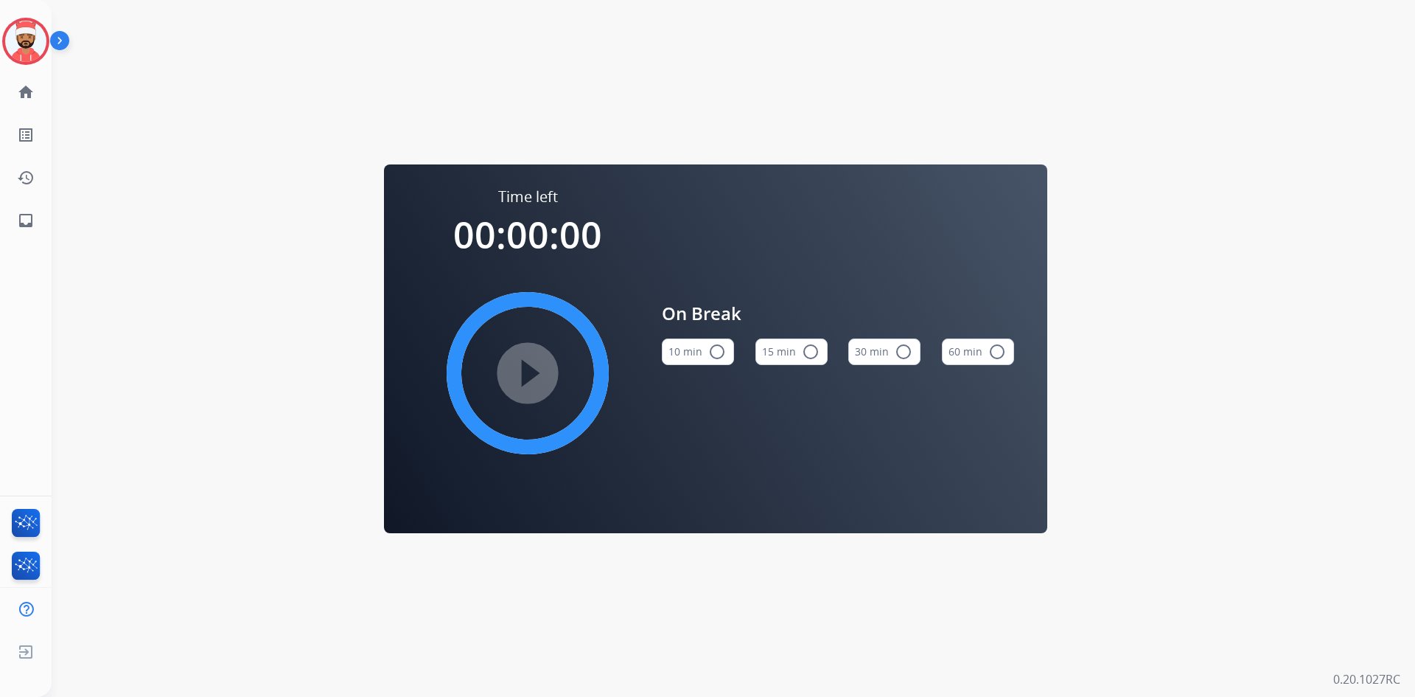
click at [771, 351] on button "15 min radio_button_unchecked" at bounding box center [792, 351] width 72 height 27
click at [537, 366] on mat-icon "play_circle_filled" at bounding box center [528, 373] width 18 height 18
click at [36, 32] on img at bounding box center [25, 41] width 41 height 41
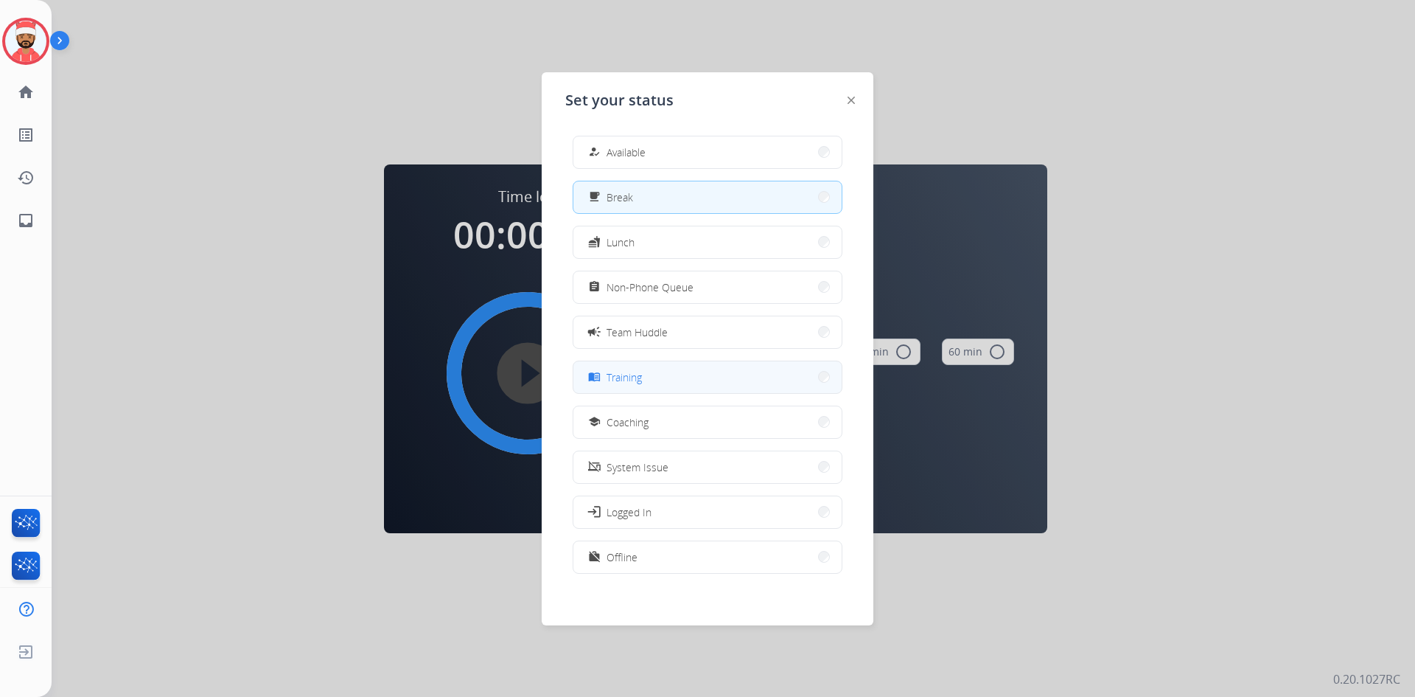
click at [642, 375] on span "Training" at bounding box center [624, 376] width 35 height 15
